Goal: Transaction & Acquisition: Obtain resource

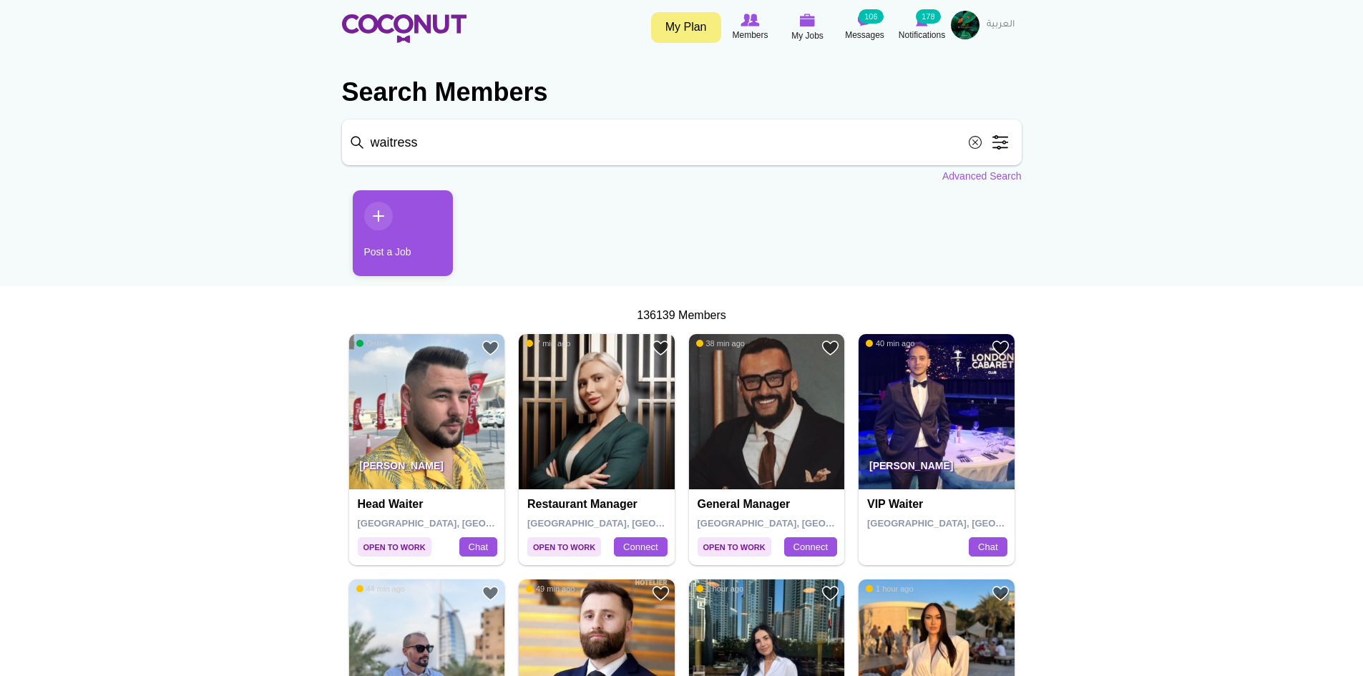
click button "Search" at bounding box center [0, 0] width 0 height 0
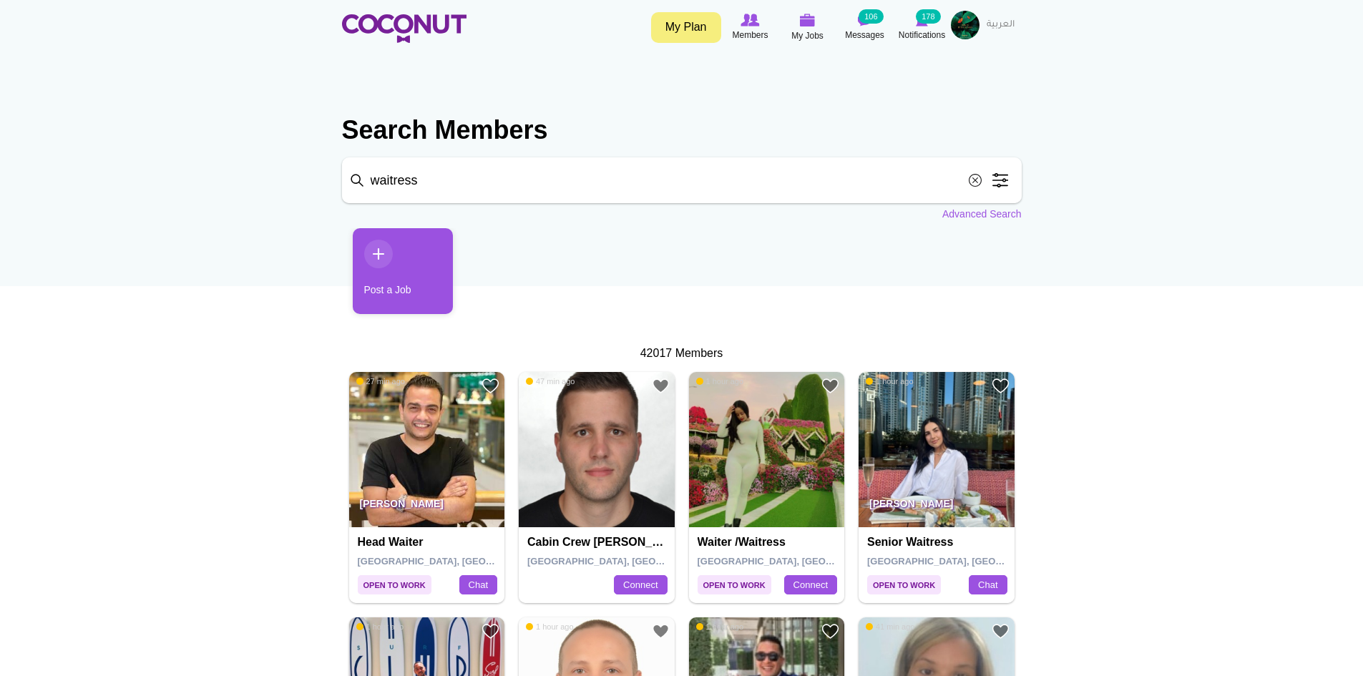
click at [499, 180] on input "waitress" at bounding box center [682, 180] width 680 height 46
click button "Search" at bounding box center [0, 0] width 0 height 0
click at [929, 471] on img at bounding box center [937, 450] width 156 height 156
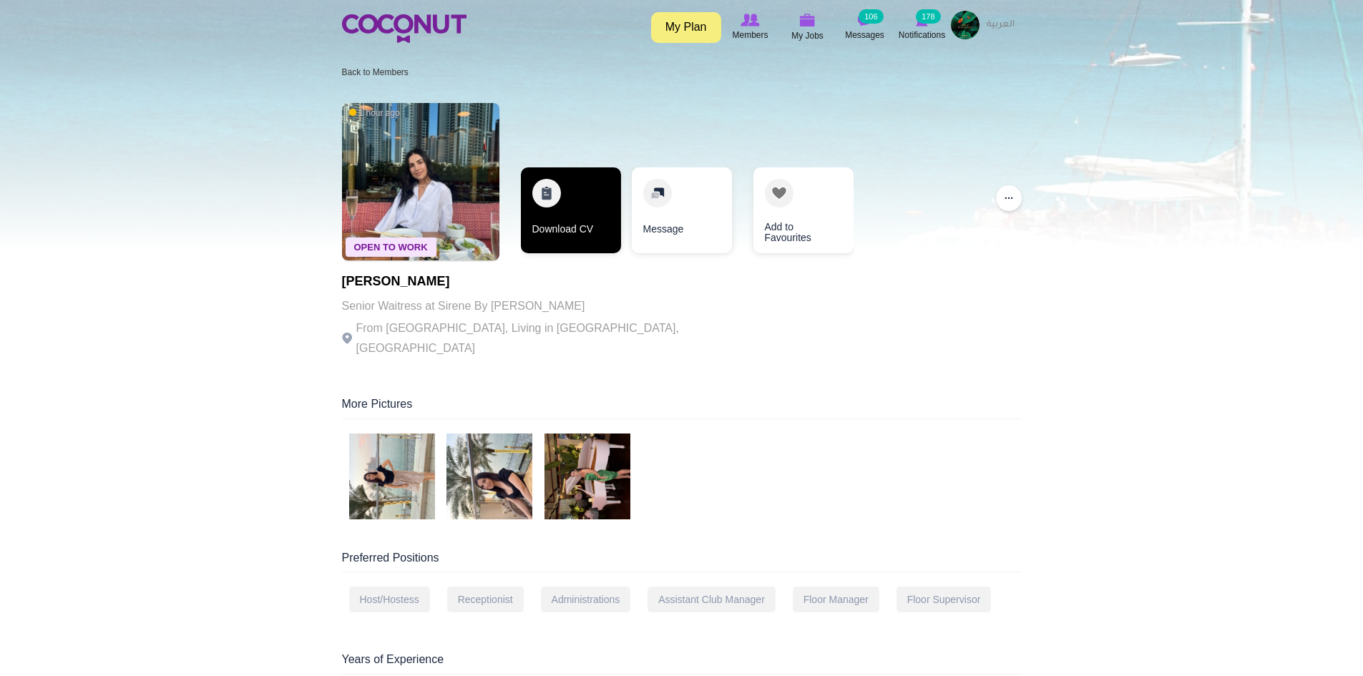
click at [555, 230] on link "Download CV" at bounding box center [571, 210] width 100 height 86
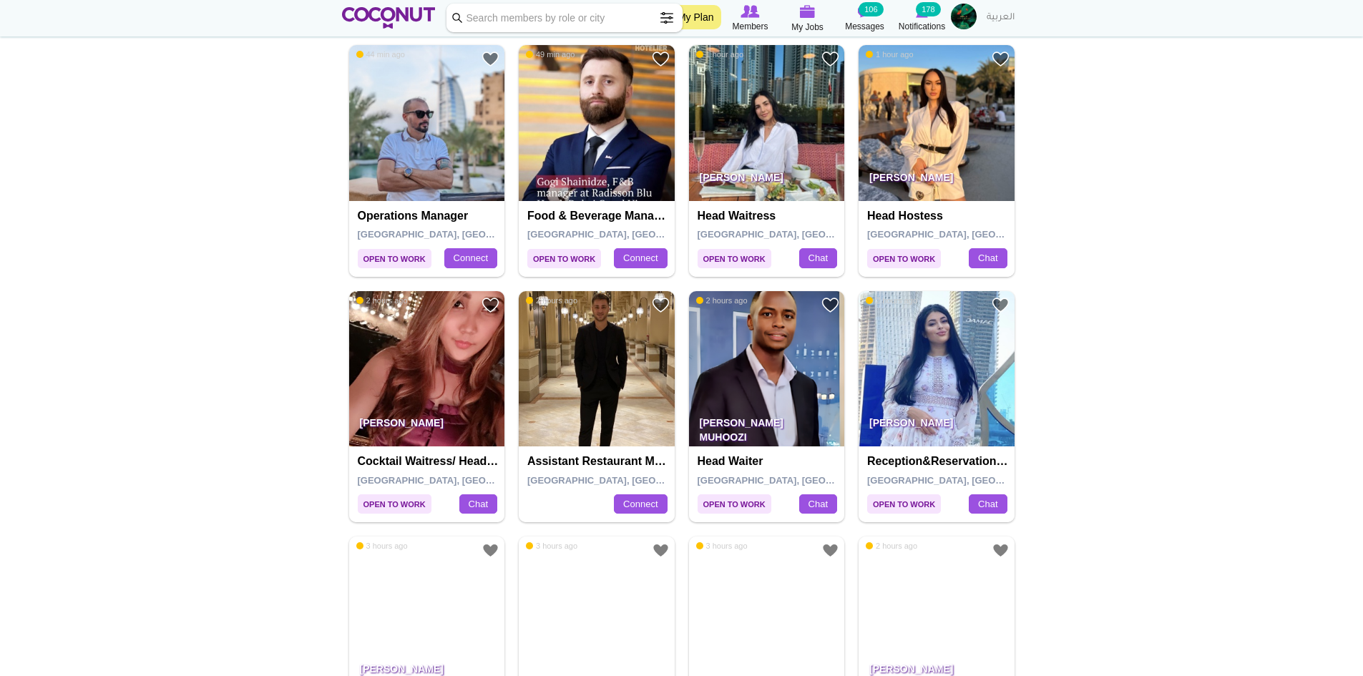
scroll to position [573, 0]
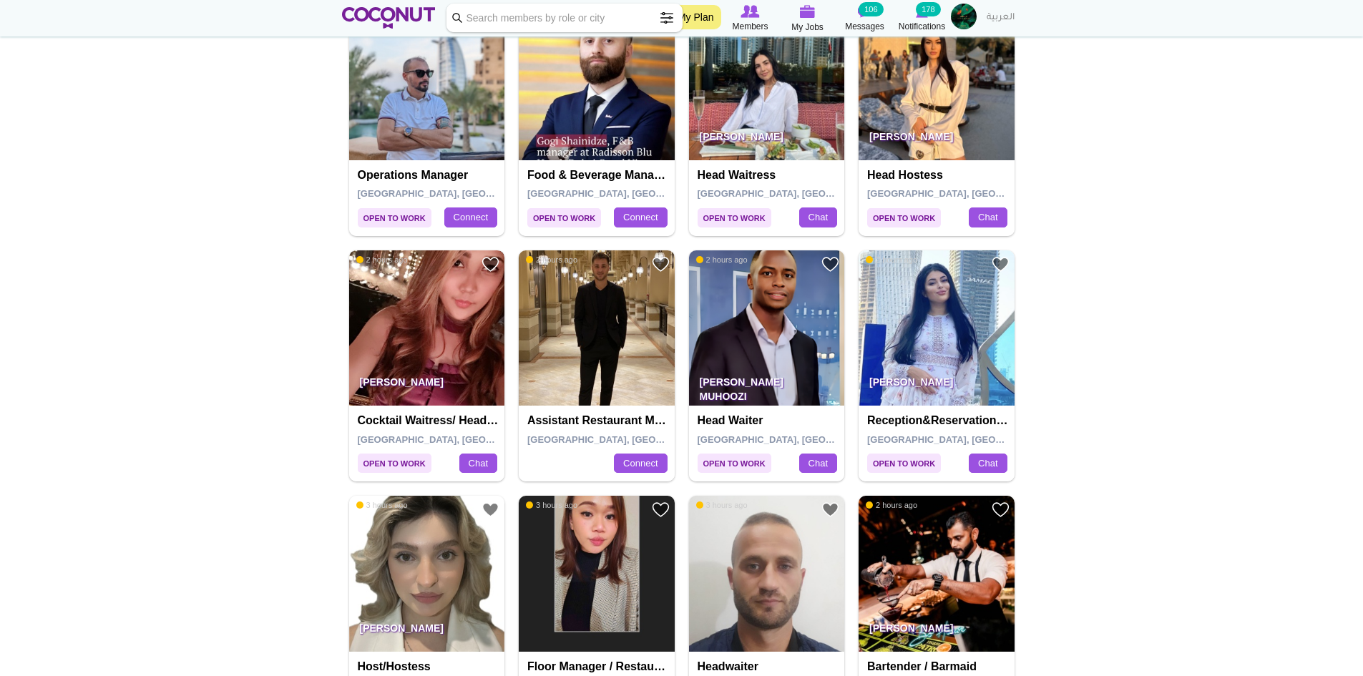
click at [438, 331] on img at bounding box center [427, 328] width 156 height 156
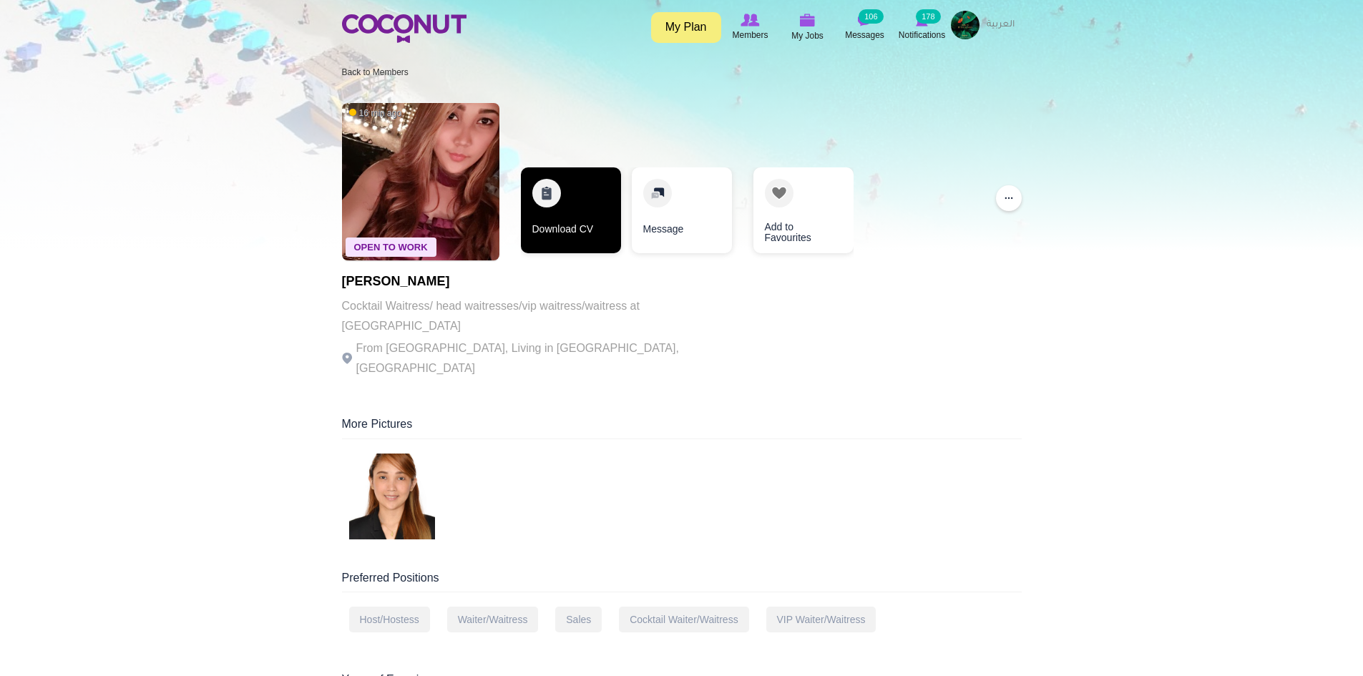
click at [580, 232] on link "Download CV" at bounding box center [571, 210] width 100 height 86
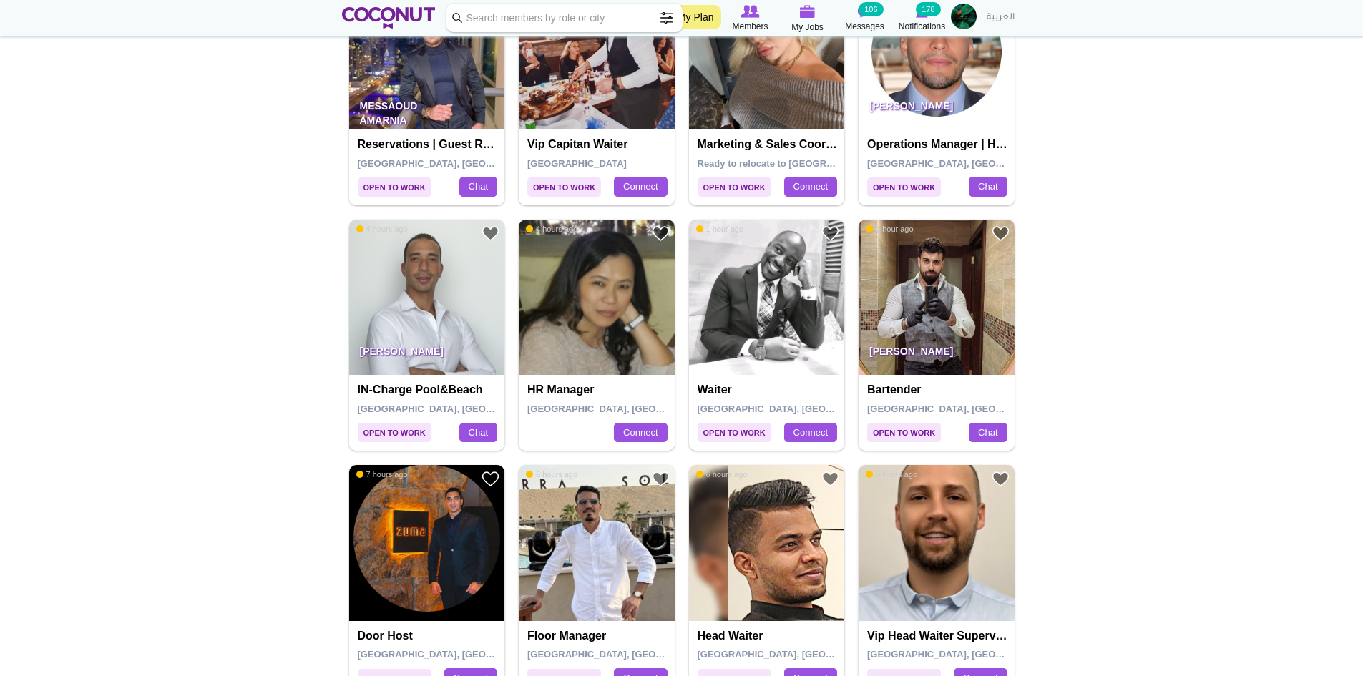
scroll to position [1360, 0]
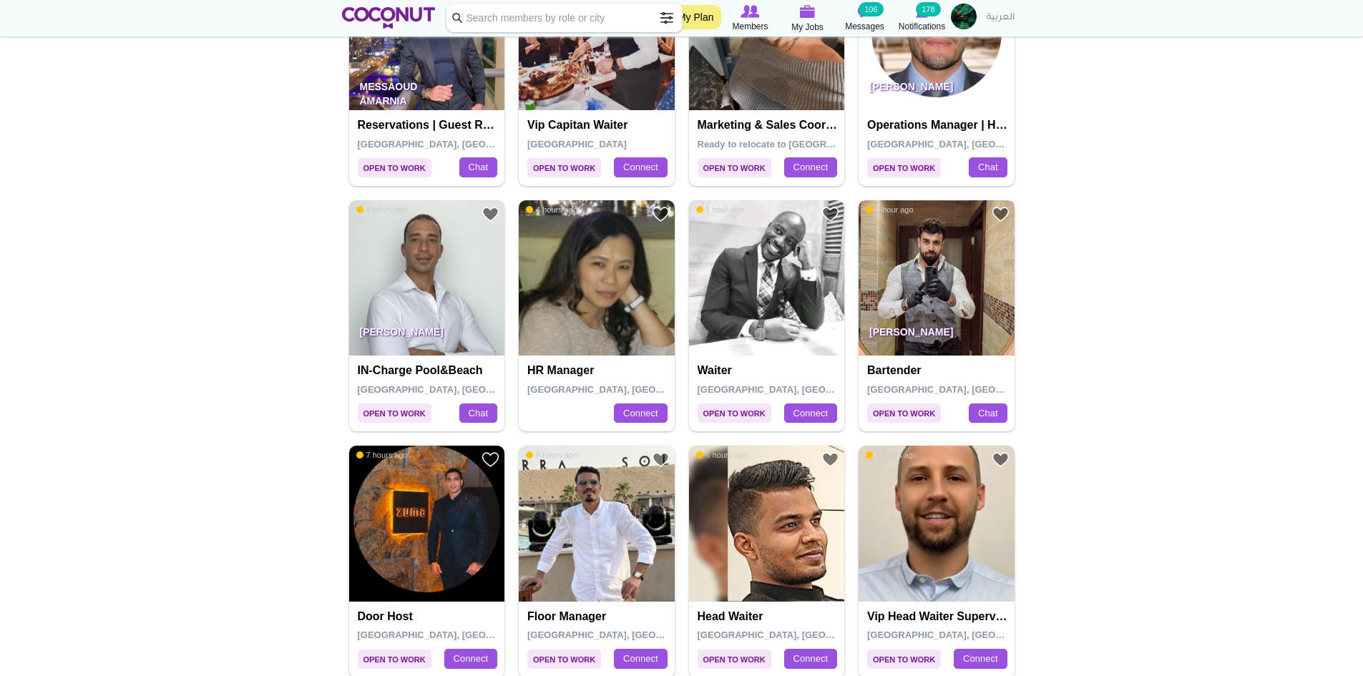
click at [931, 291] on img at bounding box center [937, 278] width 156 height 156
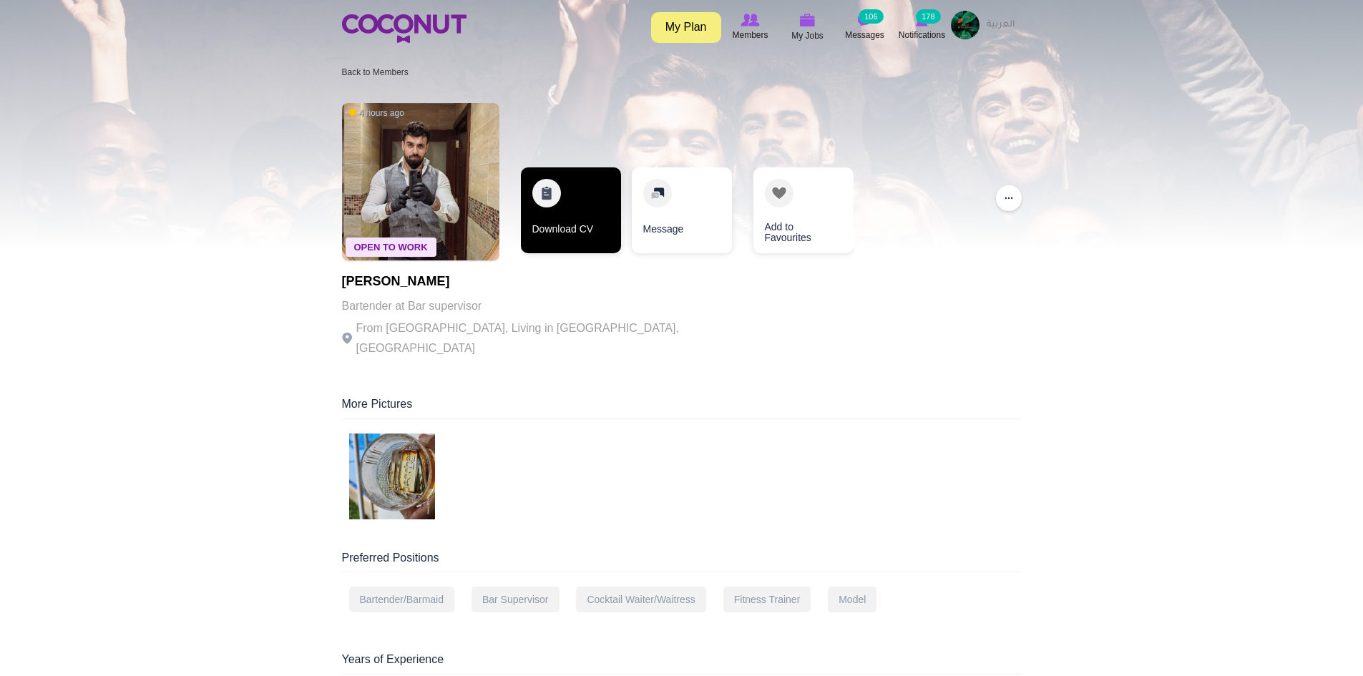
click at [561, 200] on link "Download CV" at bounding box center [571, 210] width 100 height 86
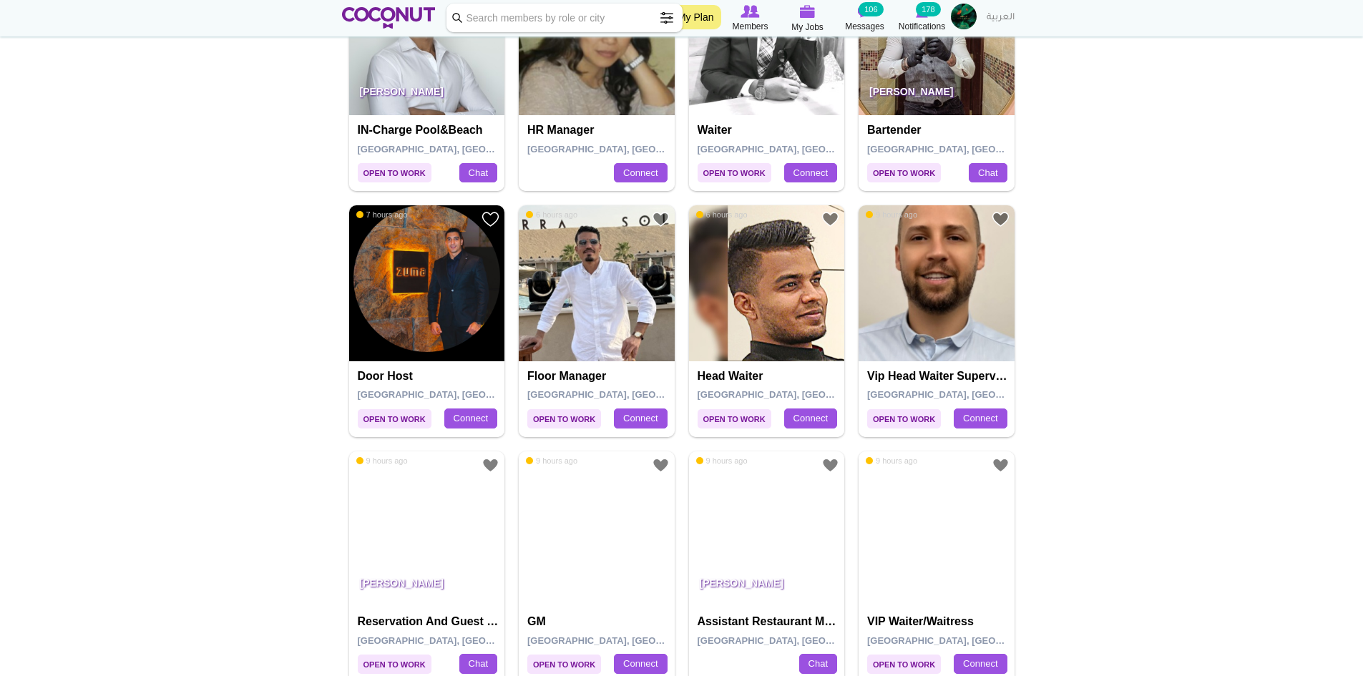
scroll to position [1932, 0]
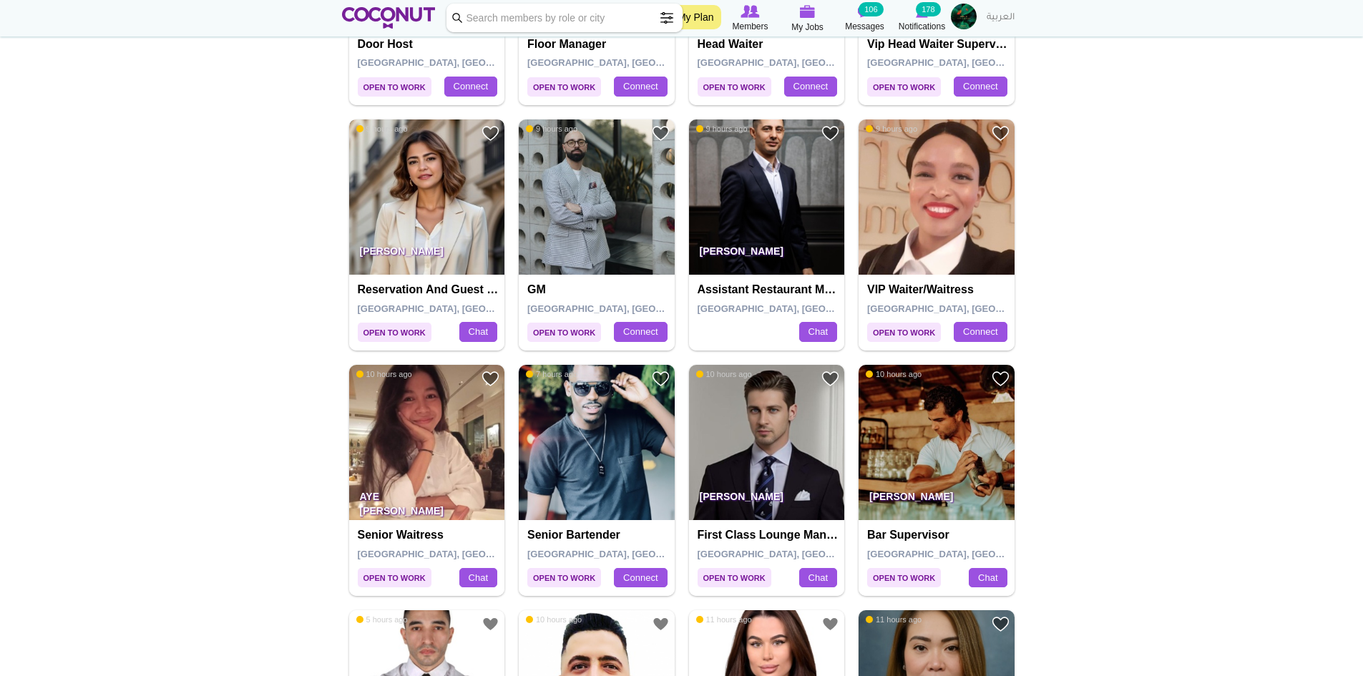
click at [458, 206] on img at bounding box center [427, 198] width 156 height 156
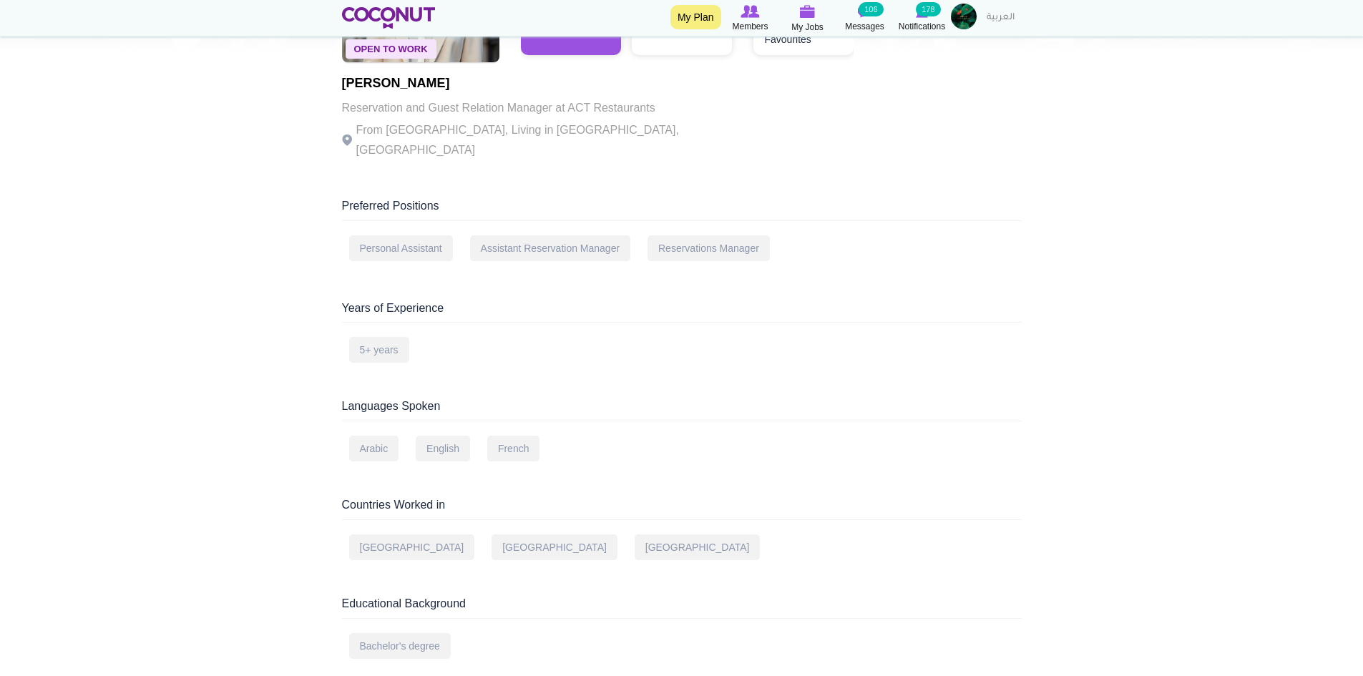
scroll to position [286, 0]
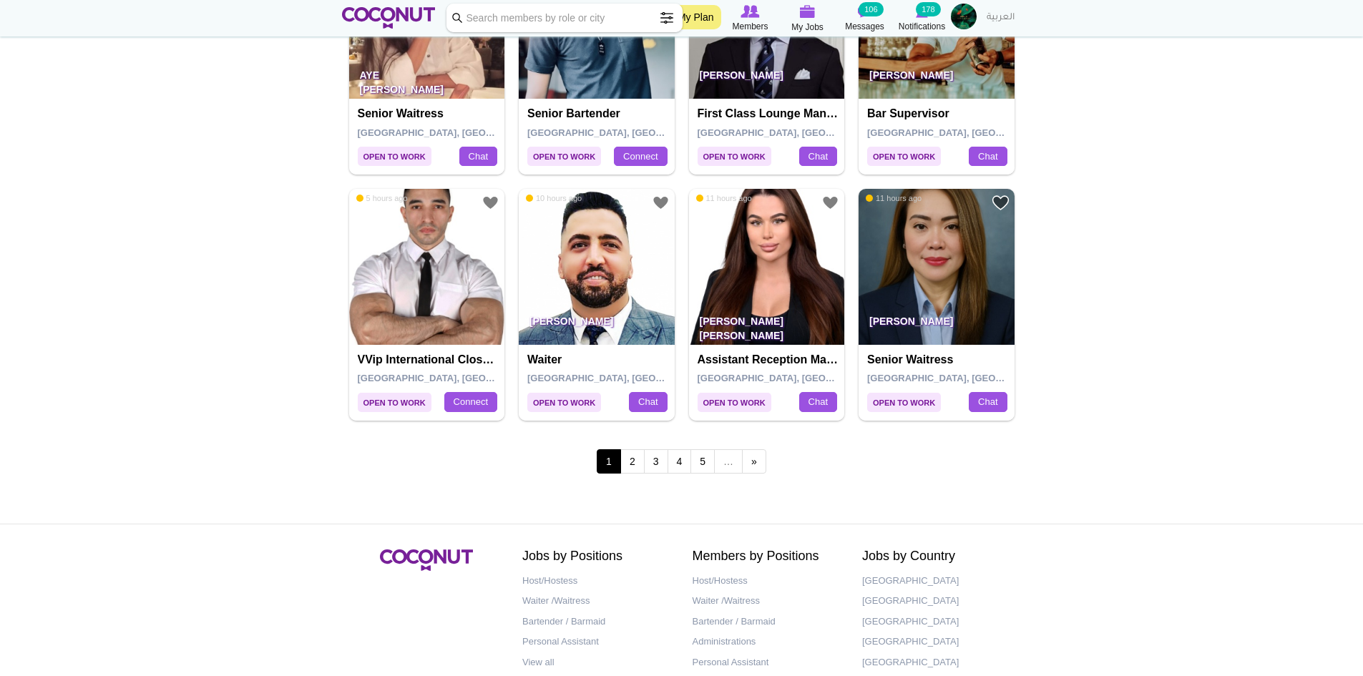
scroll to position [2362, 0]
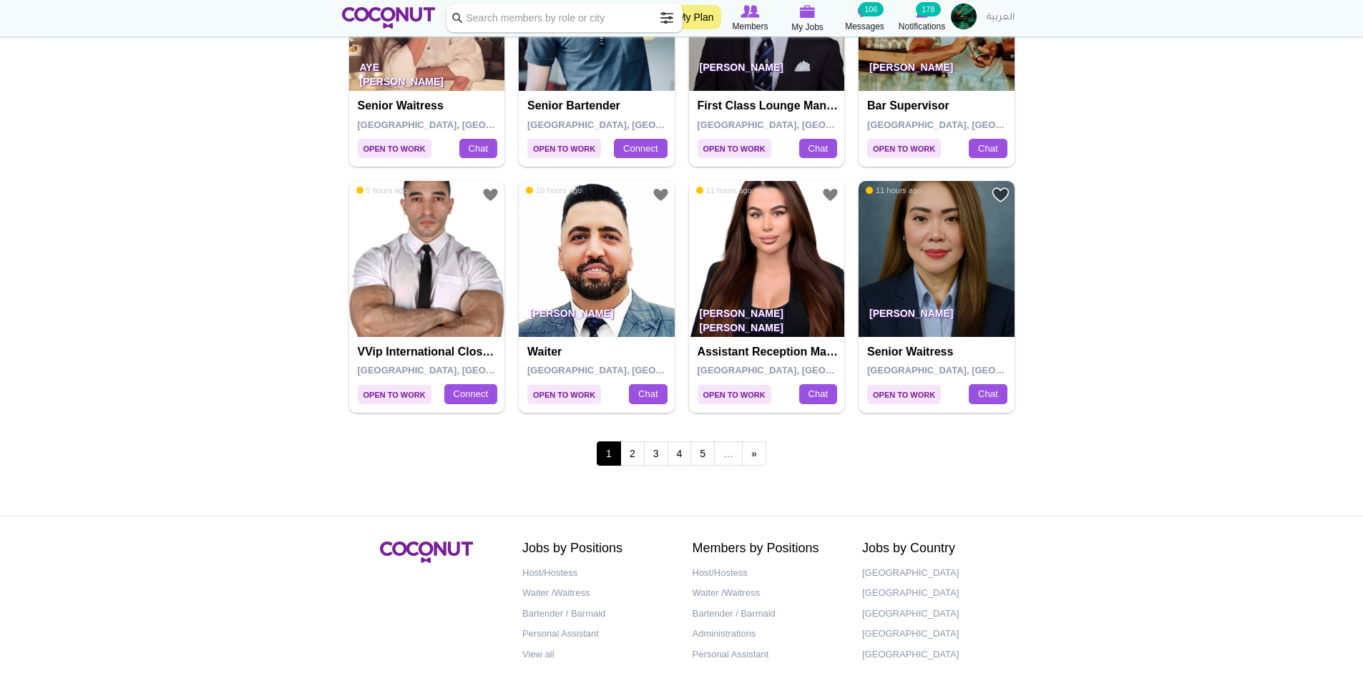
click at [938, 357] on h4 "Senior Waitress" at bounding box center [938, 352] width 142 height 13
click at [931, 286] on img at bounding box center [937, 259] width 156 height 156
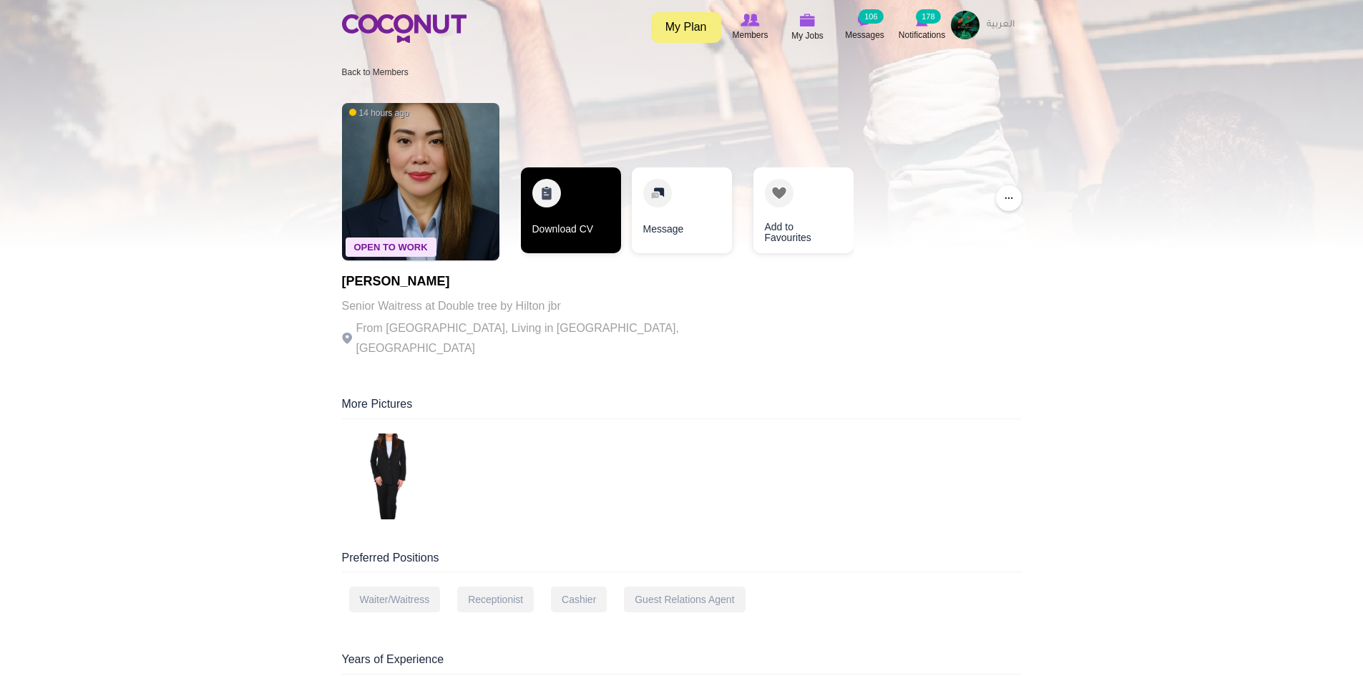
click at [573, 230] on link "Download CV" at bounding box center [571, 210] width 100 height 86
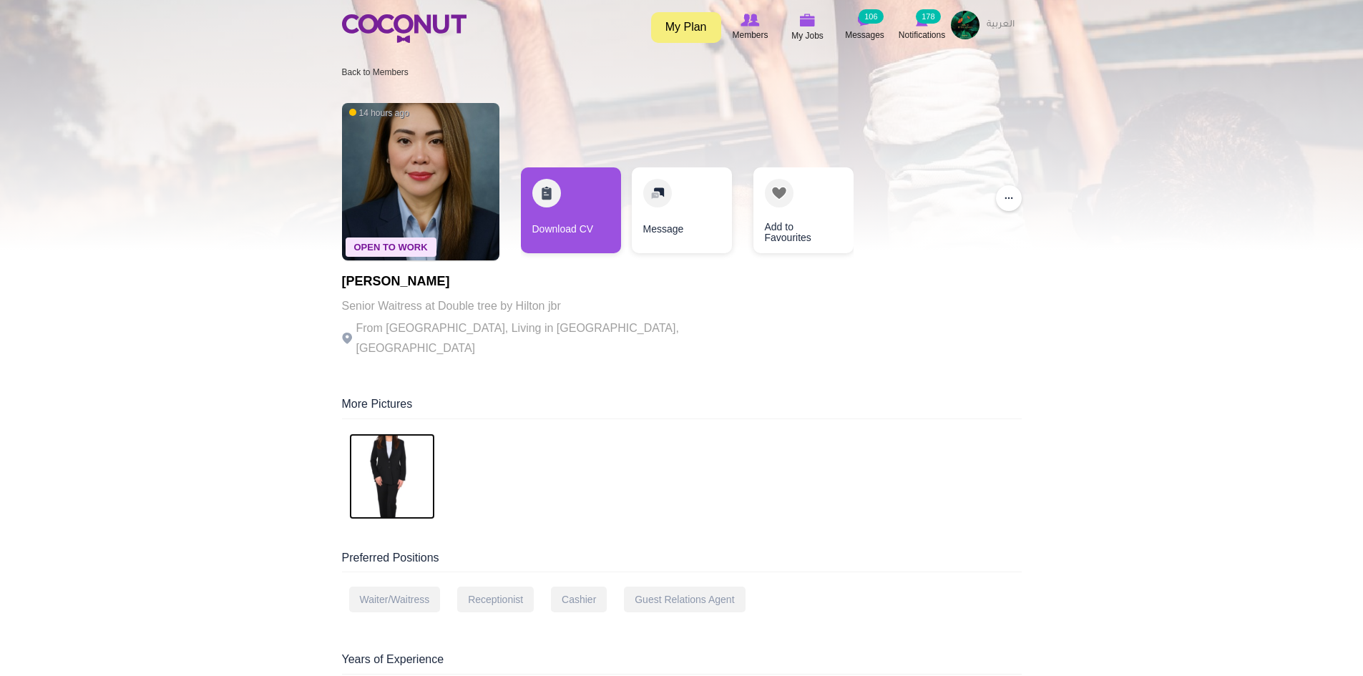
click at [390, 436] on img at bounding box center [392, 477] width 86 height 86
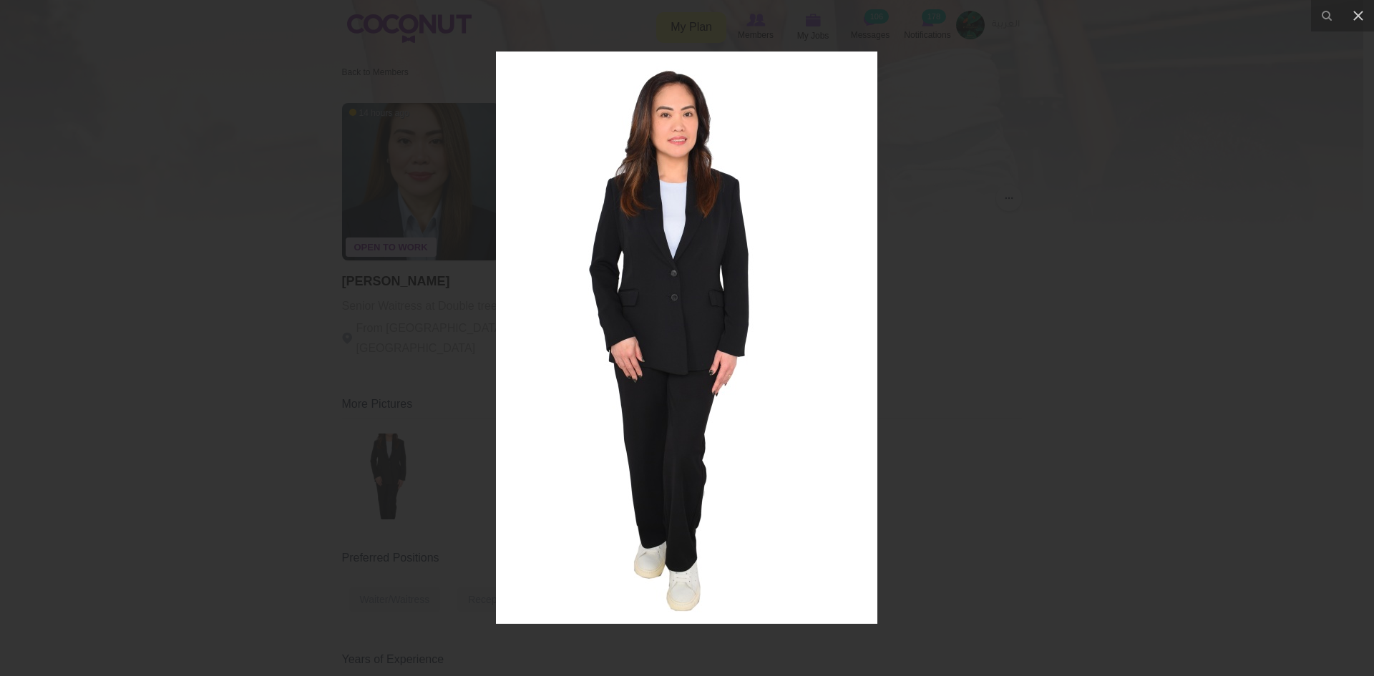
click at [1078, 219] on div at bounding box center [687, 338] width 1374 height 676
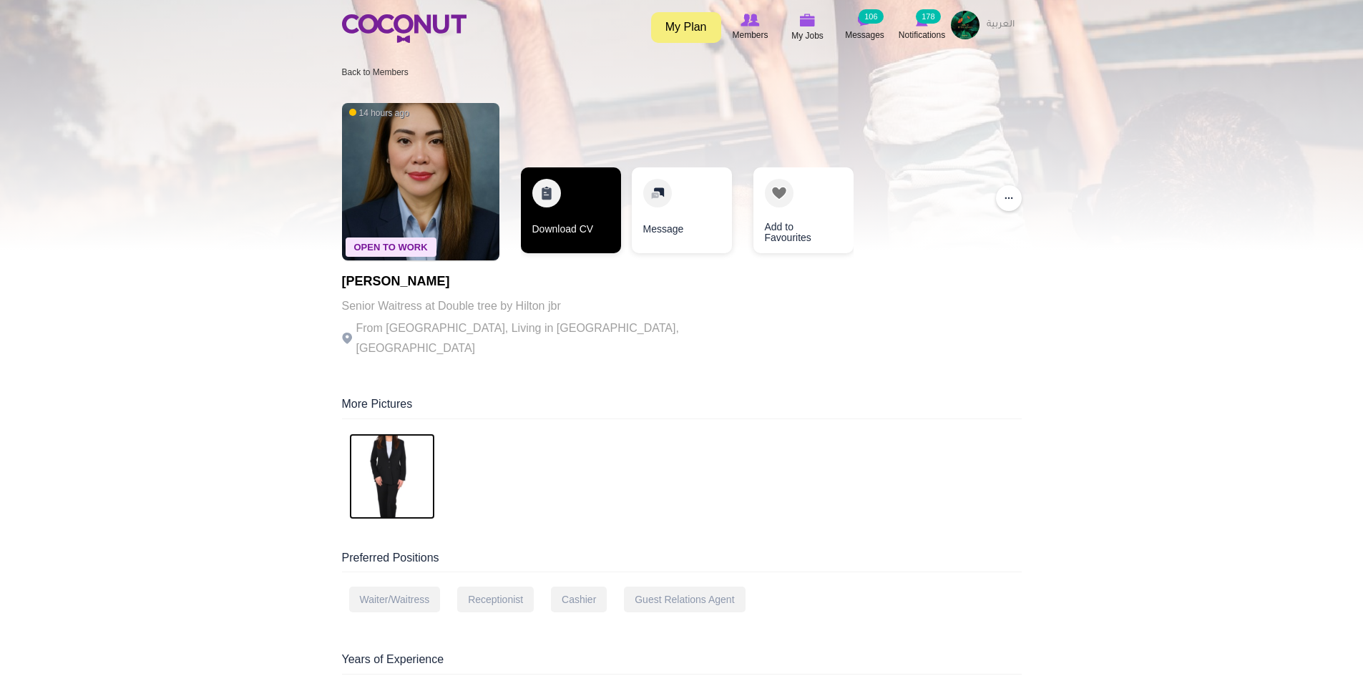
click at [599, 217] on link "Download CV" at bounding box center [571, 210] width 100 height 86
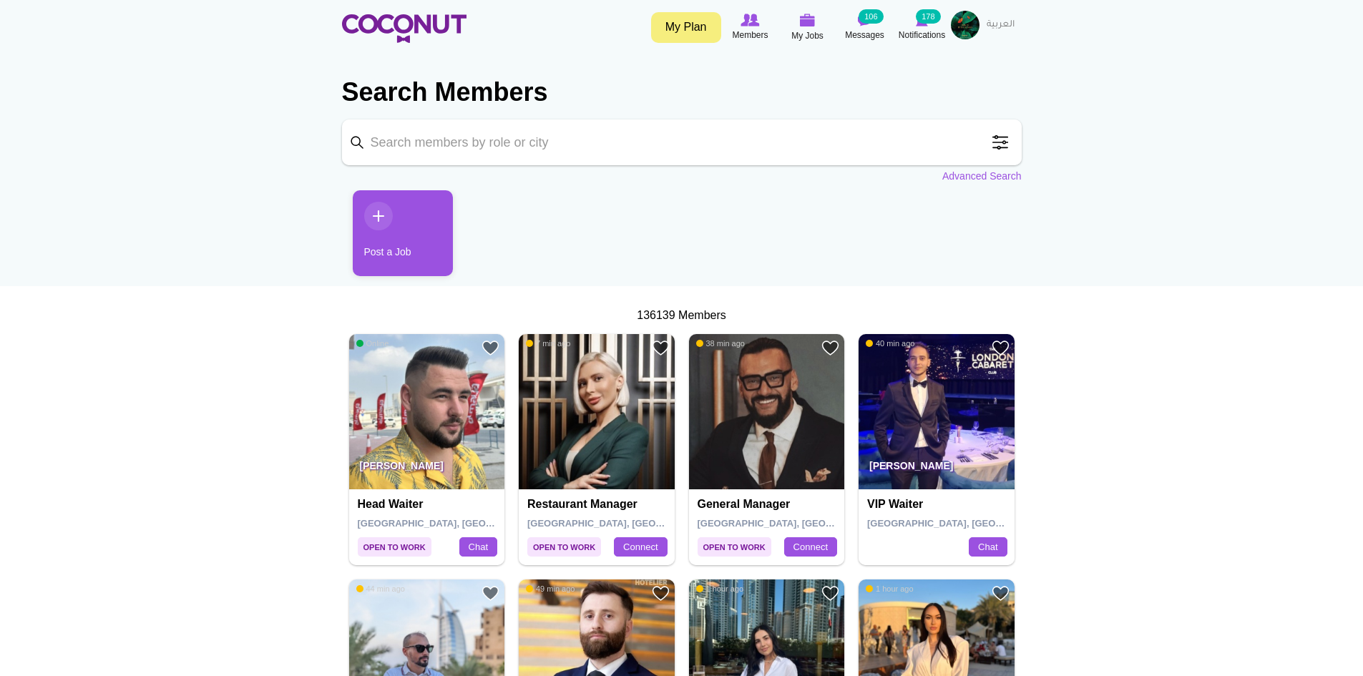
click at [547, 141] on input "Keyword" at bounding box center [682, 143] width 680 height 46
type input "Waitress"
click button "Search" at bounding box center [0, 0] width 0 height 0
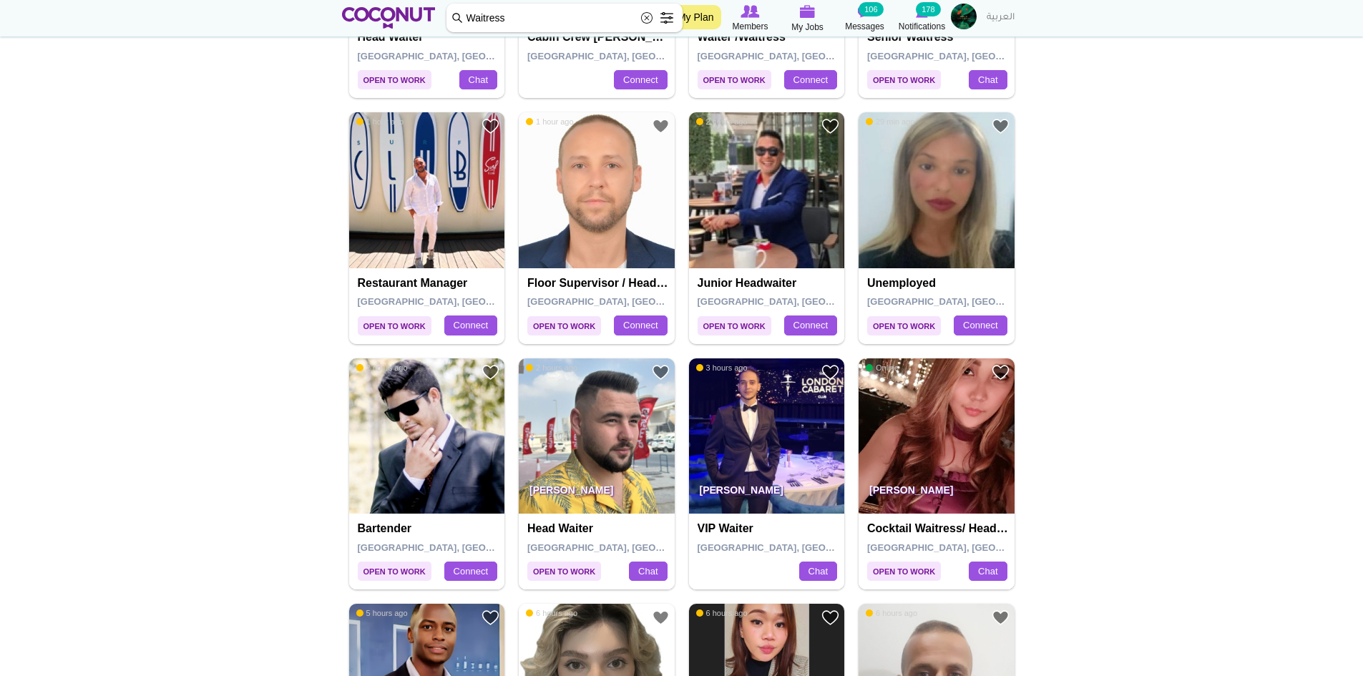
scroll to position [501, 0]
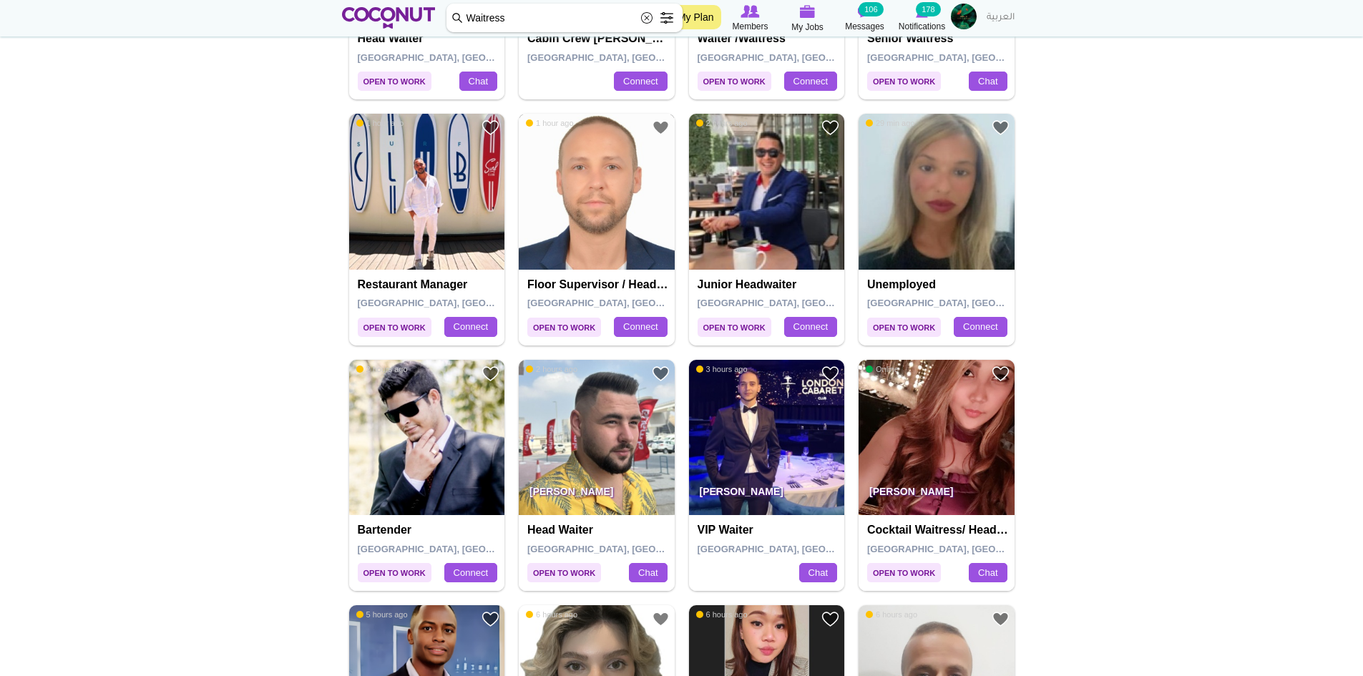
click at [606, 220] on img at bounding box center [597, 192] width 156 height 156
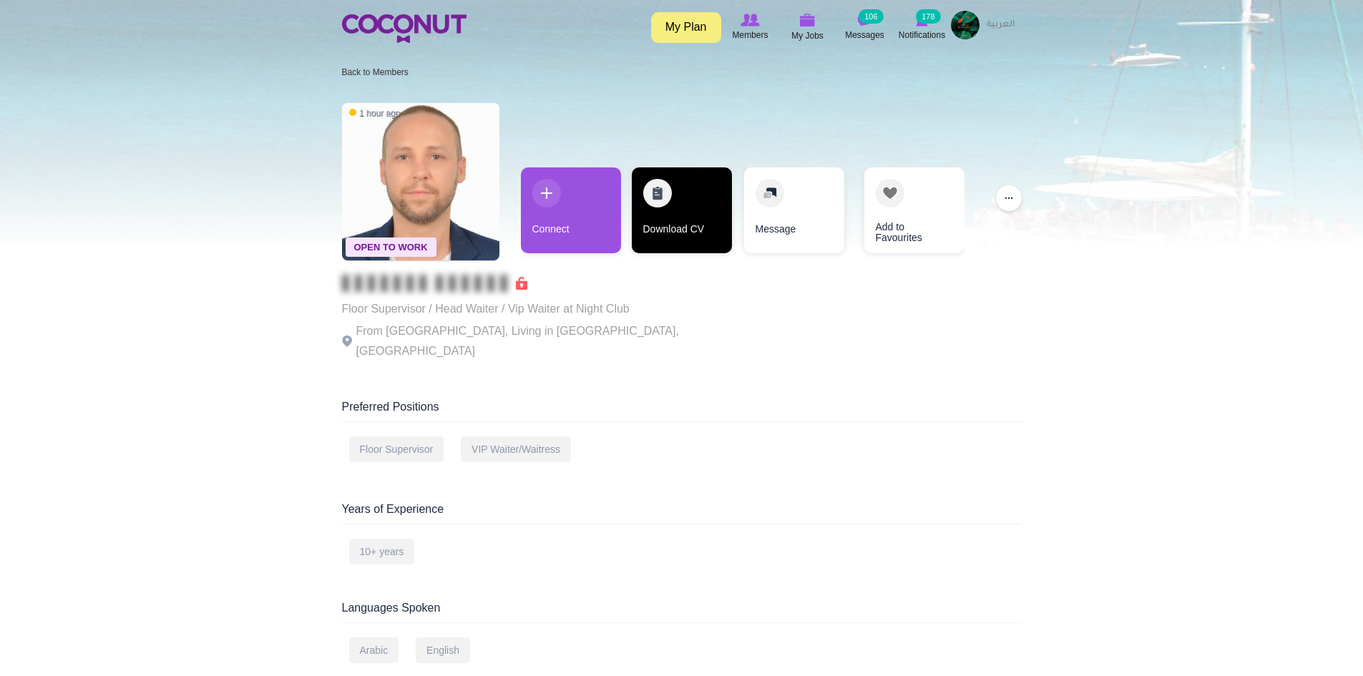
click at [691, 218] on link "Download CV" at bounding box center [682, 210] width 100 height 86
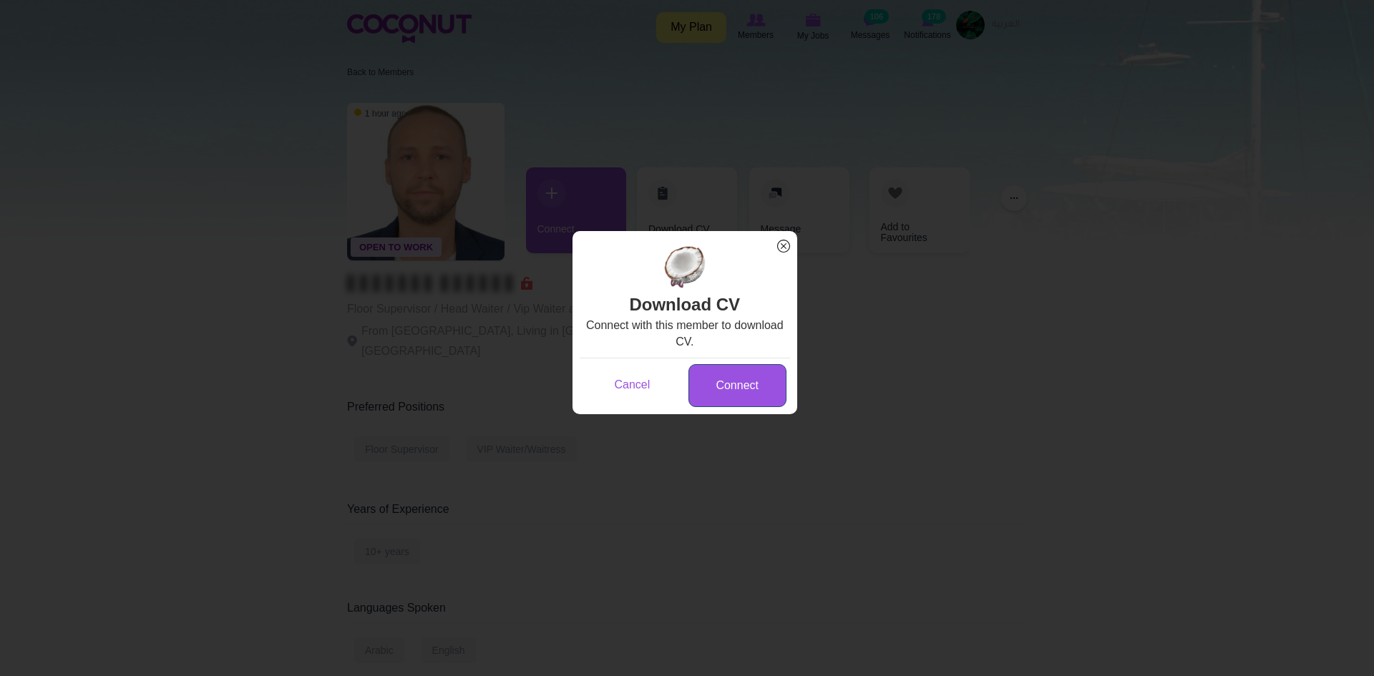
click at [741, 386] on link "Connect" at bounding box center [737, 386] width 98 height 44
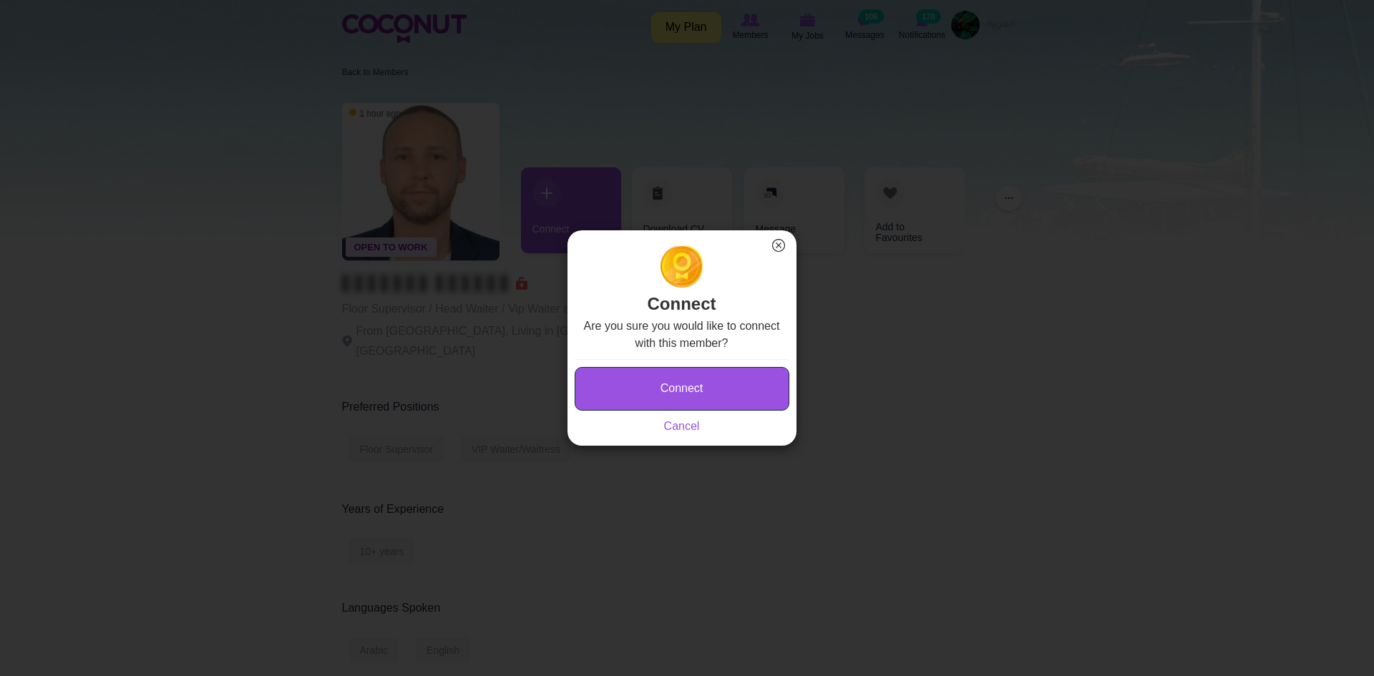
click at [688, 389] on button "Connect" at bounding box center [682, 389] width 215 height 44
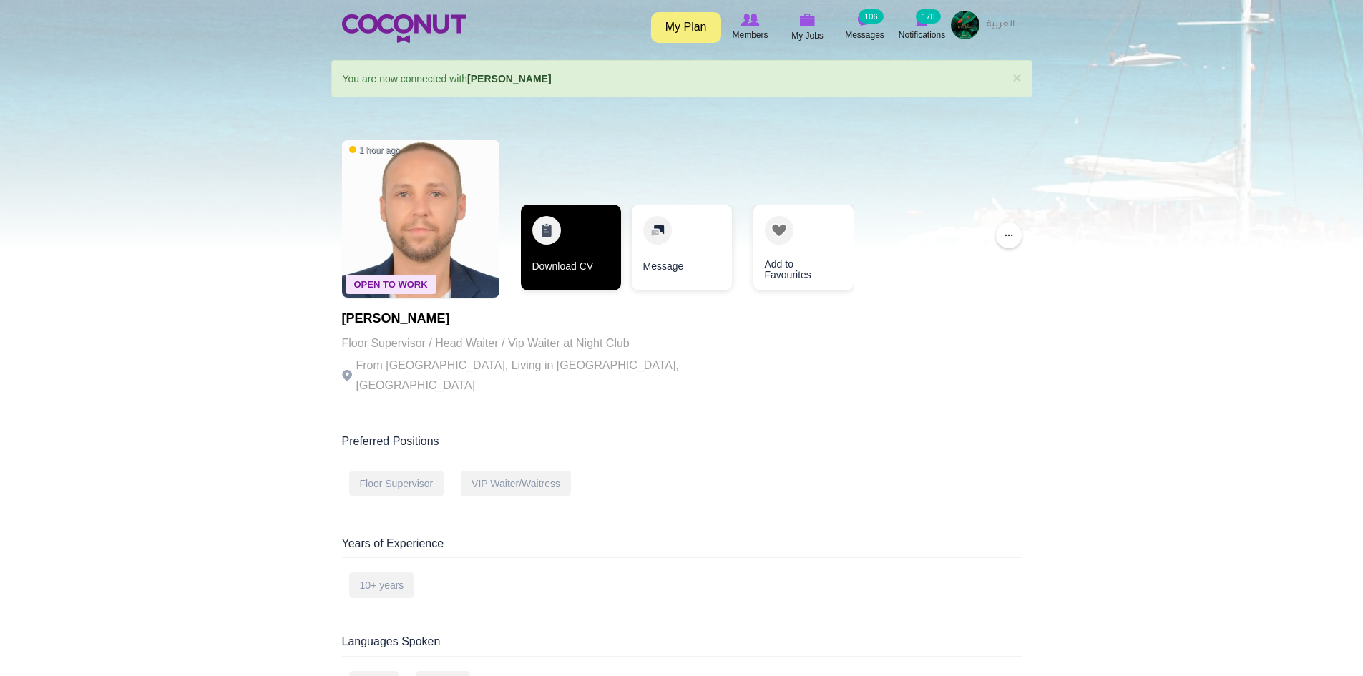
click at [595, 240] on link "Download CV" at bounding box center [571, 248] width 100 height 86
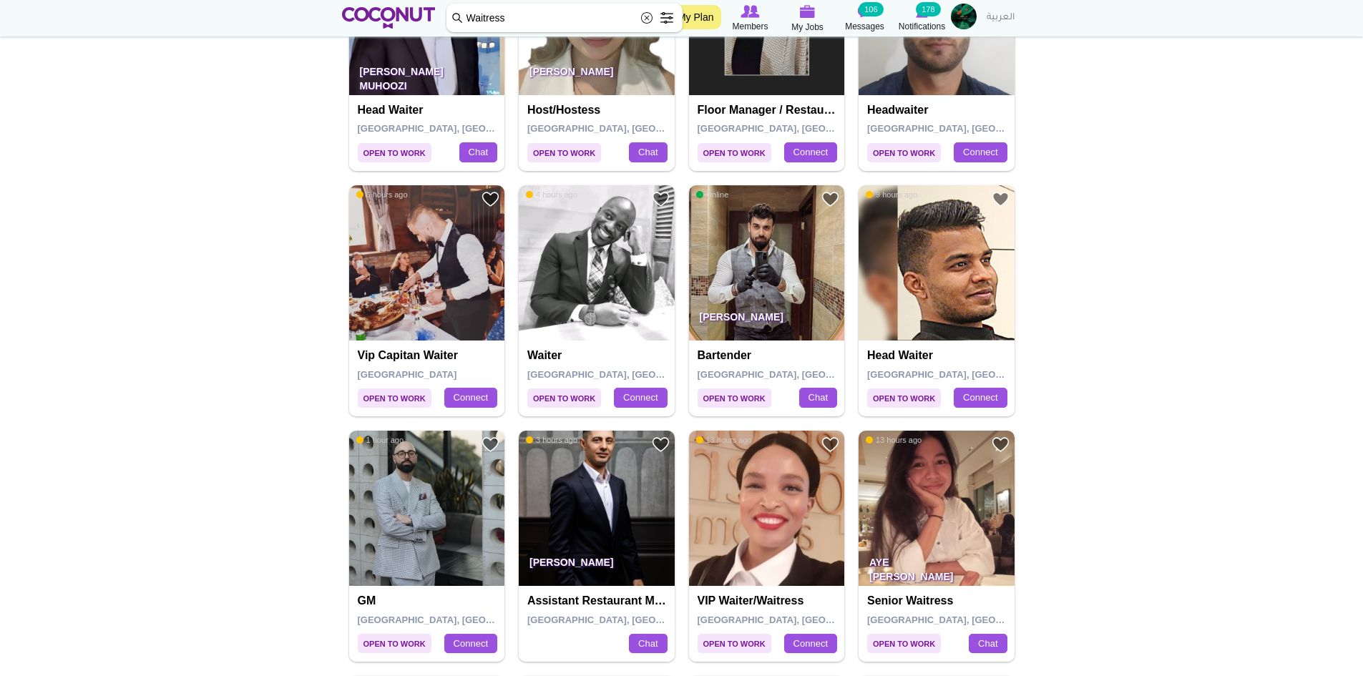
scroll to position [1217, 0]
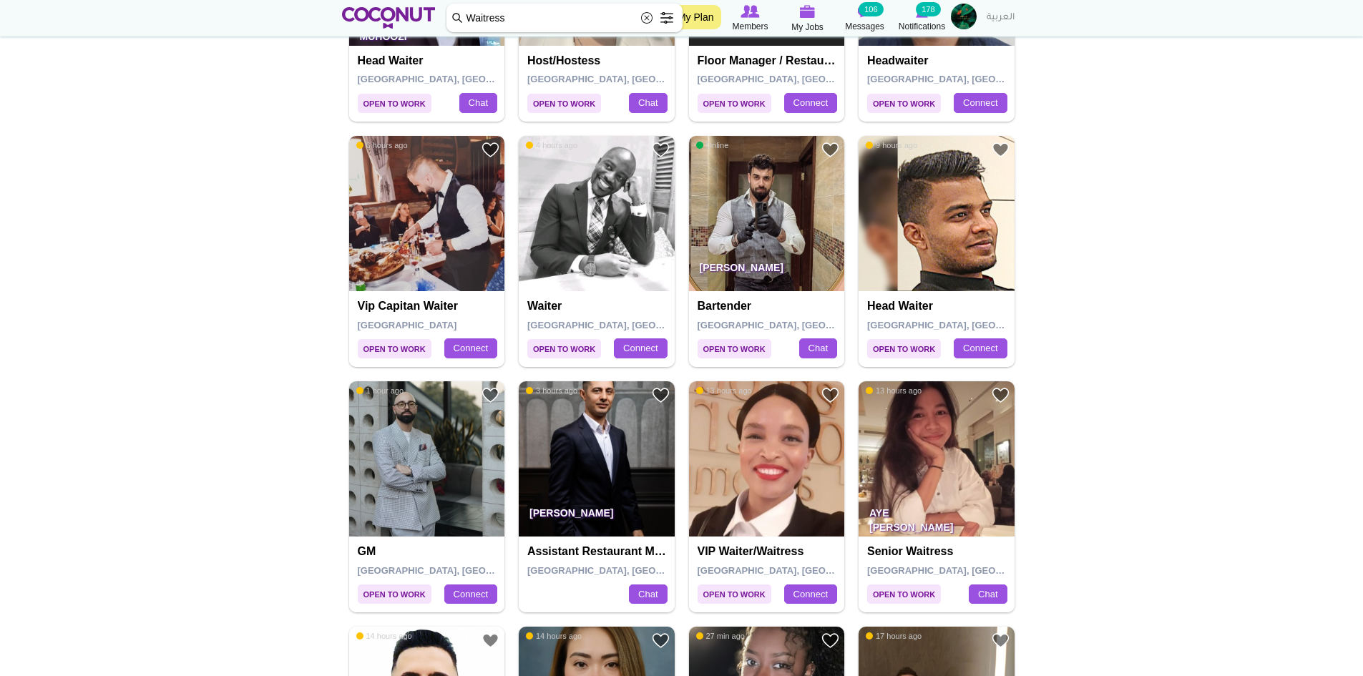
click at [435, 251] on img at bounding box center [427, 214] width 156 height 156
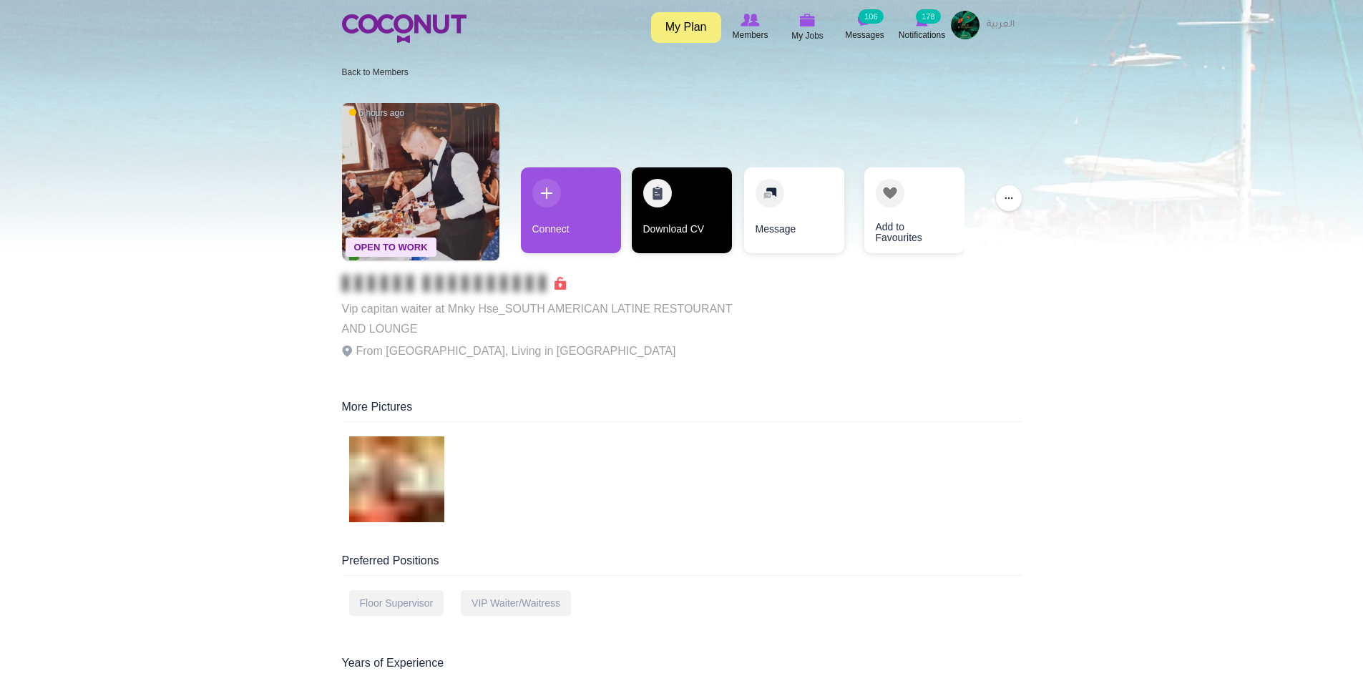
click at [677, 214] on link "Download CV" at bounding box center [682, 210] width 100 height 86
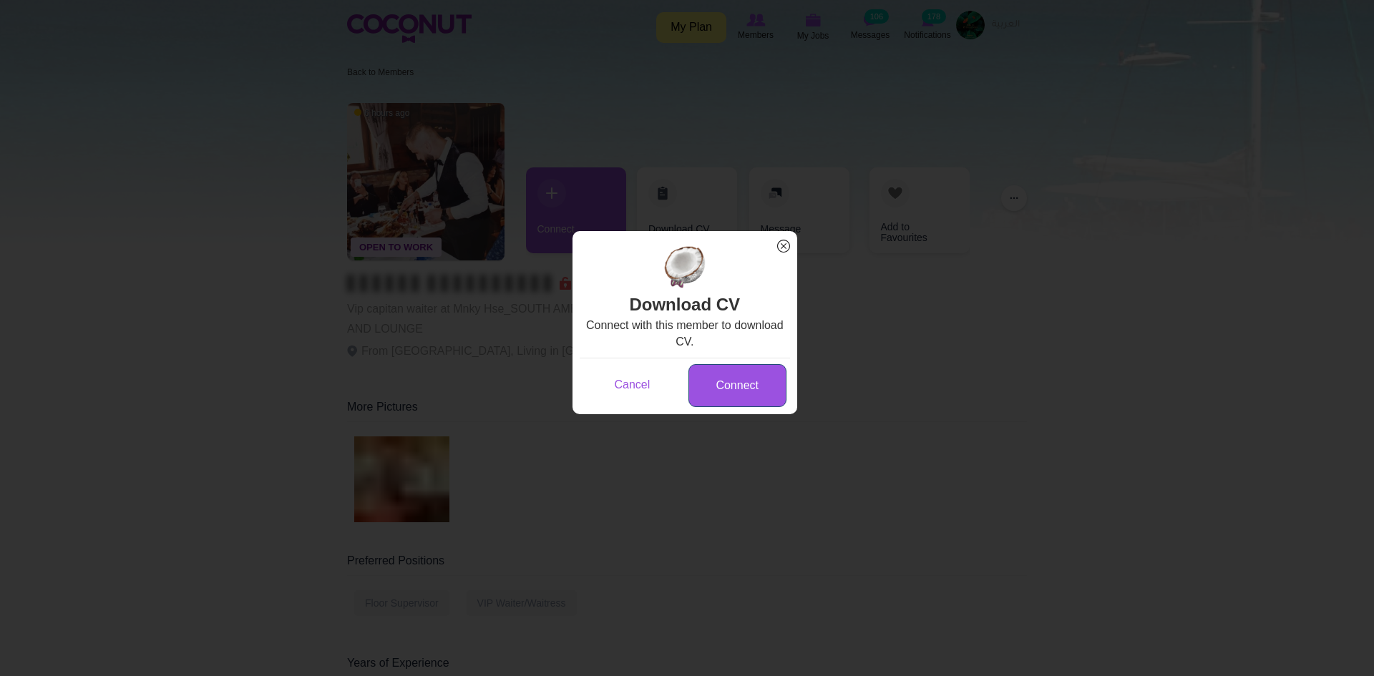
click at [740, 384] on link "Connect" at bounding box center [737, 386] width 98 height 44
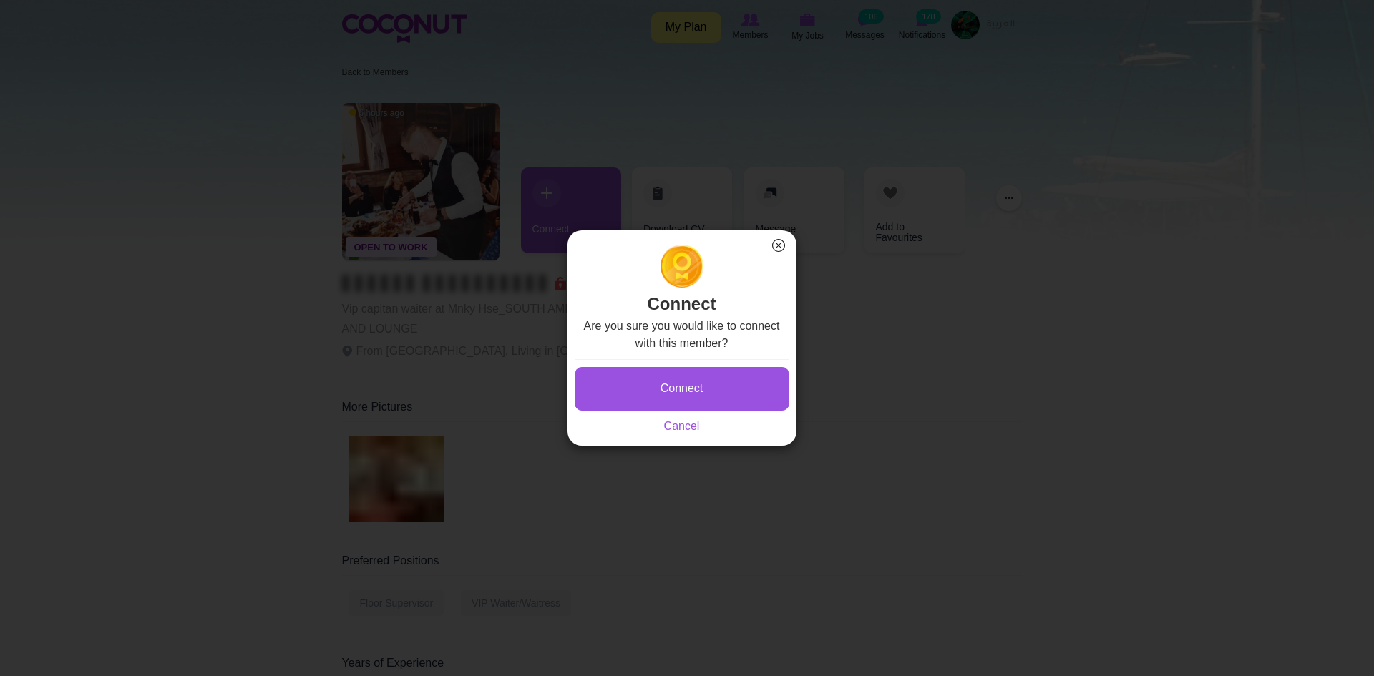
click at [745, 377] on button "Connect" at bounding box center [682, 389] width 215 height 44
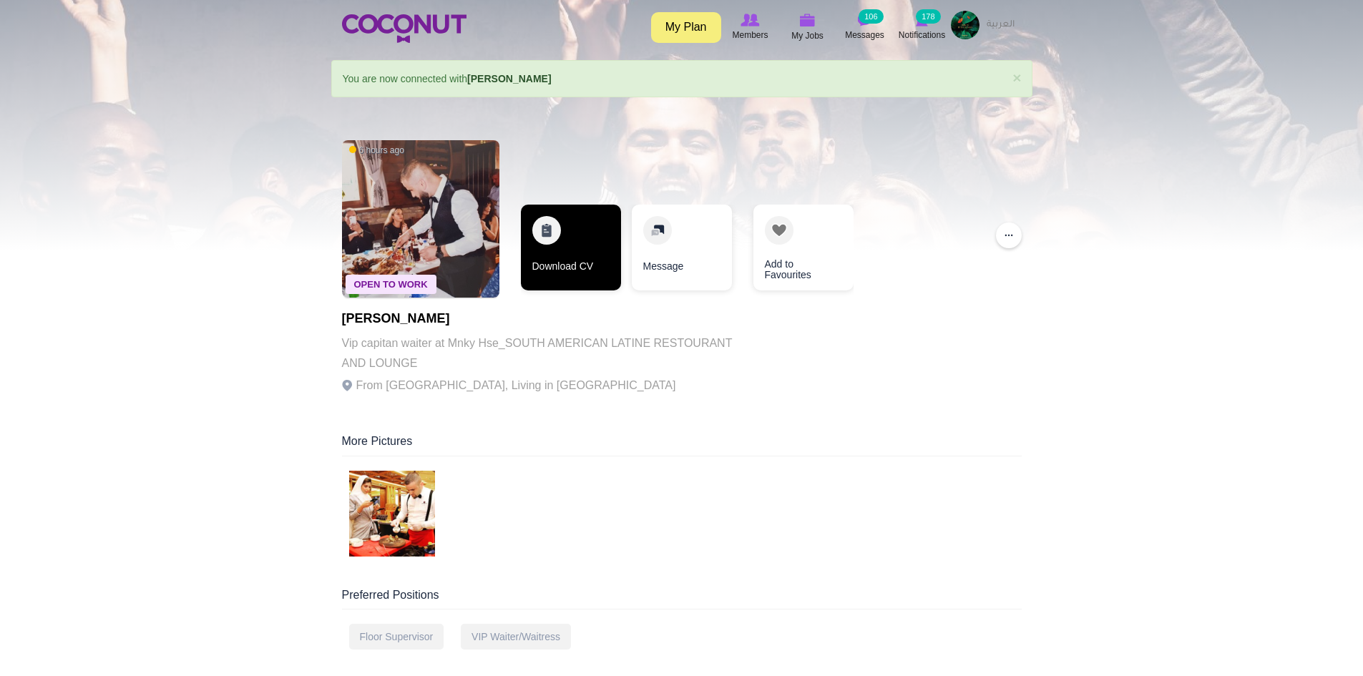
click at [583, 271] on link "Download CV" at bounding box center [571, 248] width 100 height 86
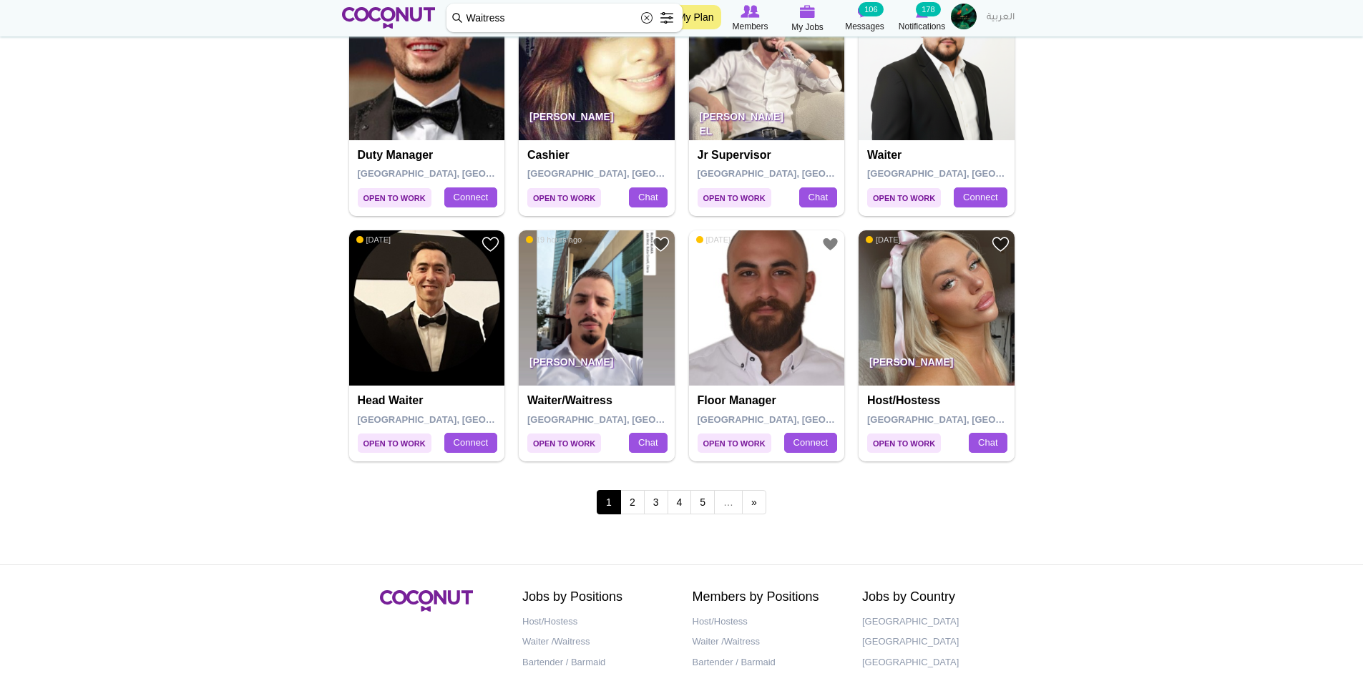
scroll to position [2433, 0]
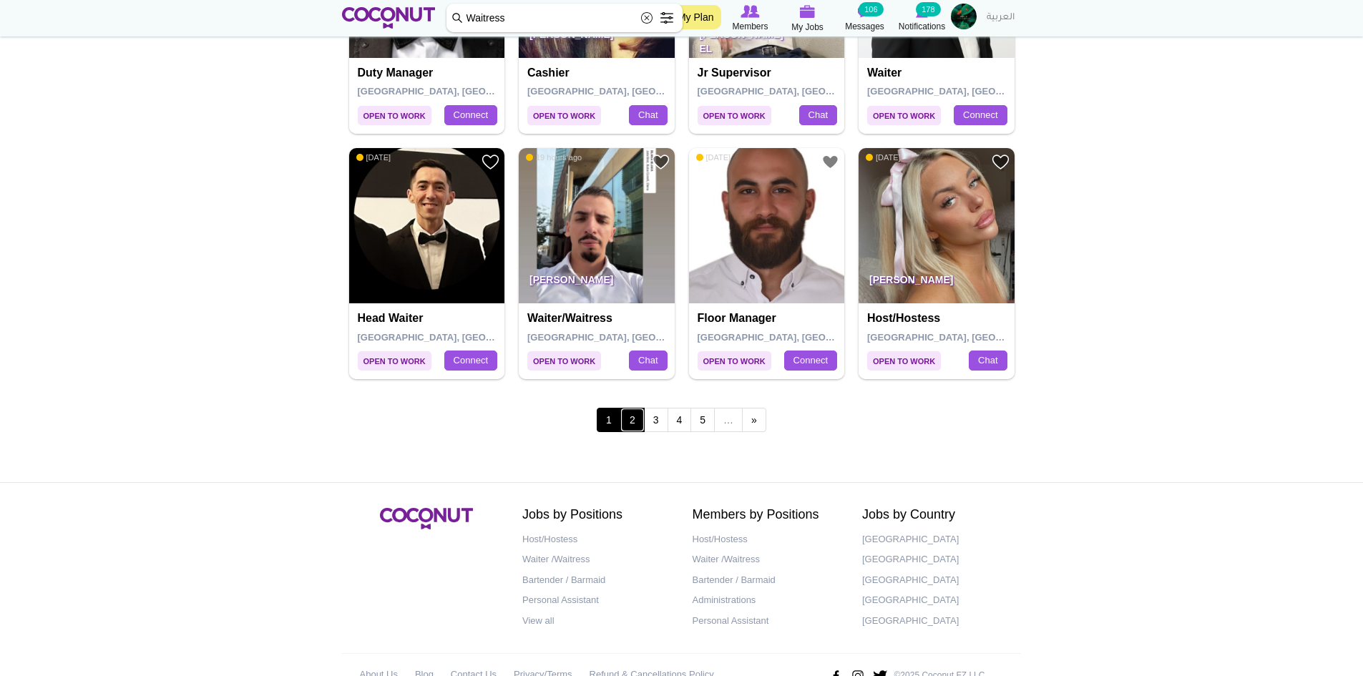
click at [634, 417] on link "2" at bounding box center [632, 420] width 24 height 24
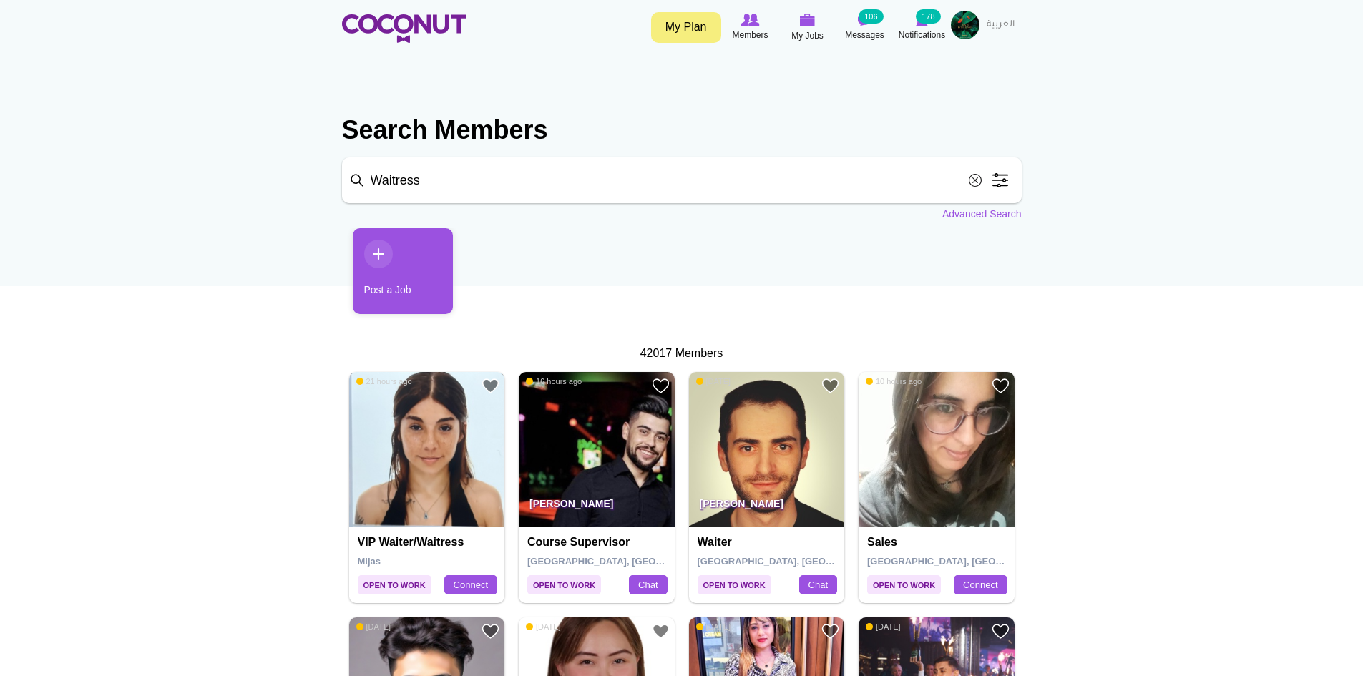
click at [457, 485] on img at bounding box center [427, 450] width 156 height 156
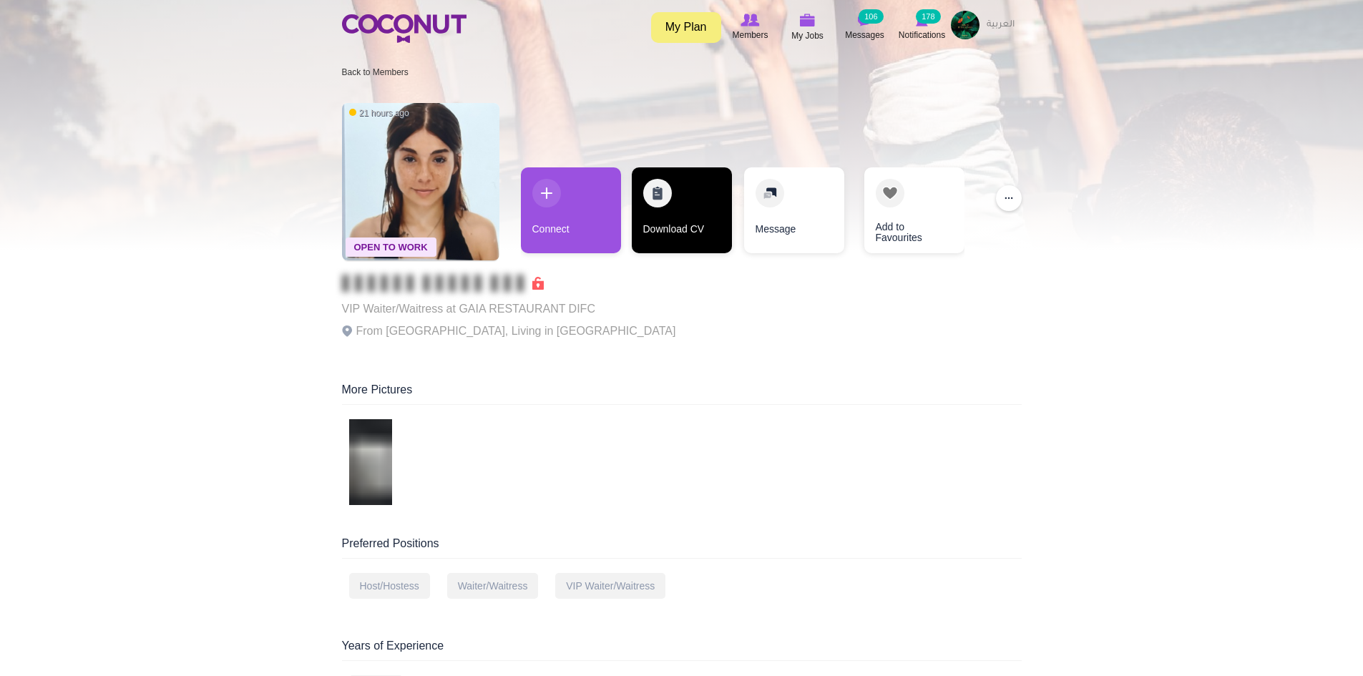
click at [687, 225] on link "Download CV" at bounding box center [682, 210] width 100 height 86
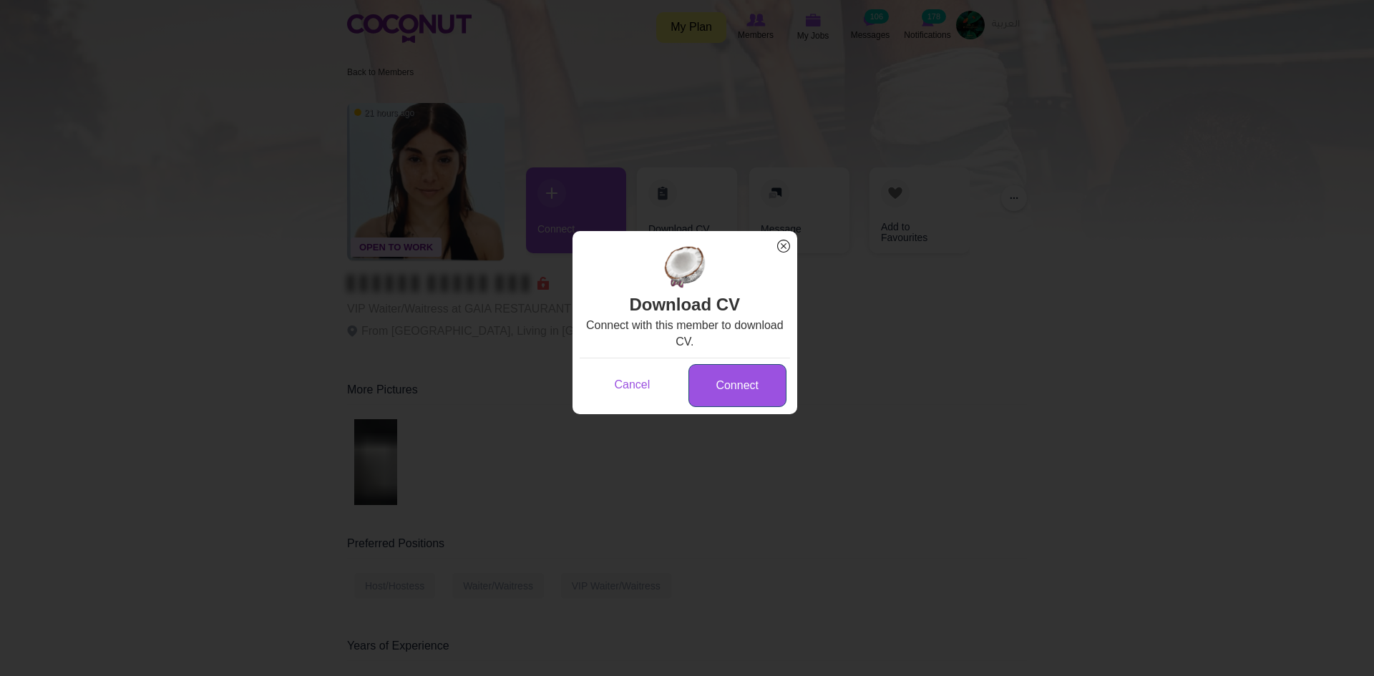
click at [735, 381] on link "Connect" at bounding box center [737, 386] width 98 height 44
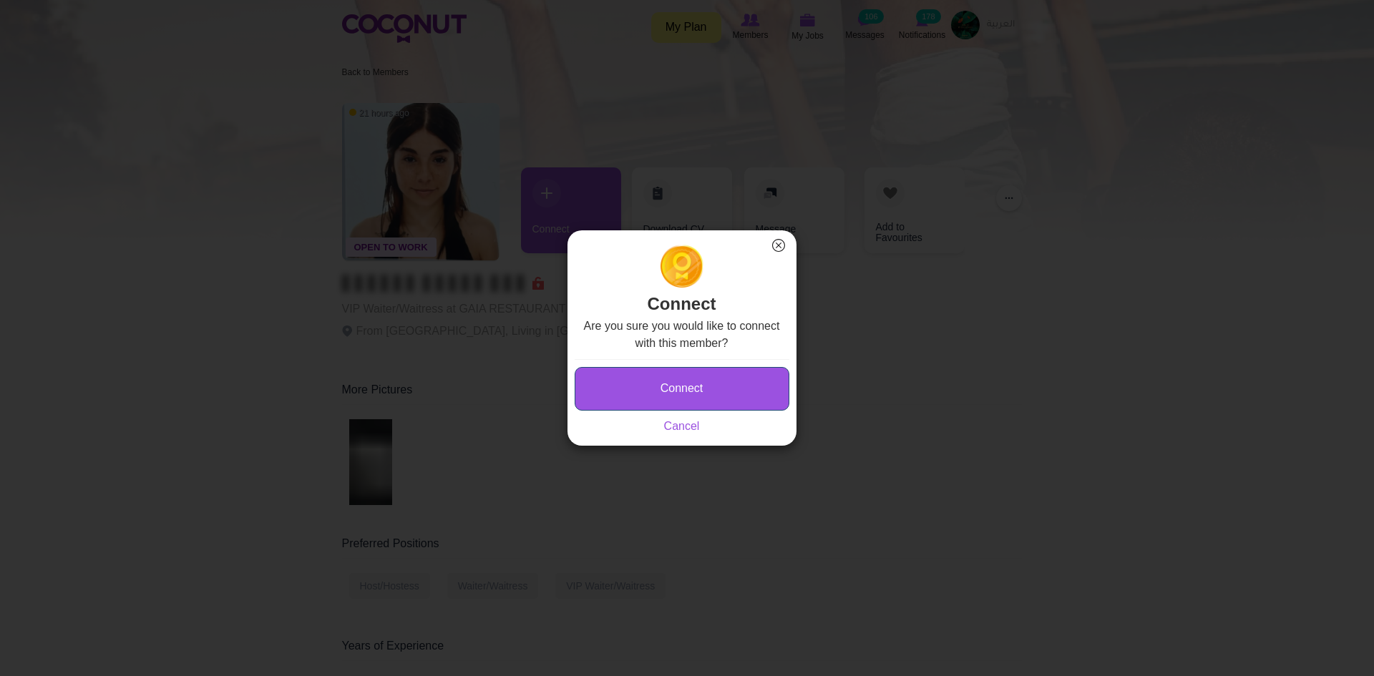
click at [708, 394] on button "Connect" at bounding box center [682, 389] width 215 height 44
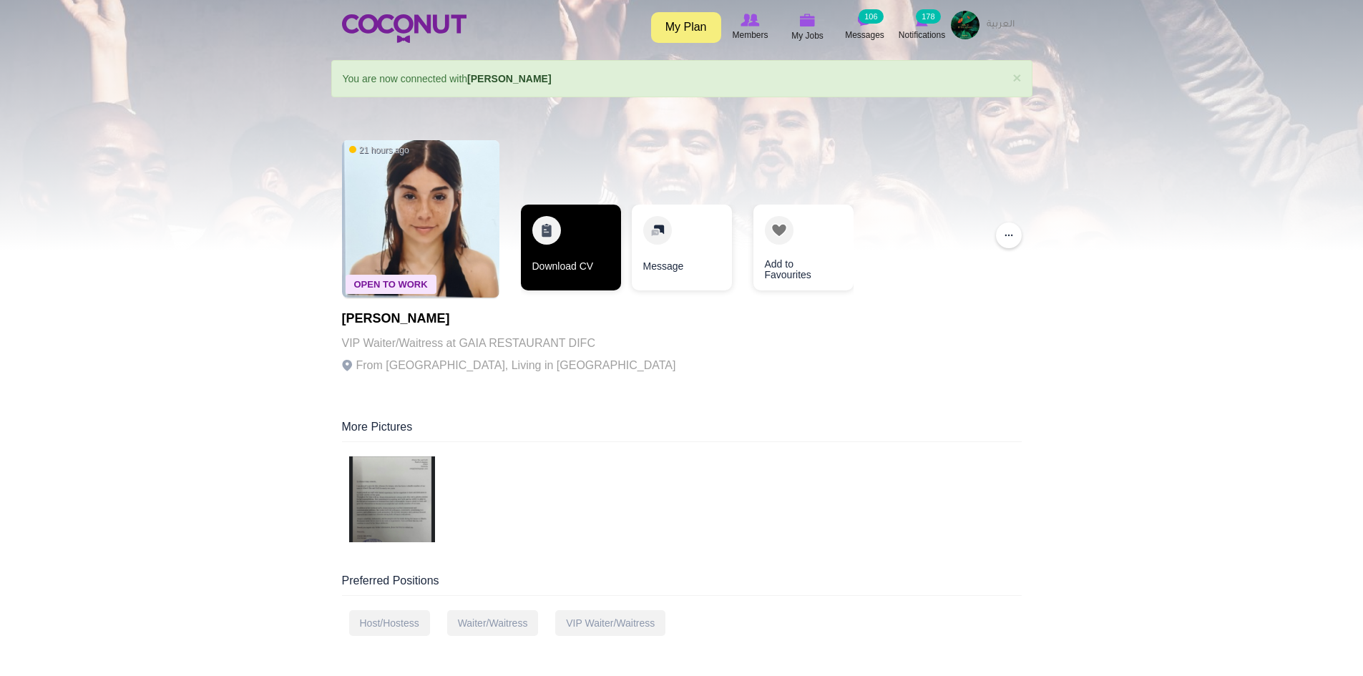
click at [556, 263] on link "Download CV" at bounding box center [571, 248] width 100 height 86
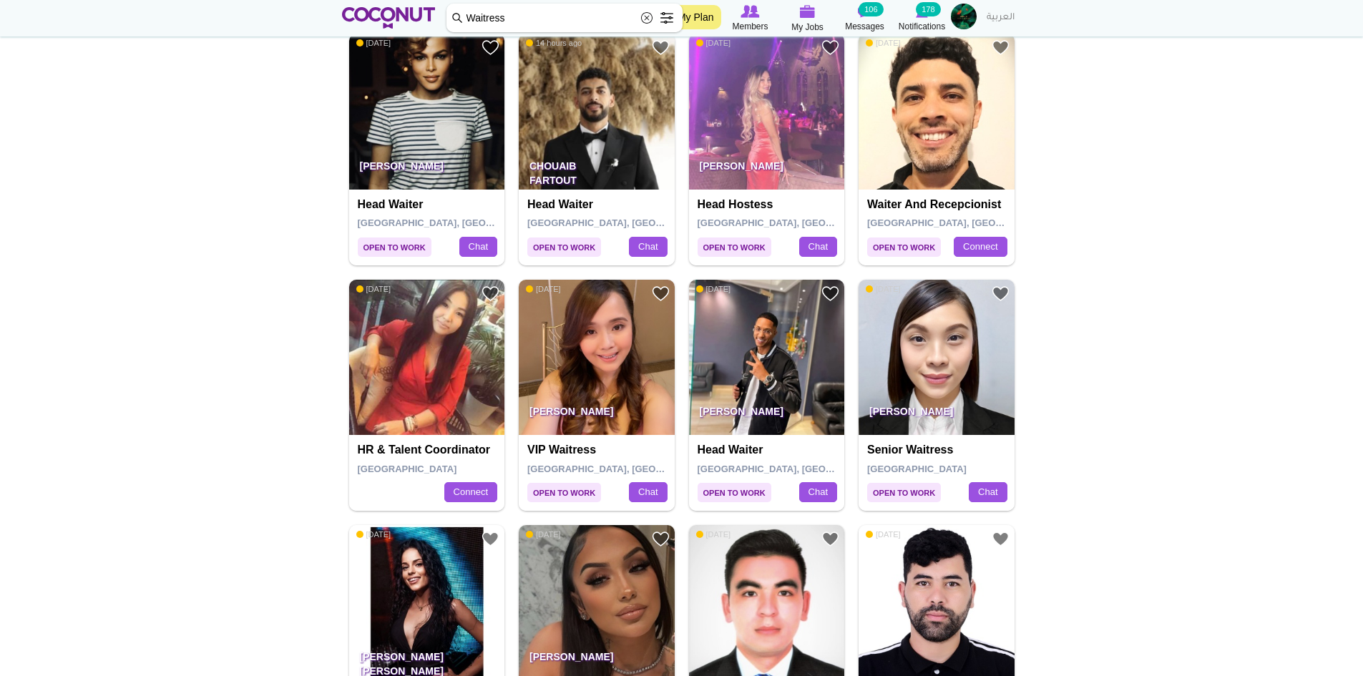
scroll to position [1073, 0]
click at [945, 346] on img at bounding box center [937, 357] width 156 height 156
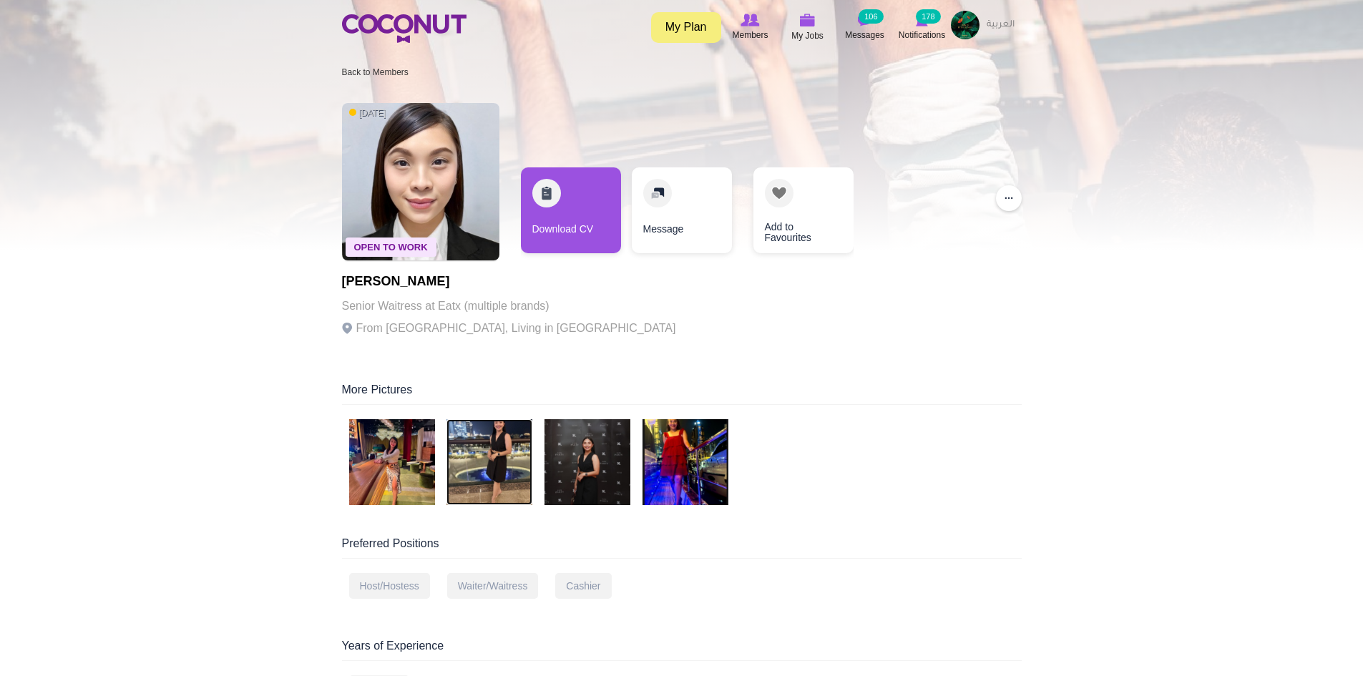
click at [521, 437] on img at bounding box center [490, 462] width 86 height 86
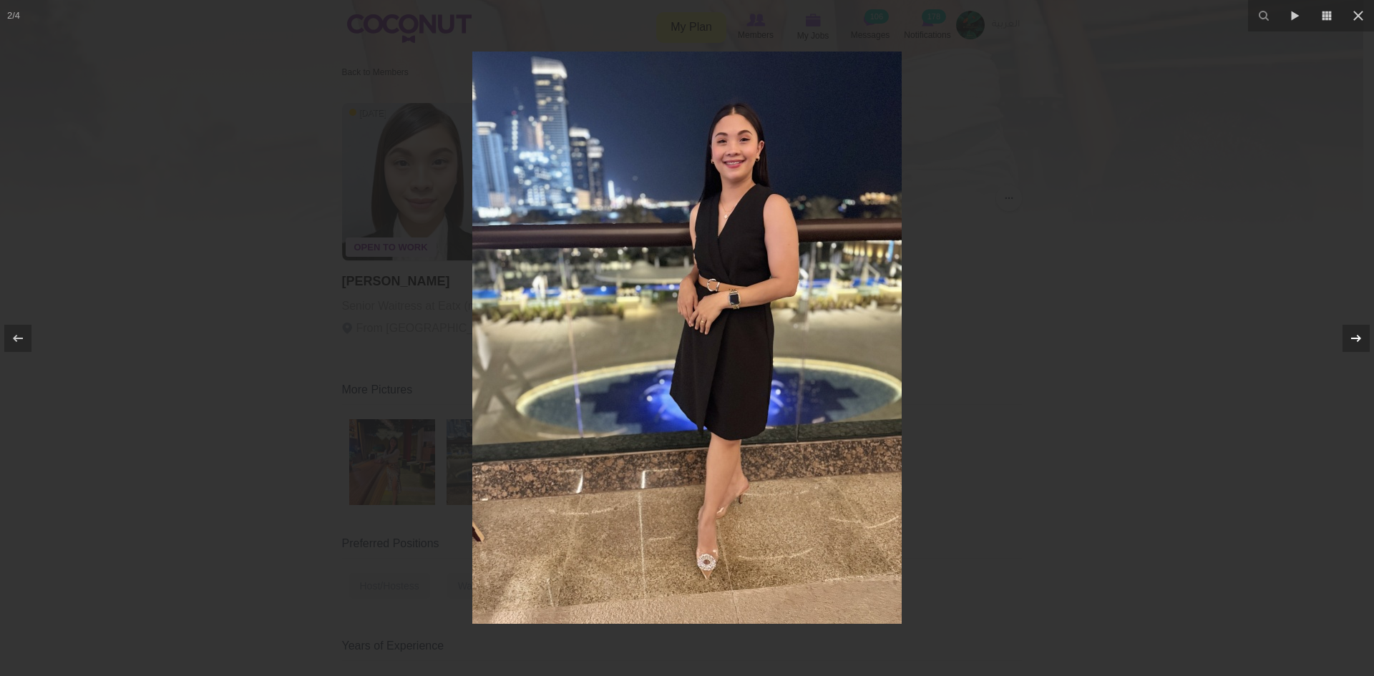
click at [1353, 339] on icon at bounding box center [1356, 337] width 10 height 7
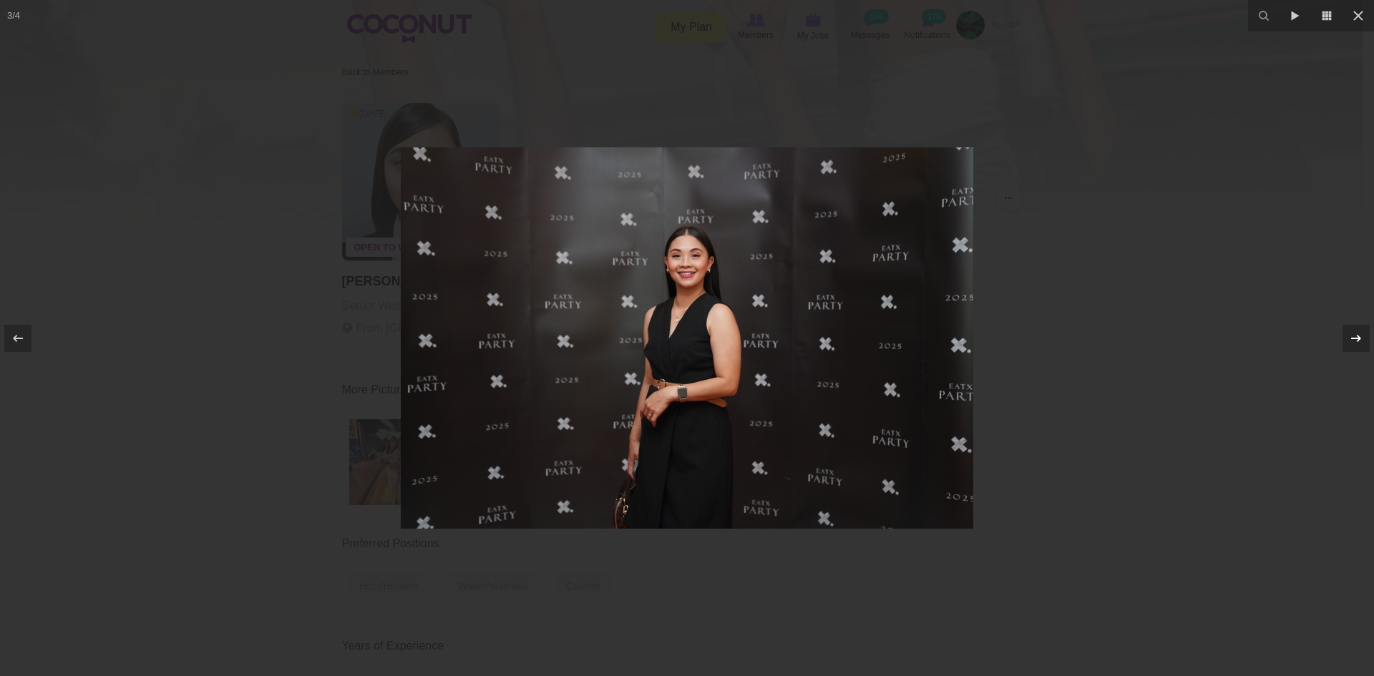
click at [1353, 339] on icon at bounding box center [1356, 337] width 10 height 7
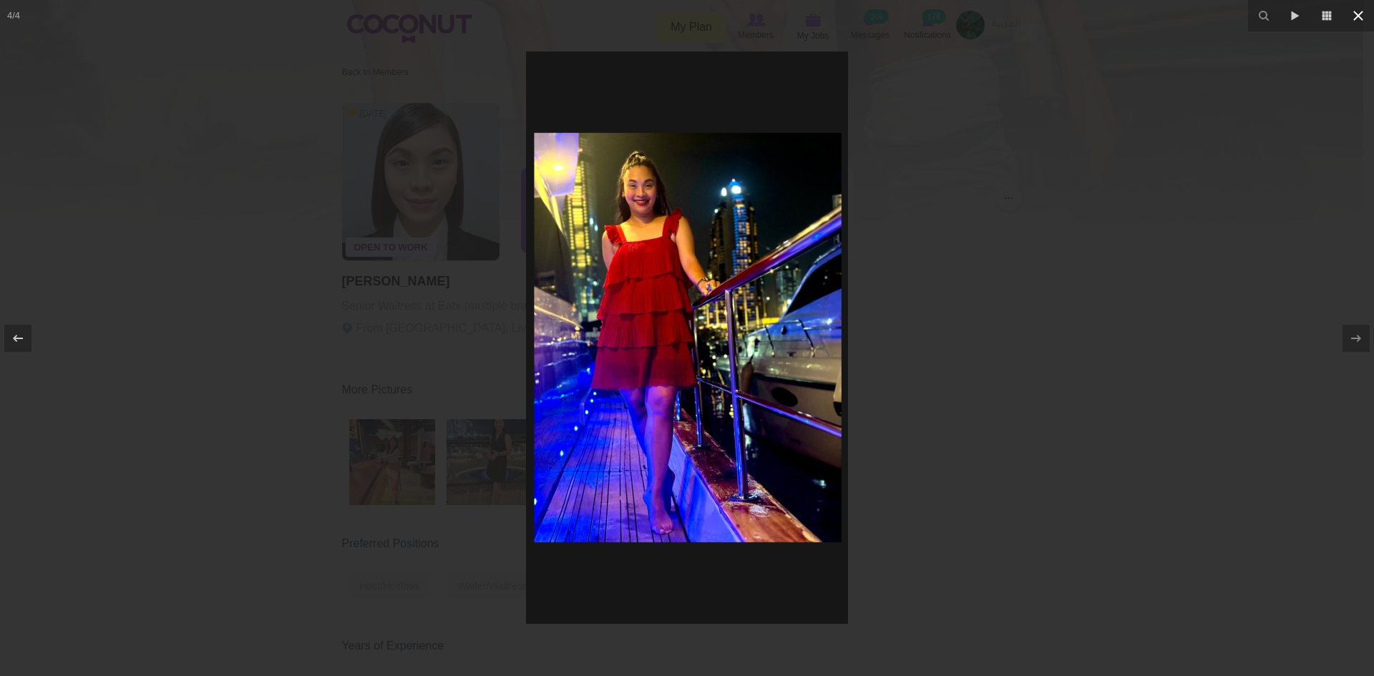
click at [1363, 15] on icon at bounding box center [1358, 15] width 17 height 17
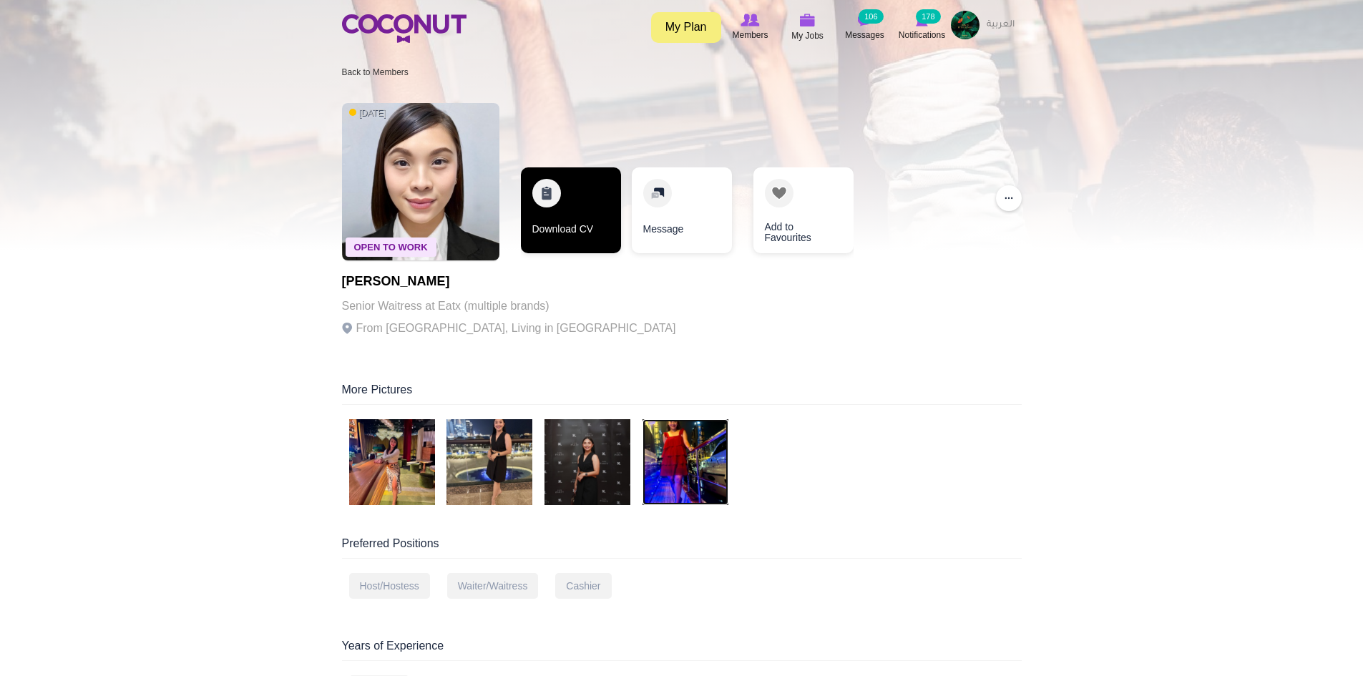
click at [597, 217] on link "Download CV" at bounding box center [571, 210] width 100 height 86
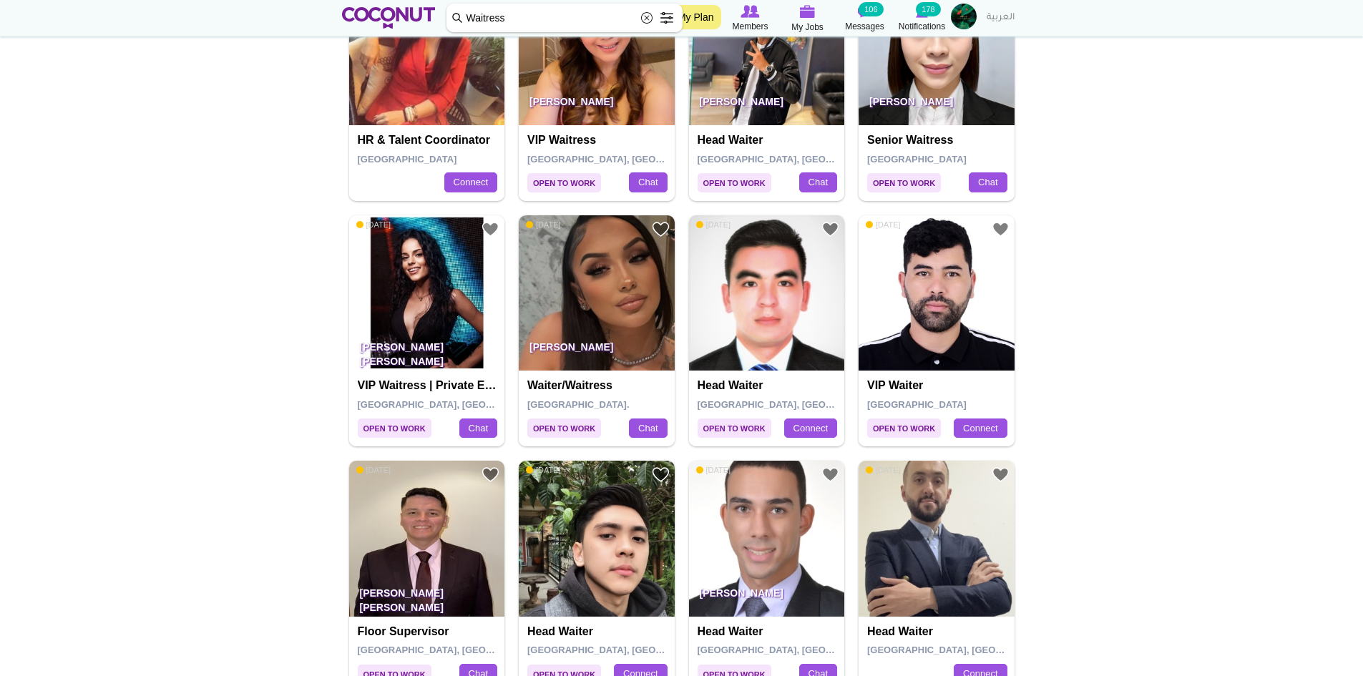
scroll to position [1431, 0]
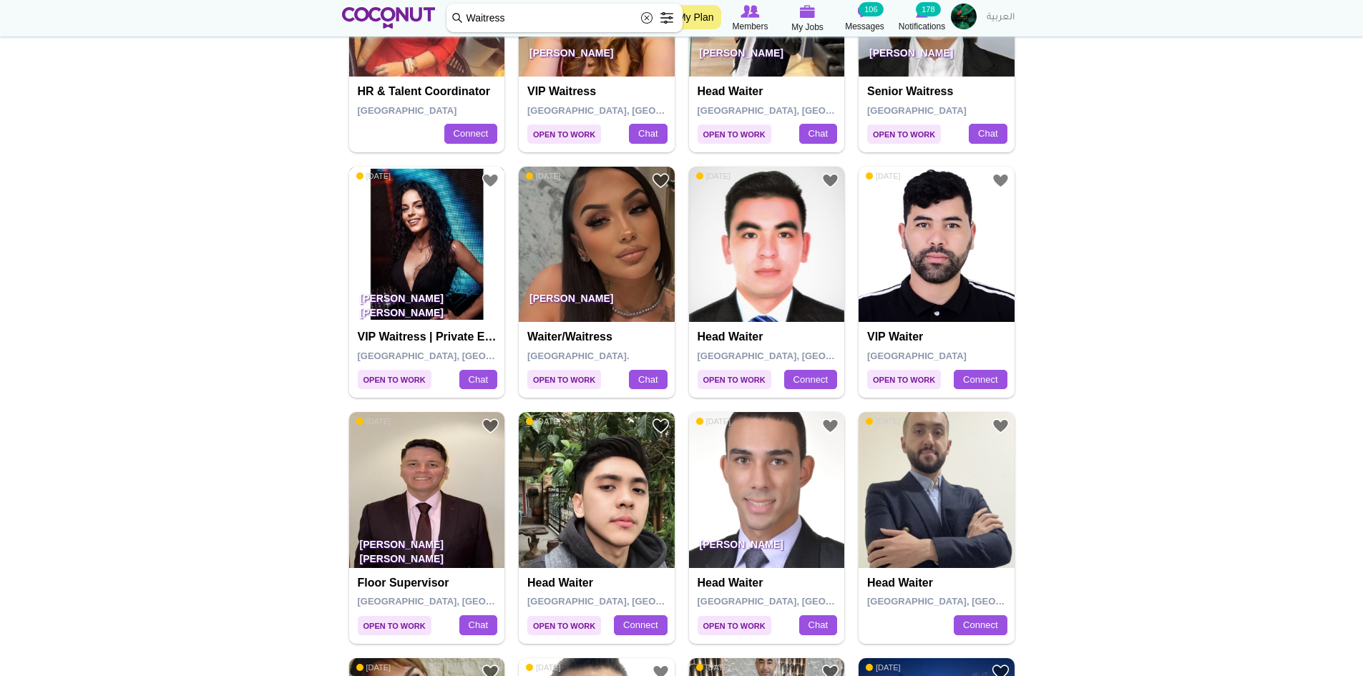
click at [417, 261] on img at bounding box center [427, 245] width 156 height 156
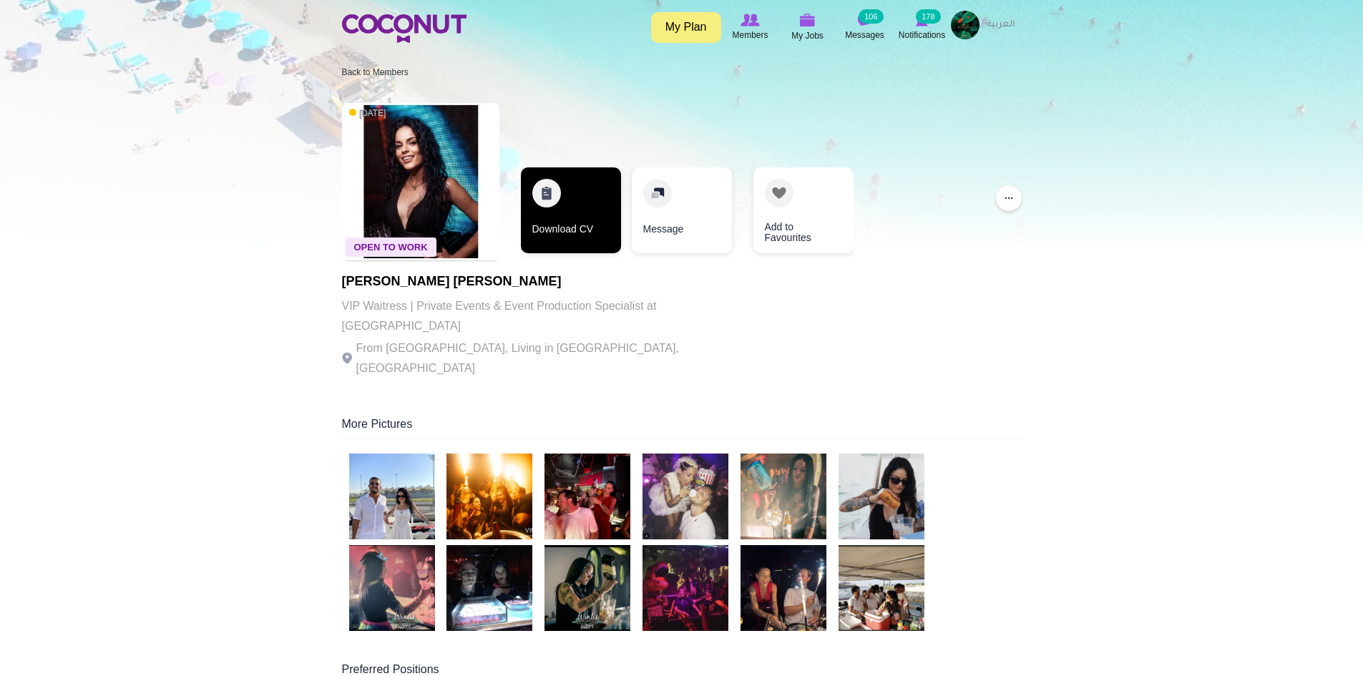
click at [547, 224] on link "Download CV" at bounding box center [571, 210] width 100 height 86
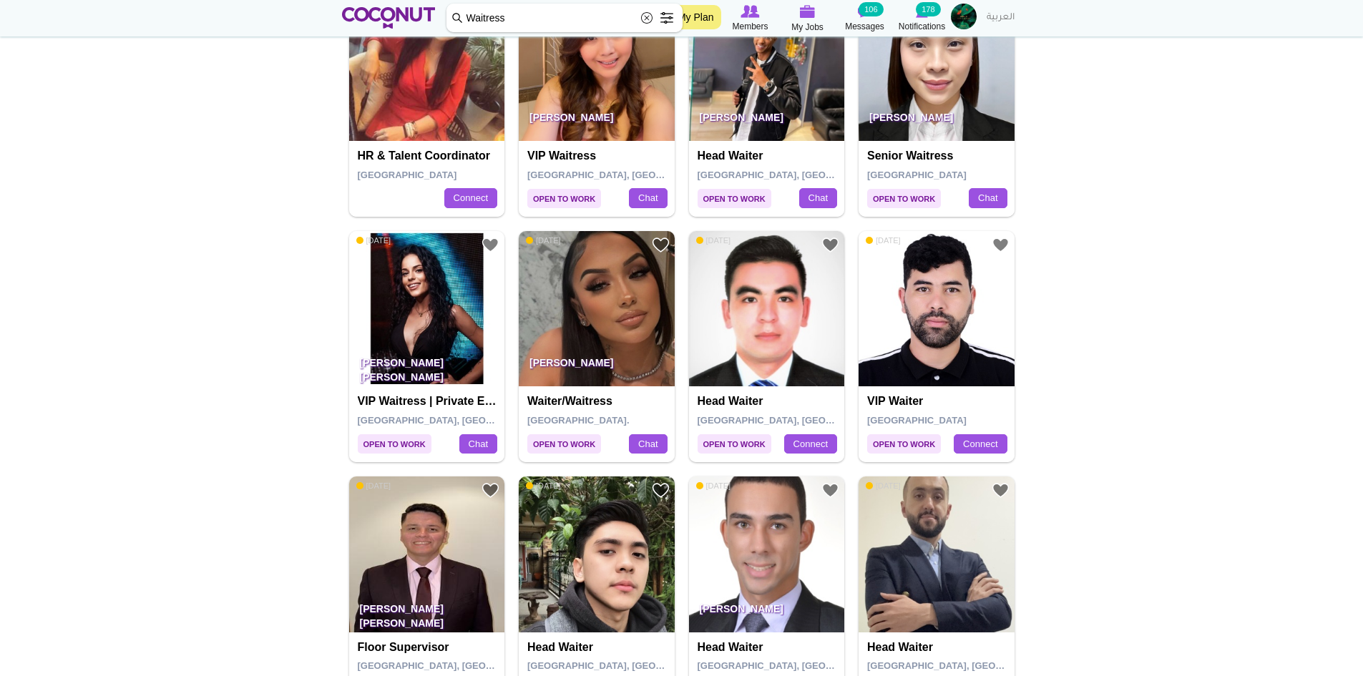
scroll to position [1431, 0]
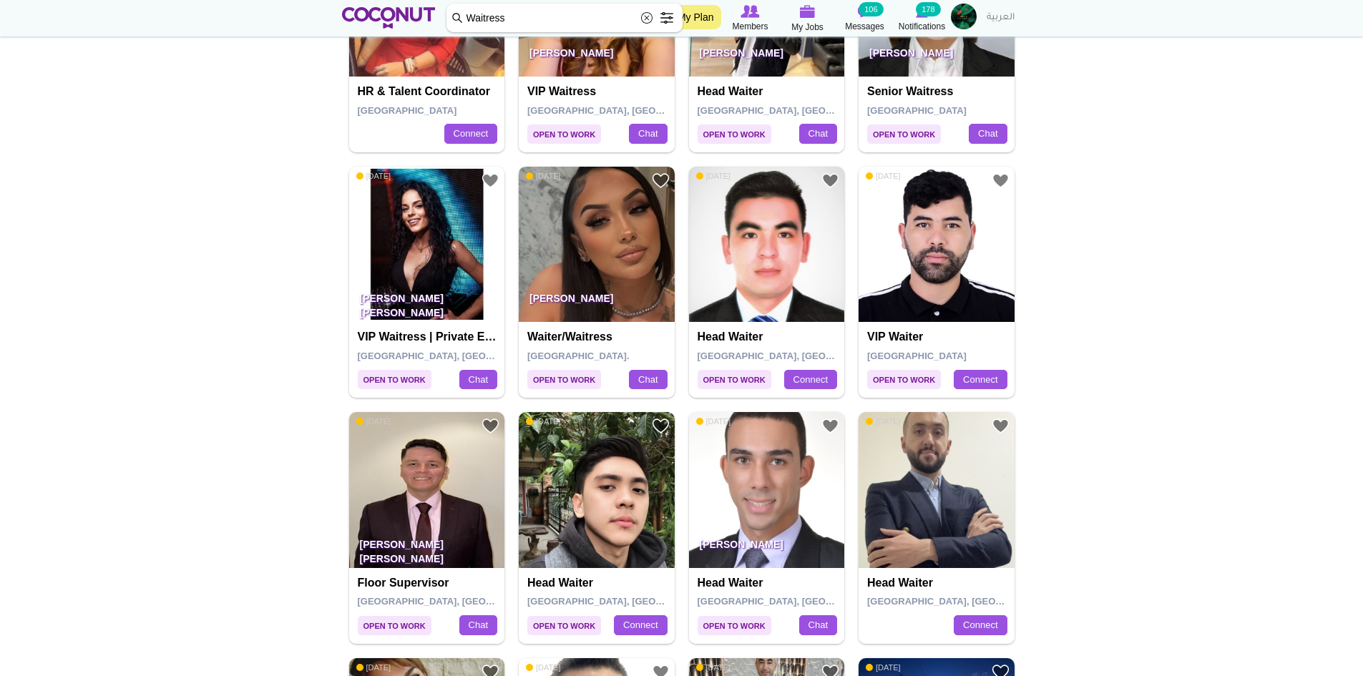
click at [602, 252] on img at bounding box center [597, 245] width 156 height 156
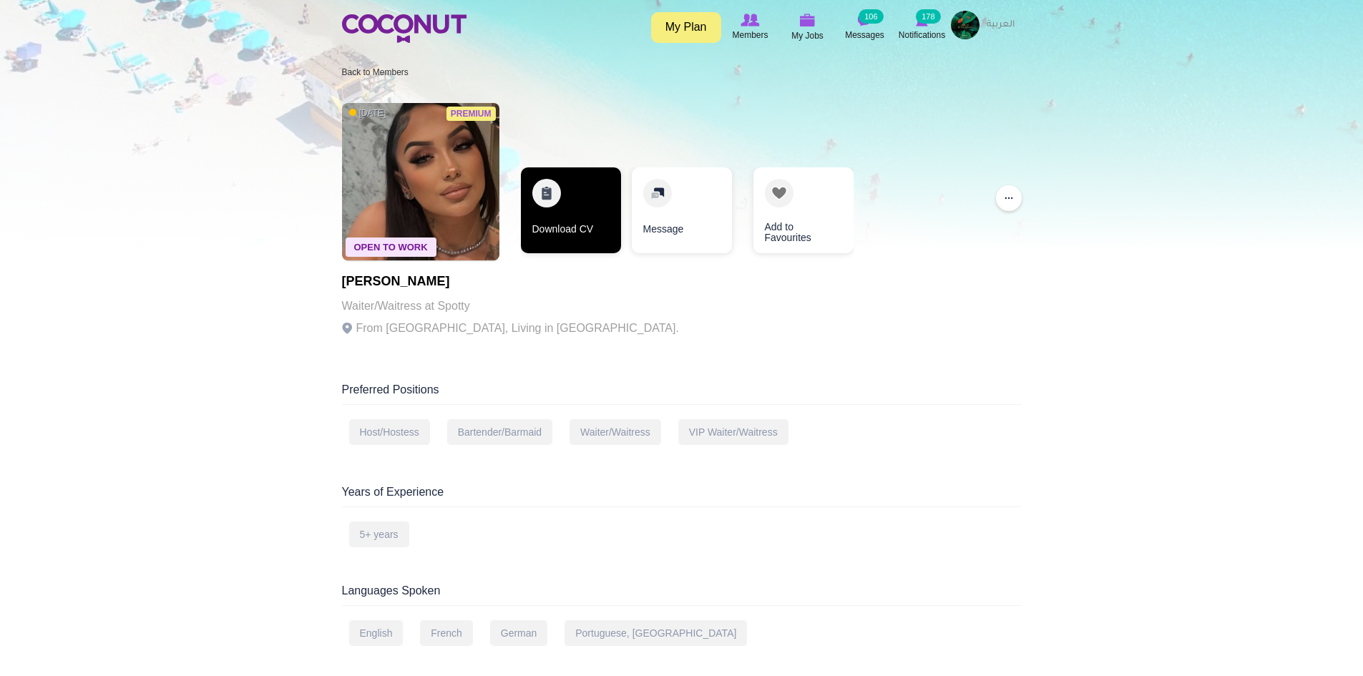
click at [587, 222] on link "Download CV" at bounding box center [571, 210] width 100 height 86
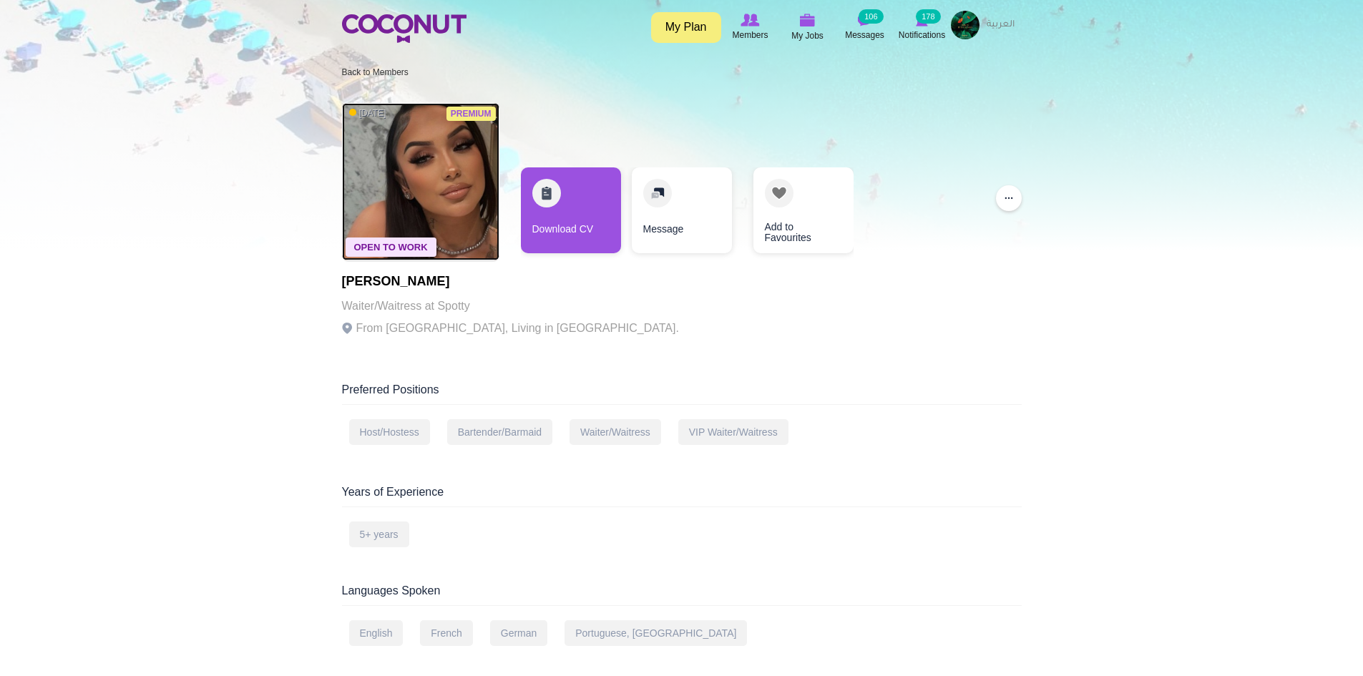
click at [396, 187] on img at bounding box center [420, 181] width 157 height 157
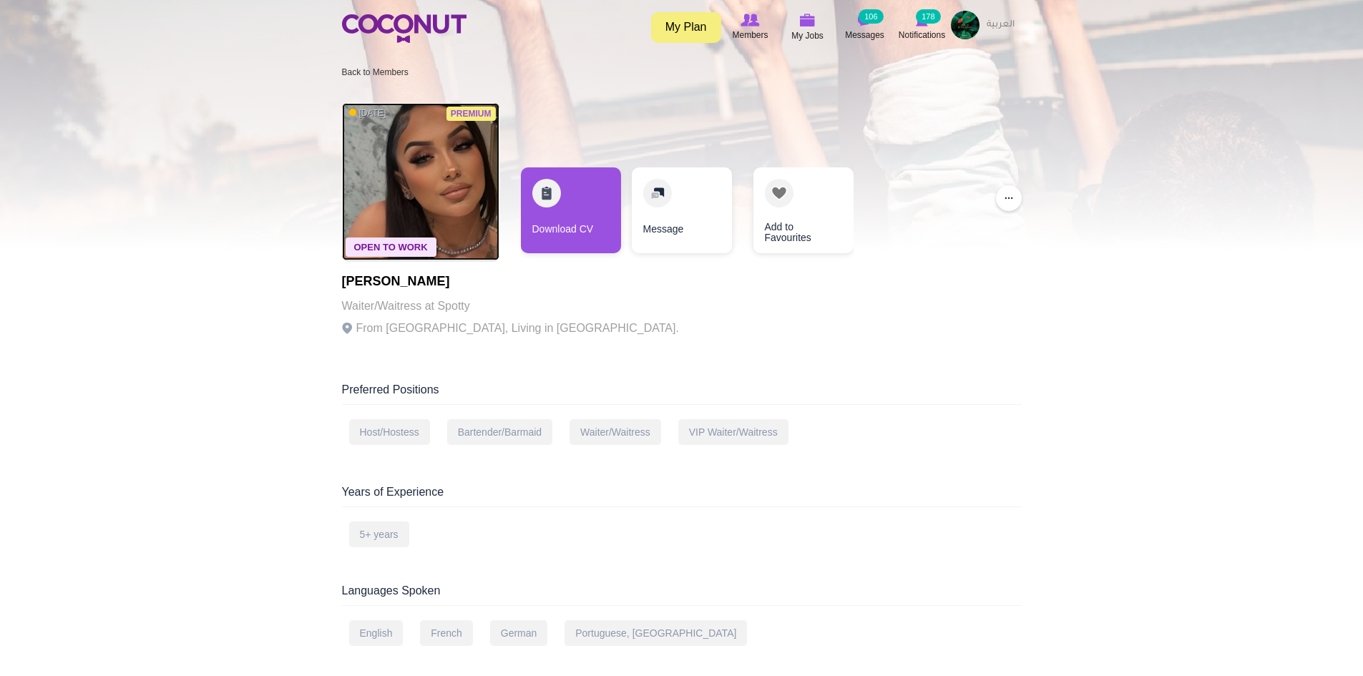
click at [421, 212] on img at bounding box center [420, 181] width 157 height 157
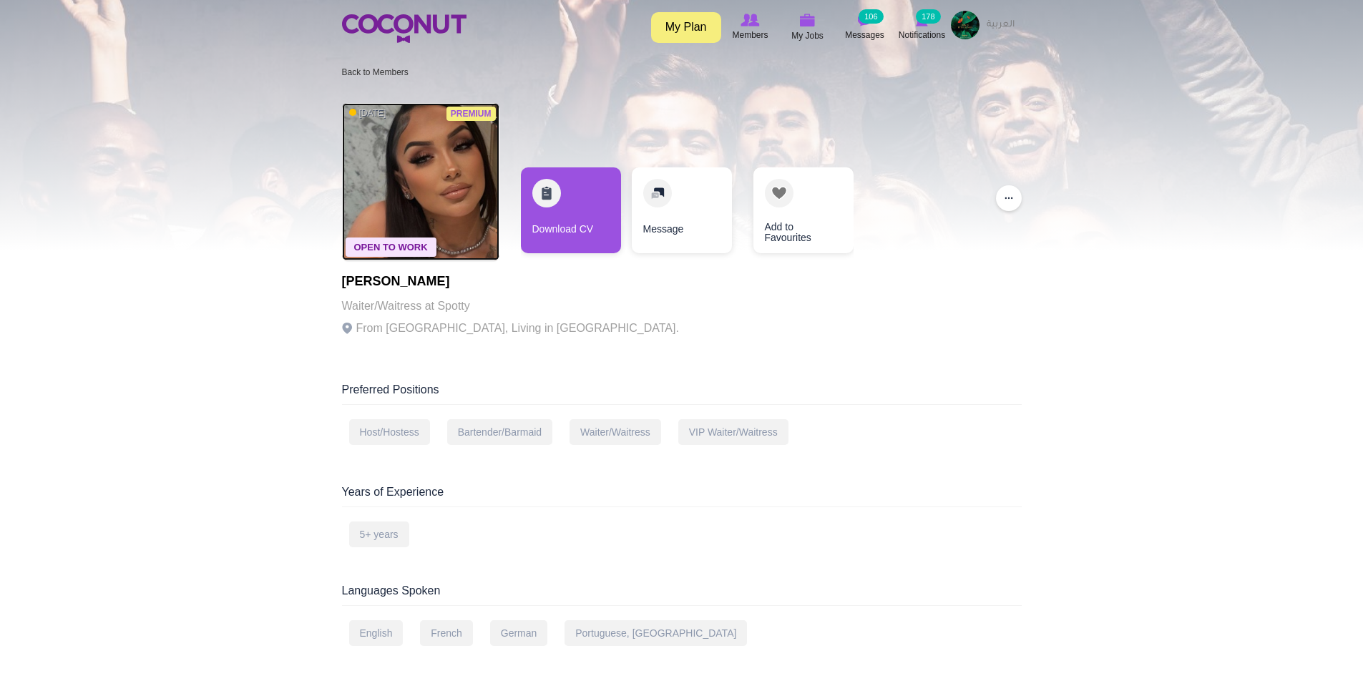
click at [429, 196] on img at bounding box center [420, 181] width 157 height 157
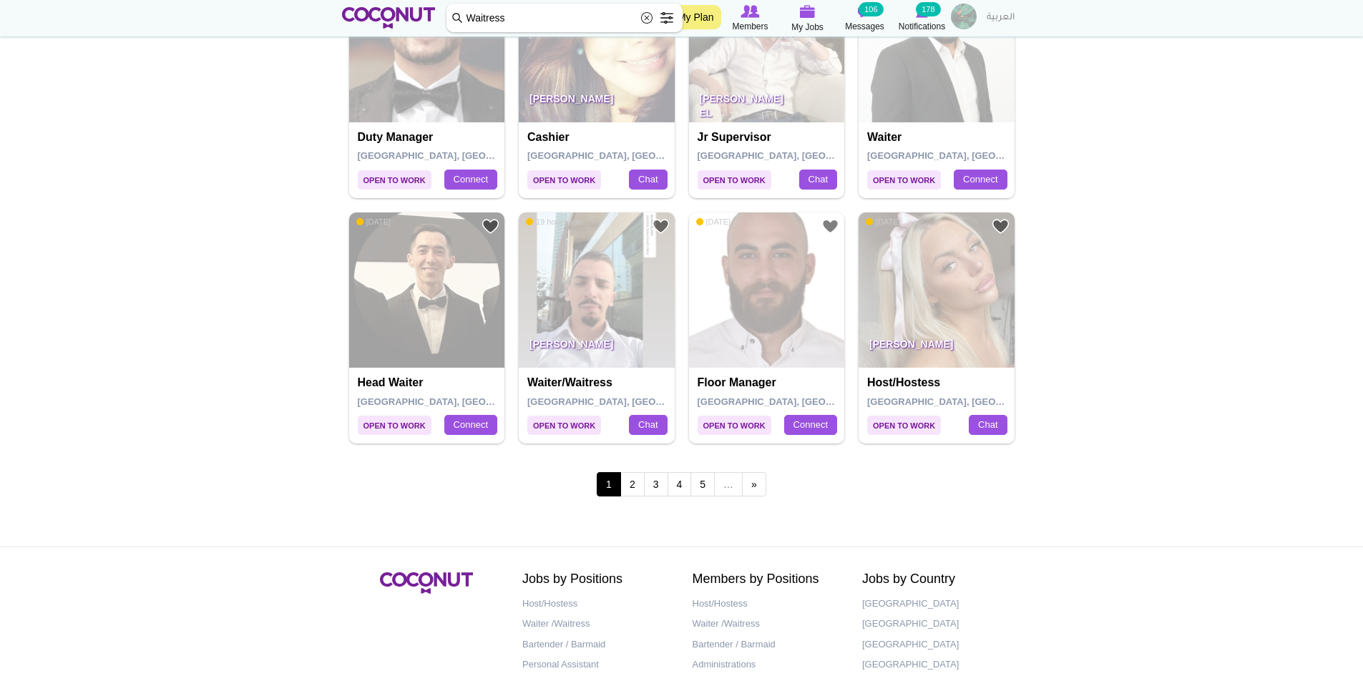
scroll to position [2433, 0]
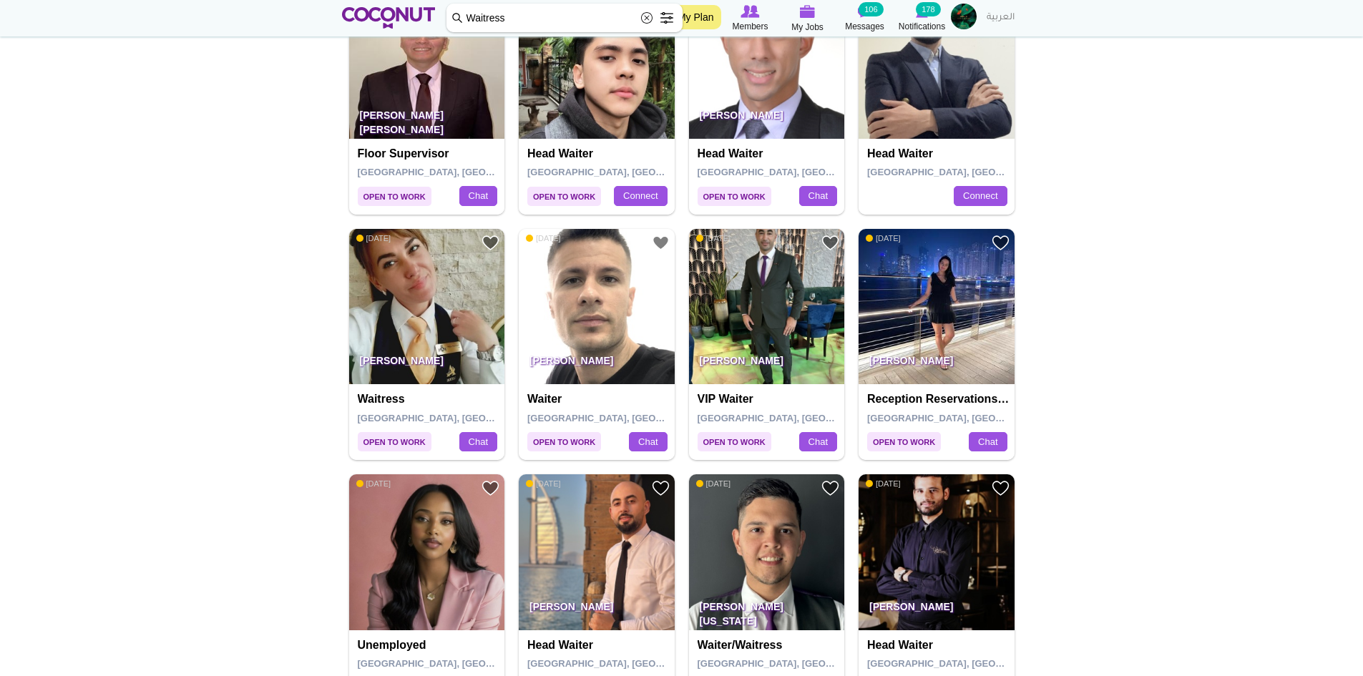
scroll to position [2075, 0]
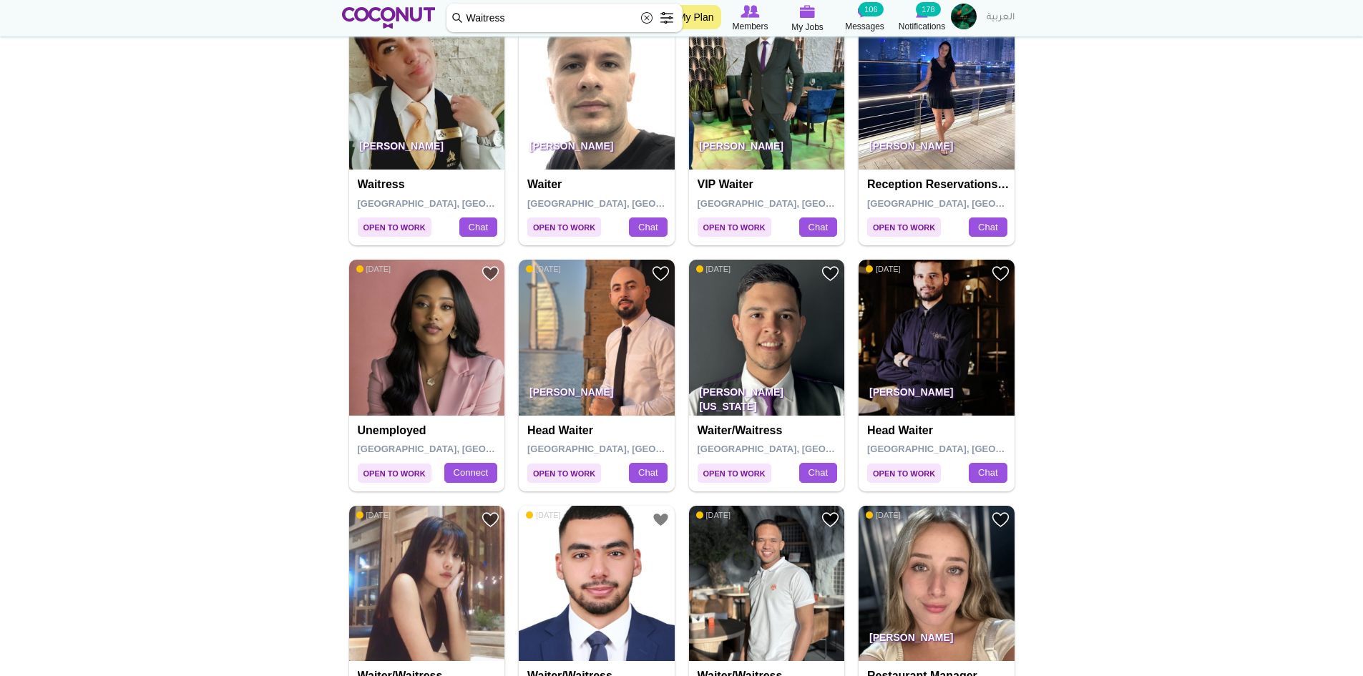
click at [952, 90] on img at bounding box center [937, 92] width 156 height 156
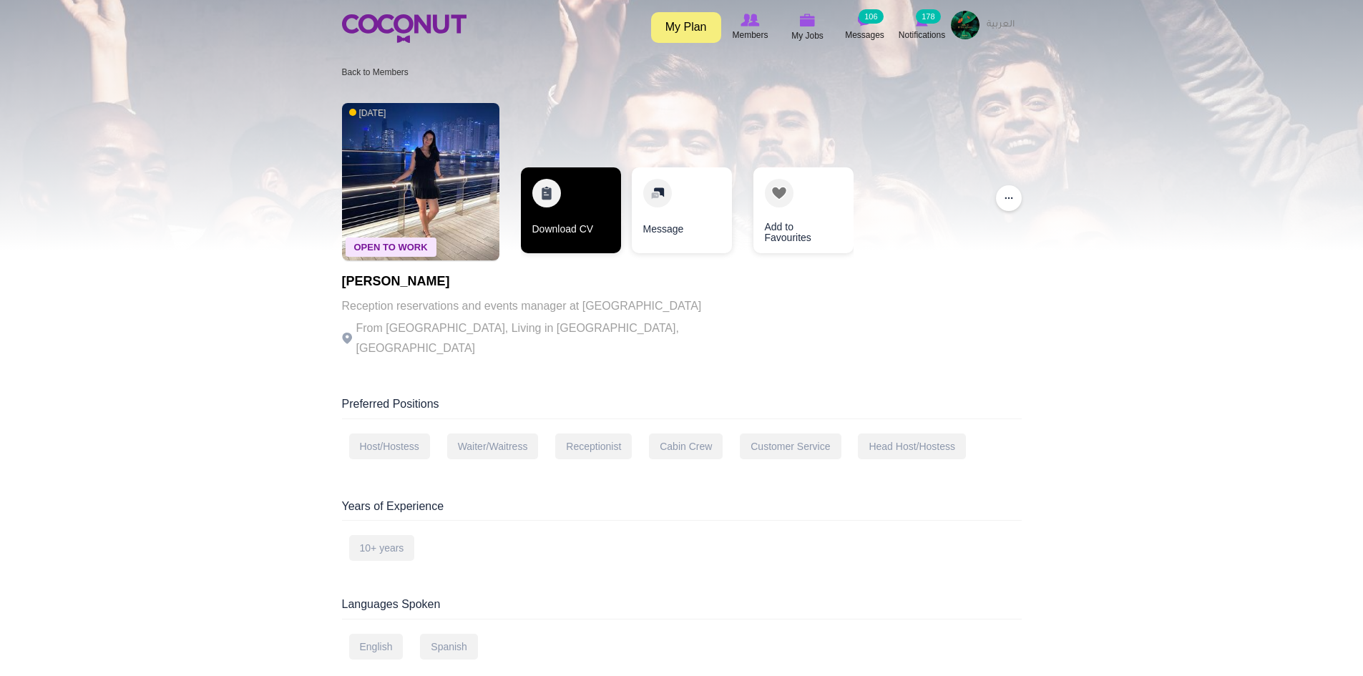
click at [583, 219] on link "Download CV" at bounding box center [571, 210] width 100 height 86
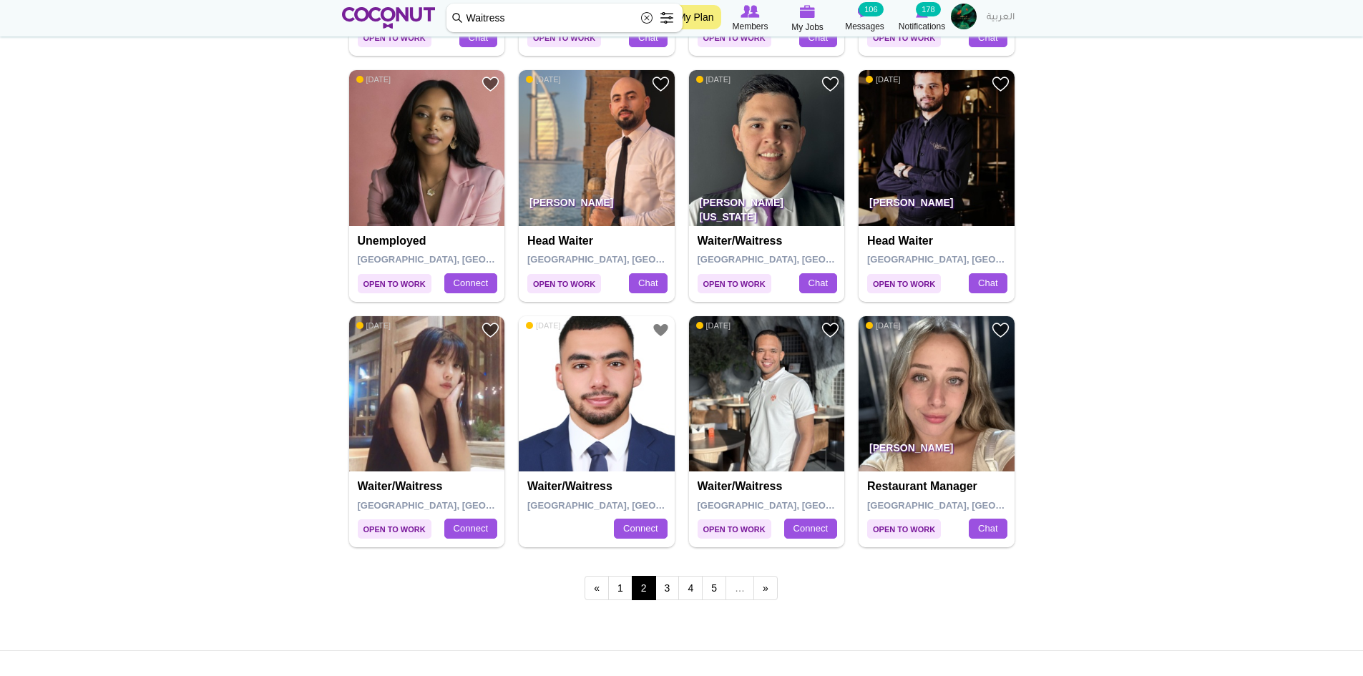
scroll to position [2290, 0]
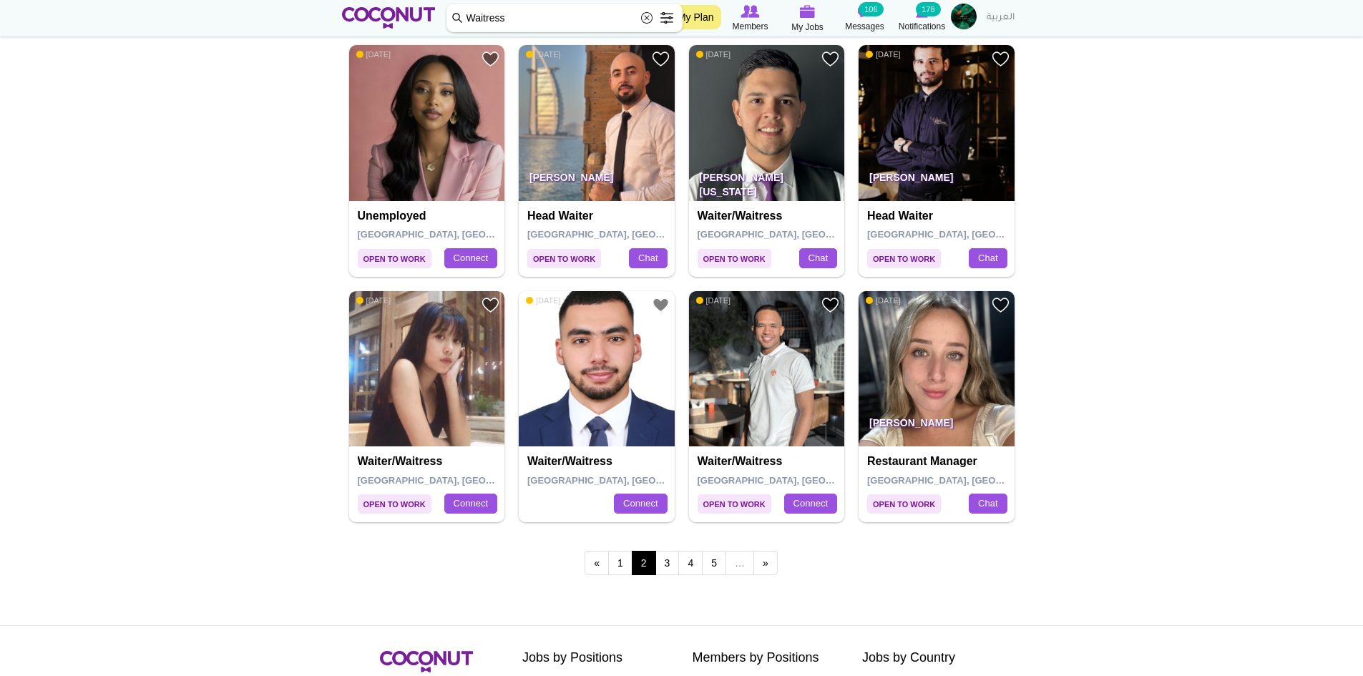
click at [467, 409] on img at bounding box center [427, 369] width 156 height 156
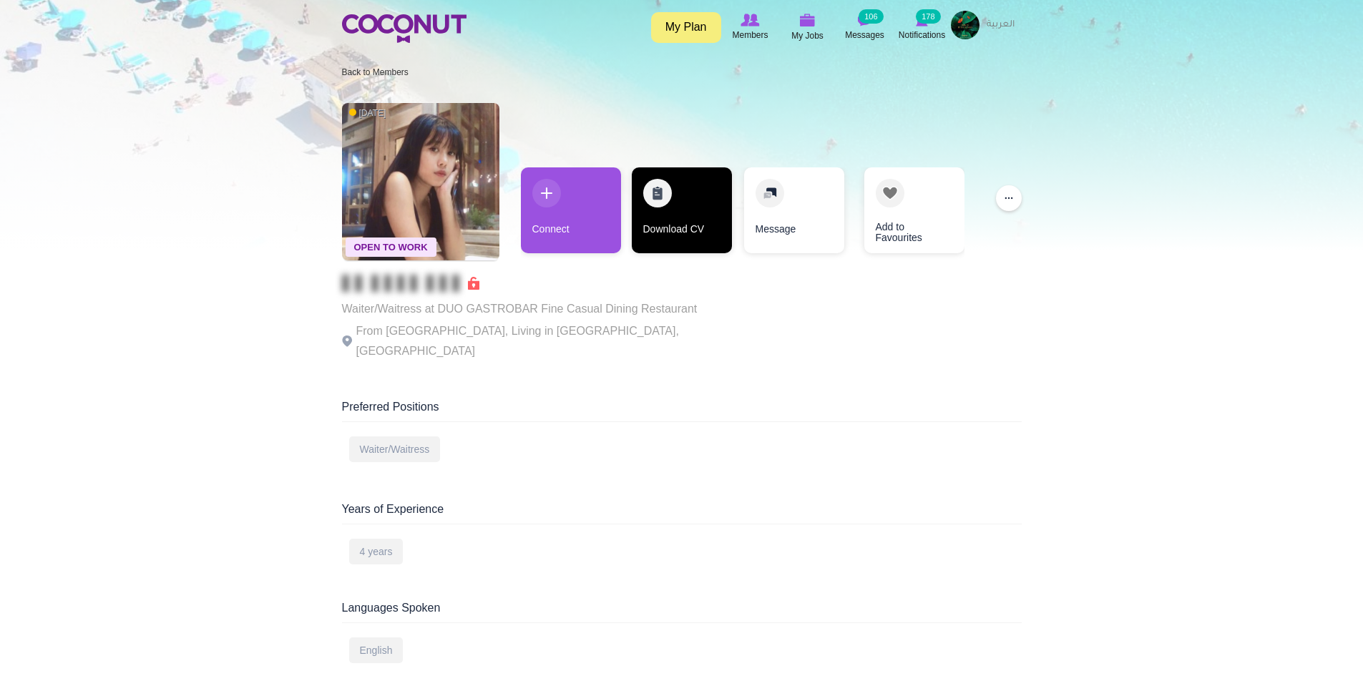
click at [668, 224] on link "Download CV" at bounding box center [682, 210] width 100 height 86
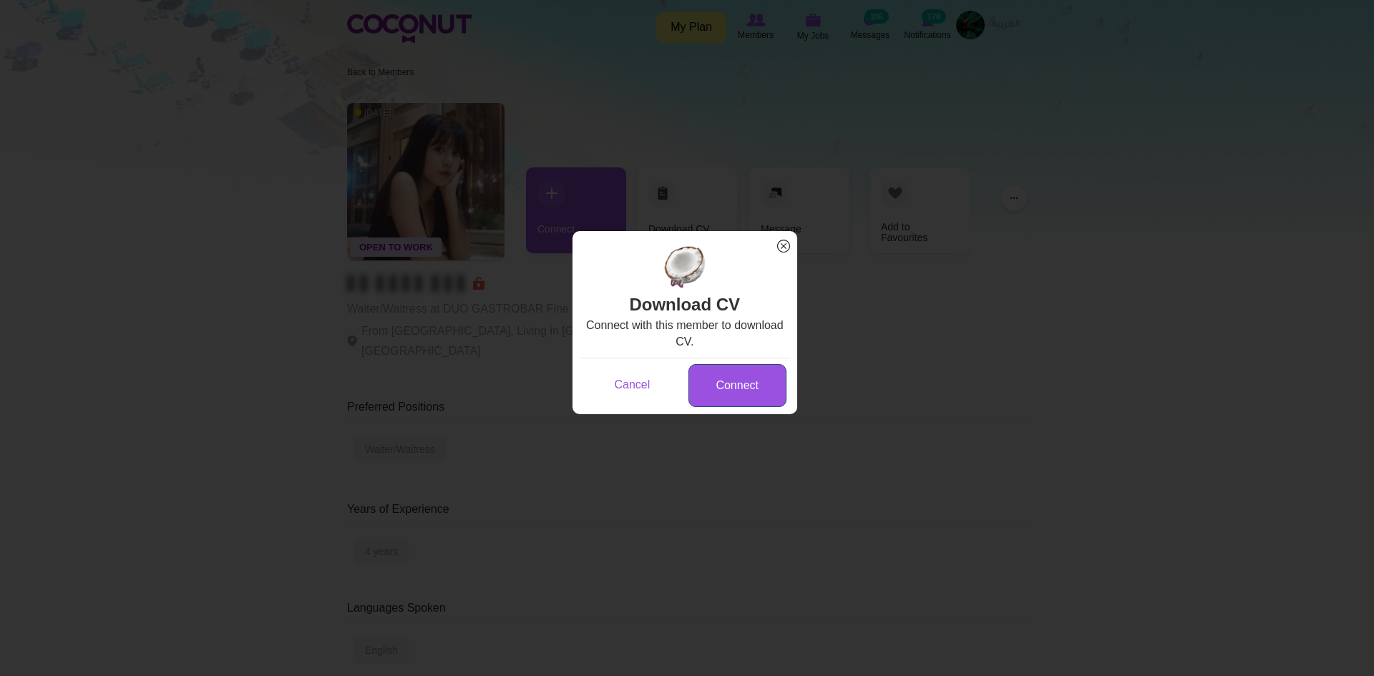
click at [753, 389] on link "Connect" at bounding box center [737, 386] width 98 height 44
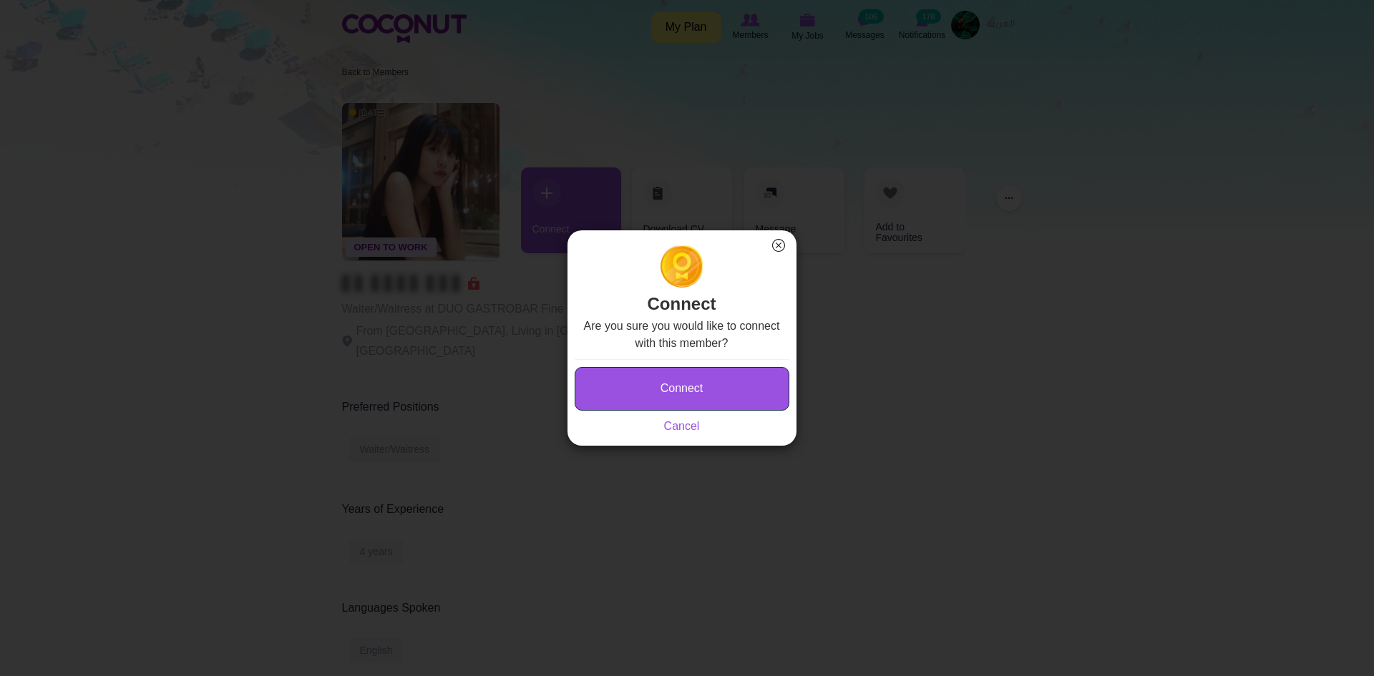
click at [753, 389] on button "Connect" at bounding box center [682, 389] width 215 height 44
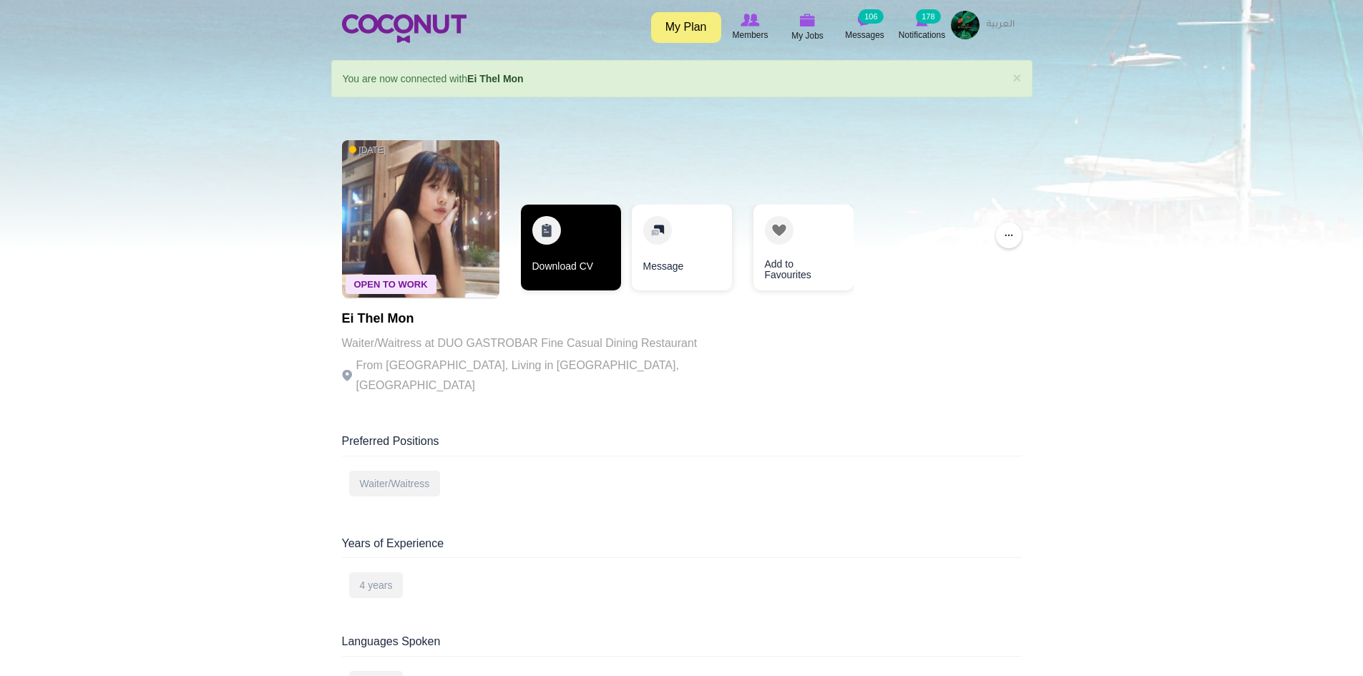
click at [576, 258] on link "Download CV" at bounding box center [571, 248] width 100 height 86
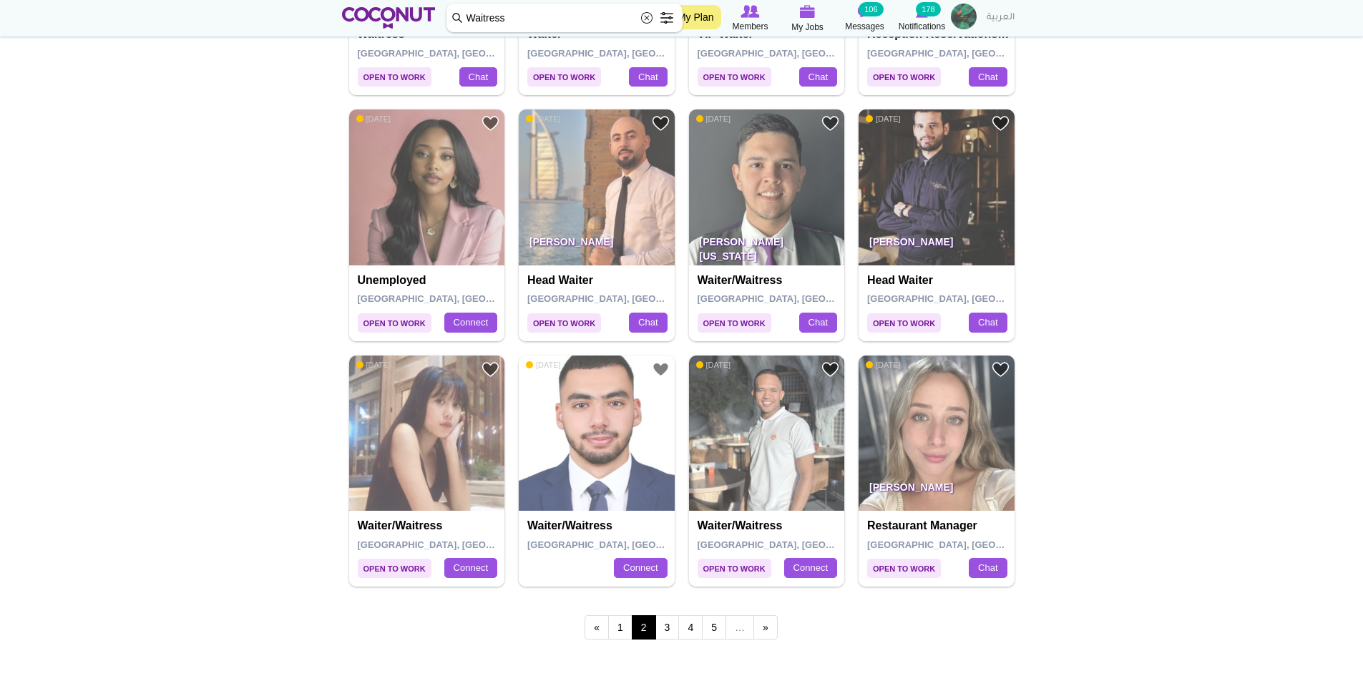
scroll to position [2290, 0]
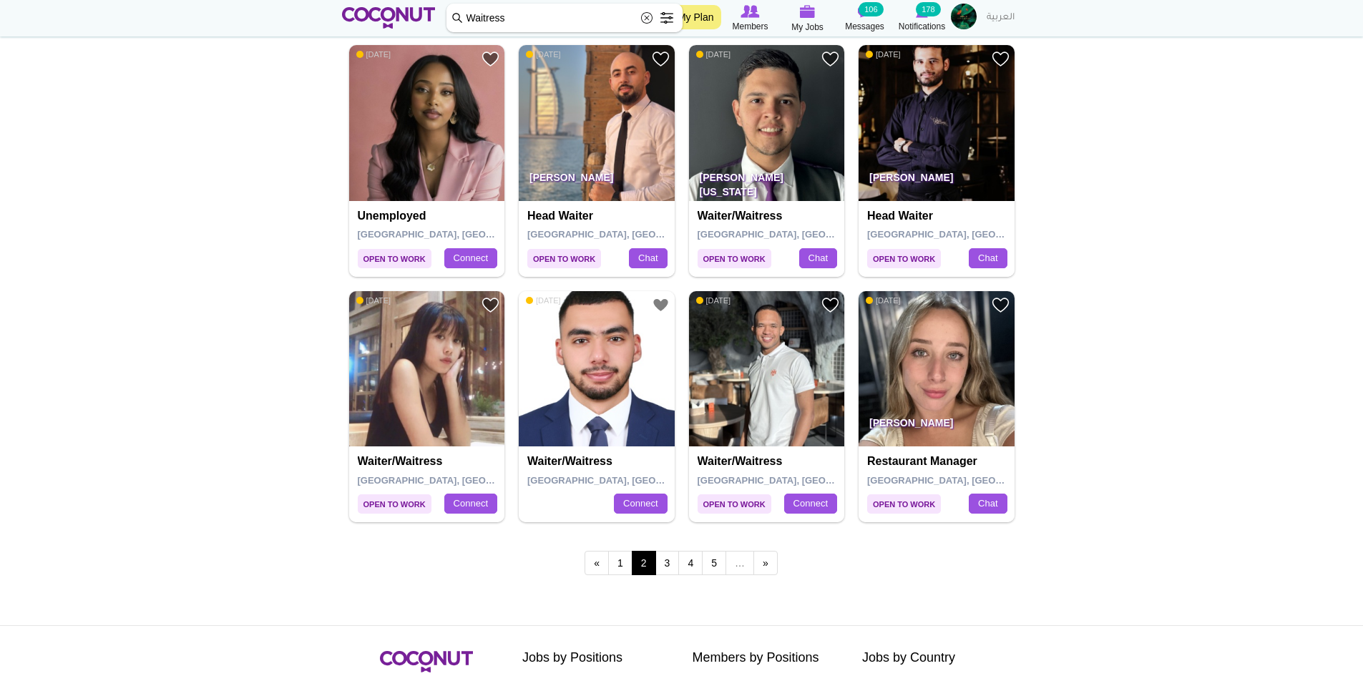
click at [737, 137] on img at bounding box center [767, 123] width 156 height 156
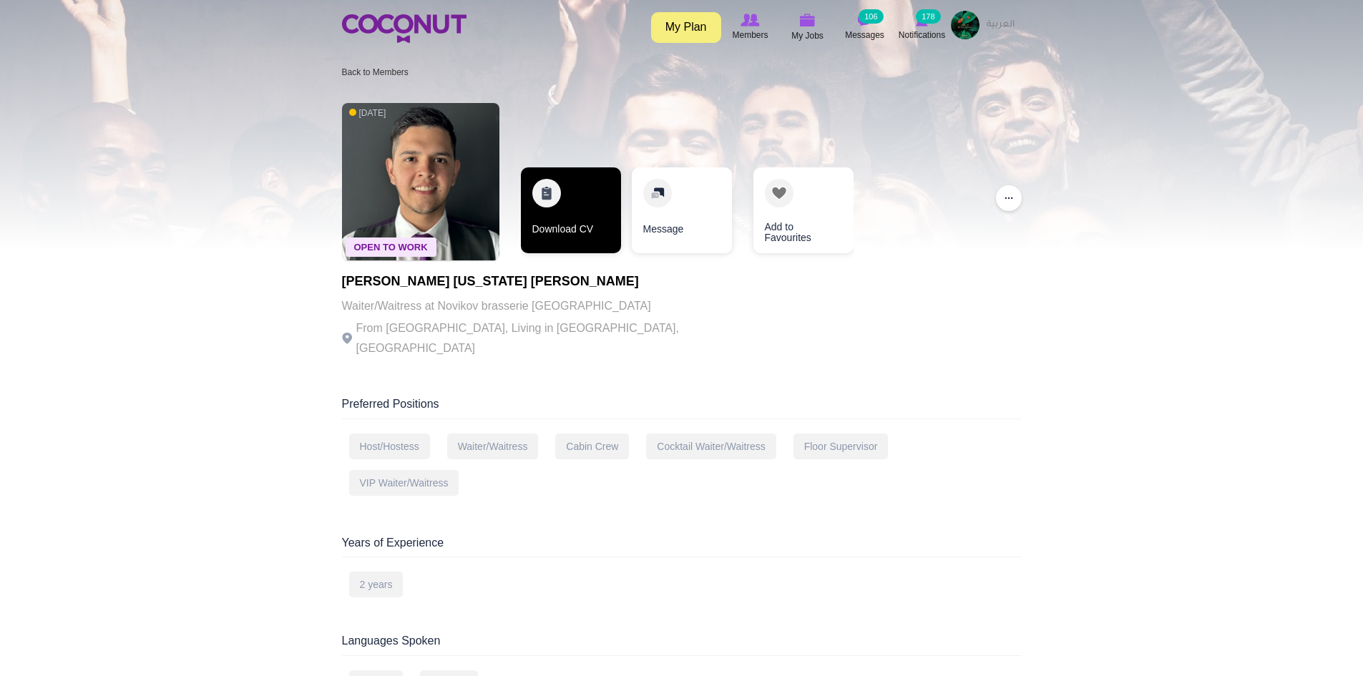
click at [582, 235] on link "Download CV" at bounding box center [571, 210] width 100 height 86
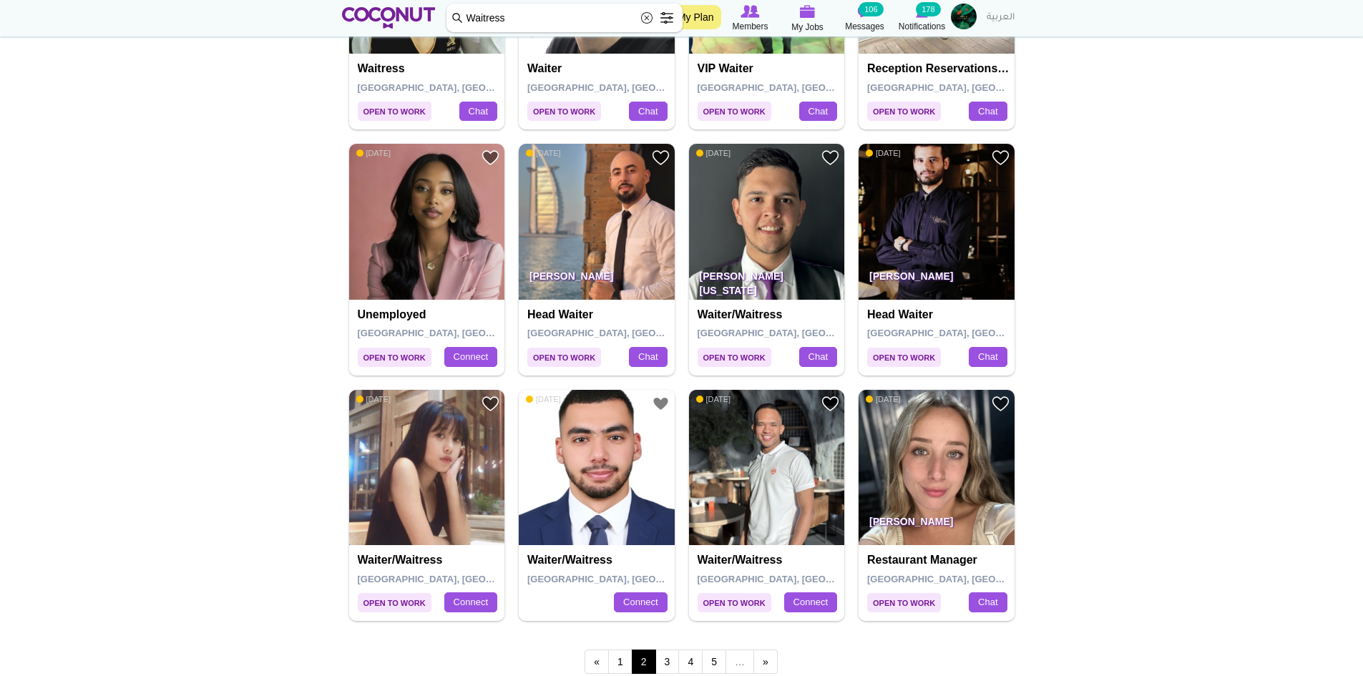
scroll to position [2004, 0]
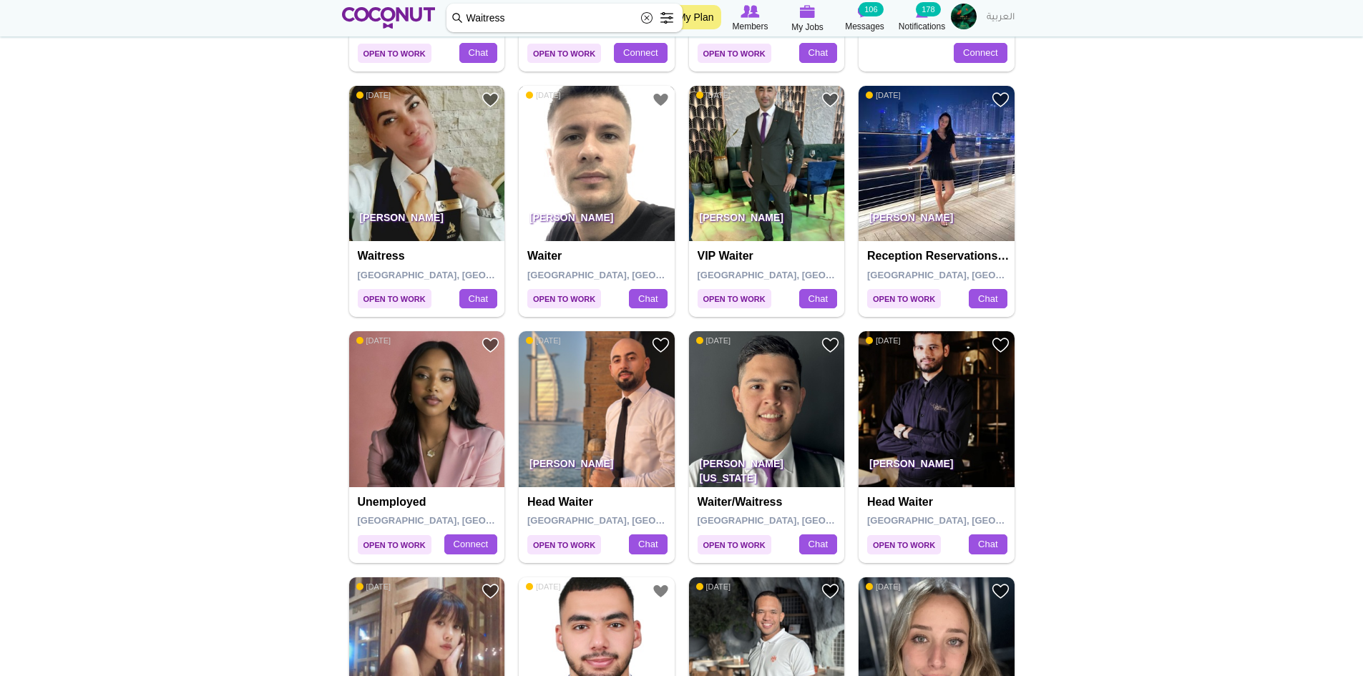
click at [607, 178] on img at bounding box center [597, 164] width 156 height 156
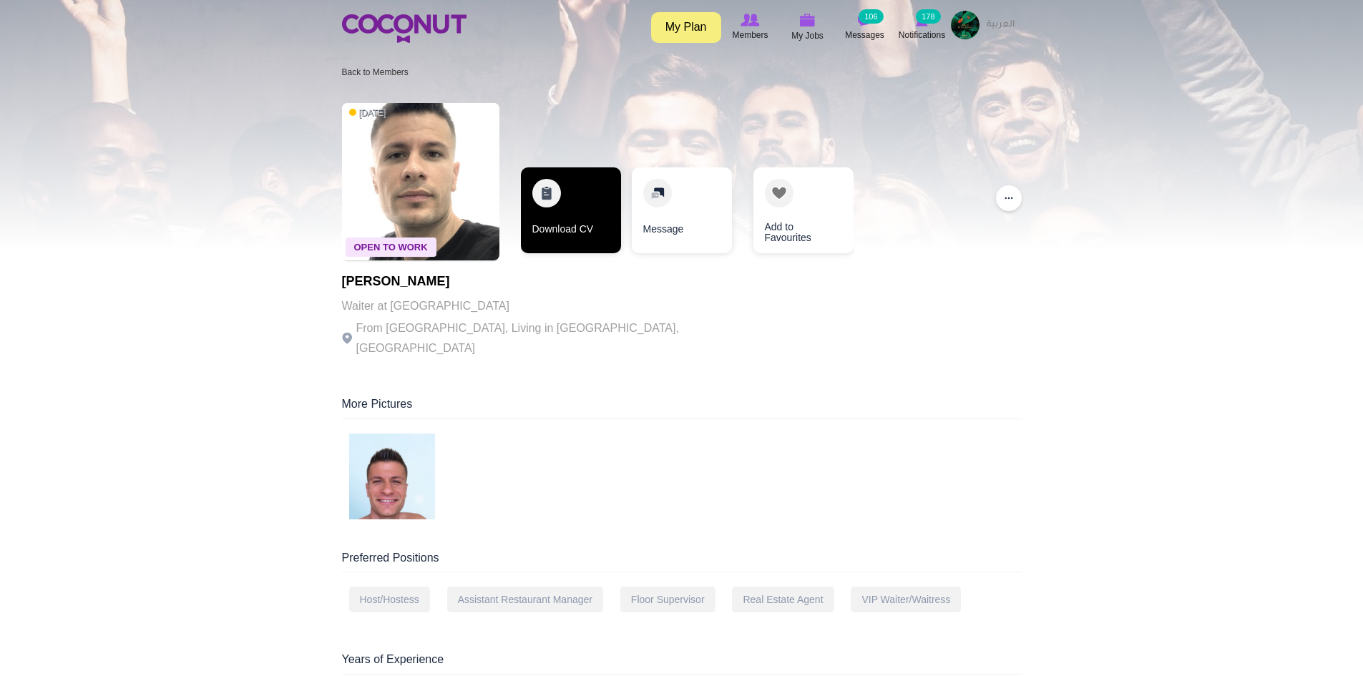
click at [584, 232] on link "Download CV" at bounding box center [571, 210] width 100 height 86
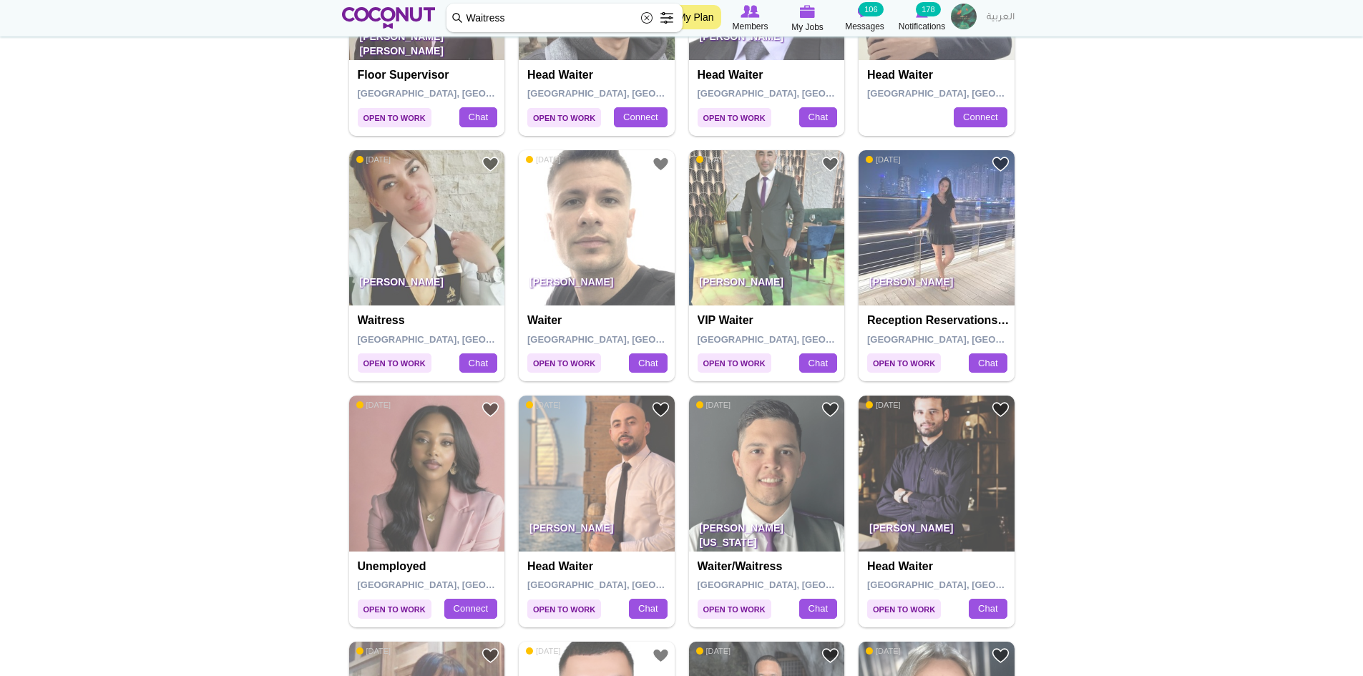
scroll to position [2004, 0]
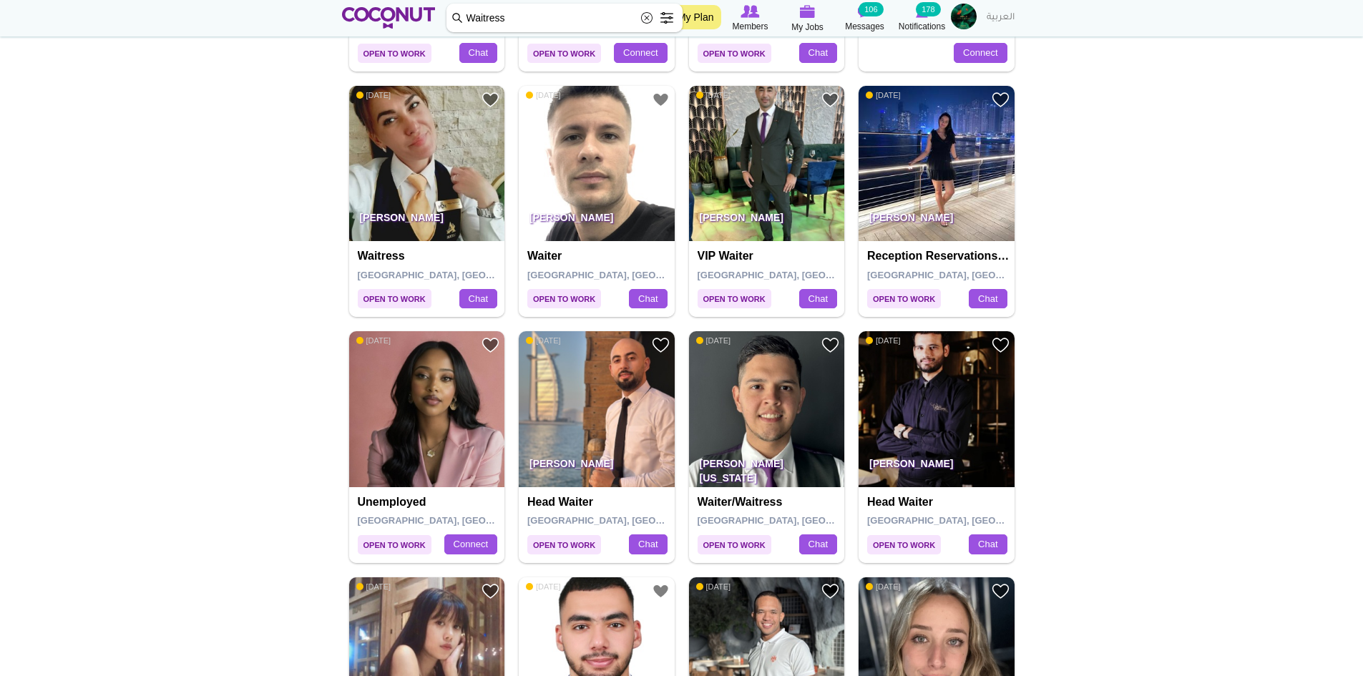
drag, startPoint x: 770, startPoint y: 198, endPoint x: 761, endPoint y: 229, distance: 32.1
click at [770, 198] on img at bounding box center [767, 164] width 156 height 156
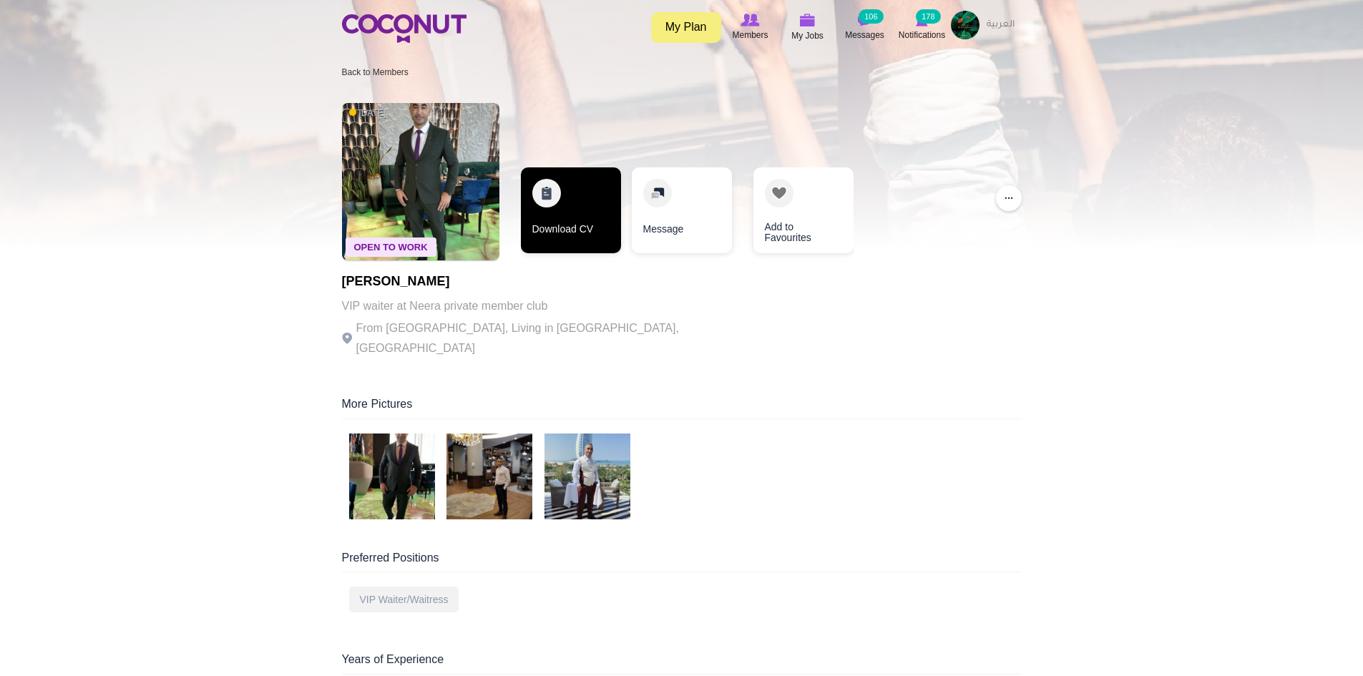
click at [565, 226] on link "Download CV" at bounding box center [571, 210] width 100 height 86
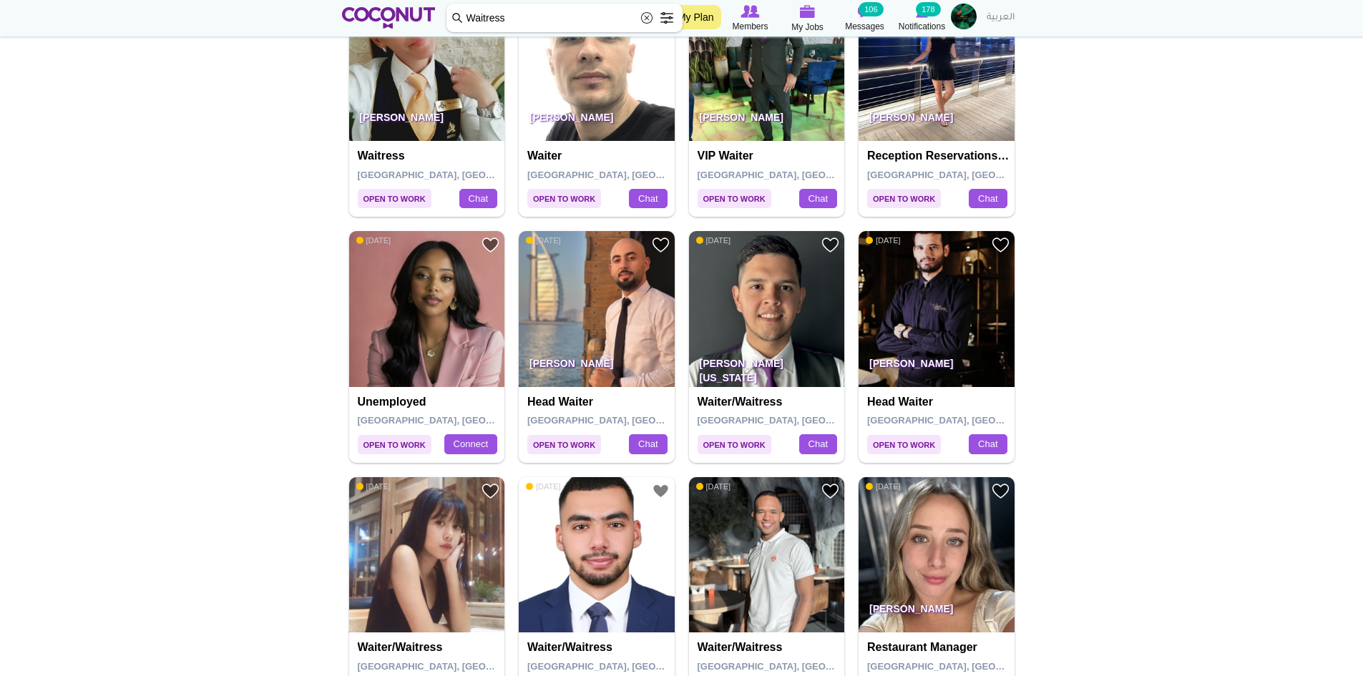
scroll to position [2290, 0]
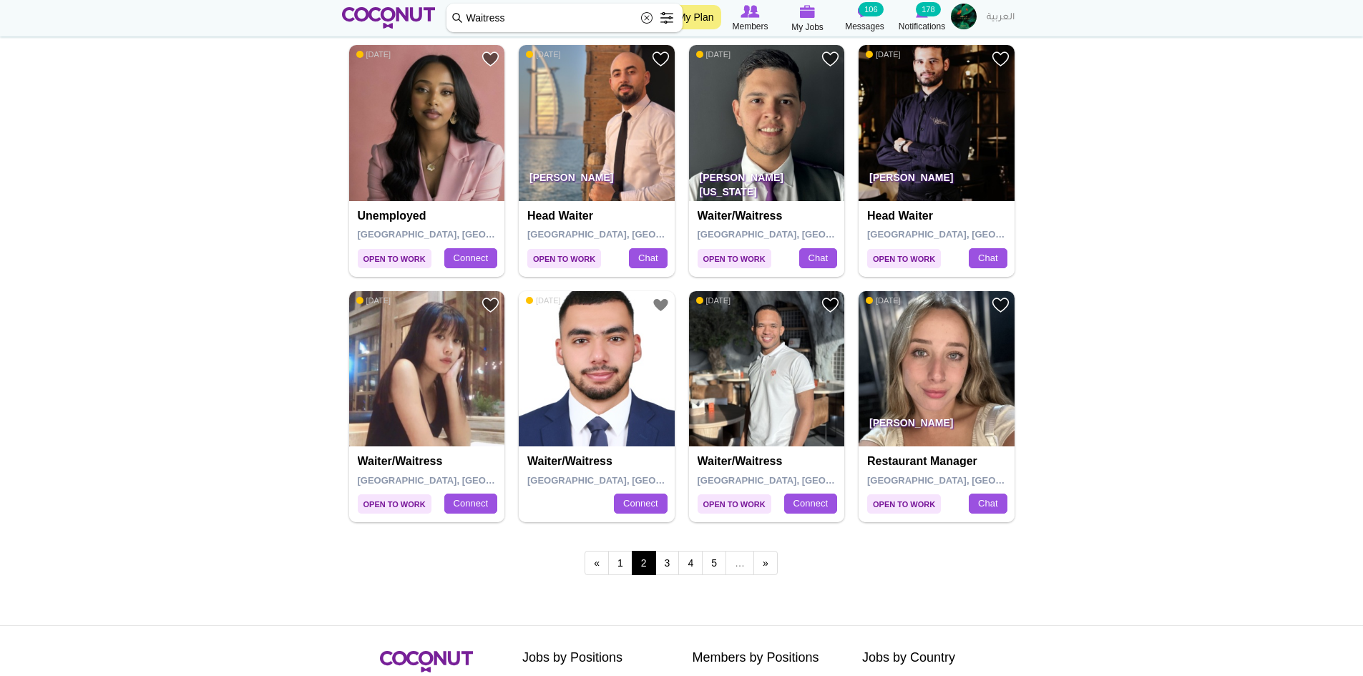
click at [779, 370] on img at bounding box center [767, 369] width 156 height 156
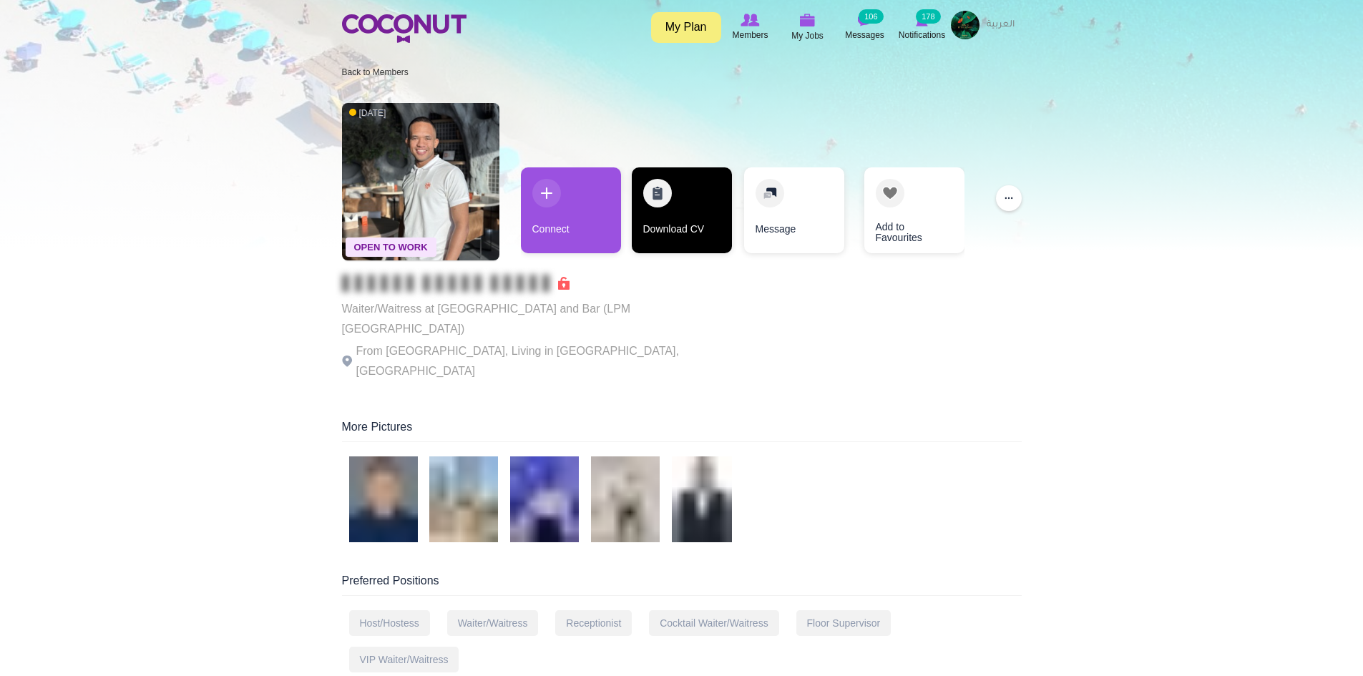
click at [680, 227] on link "Download CV" at bounding box center [682, 210] width 100 height 86
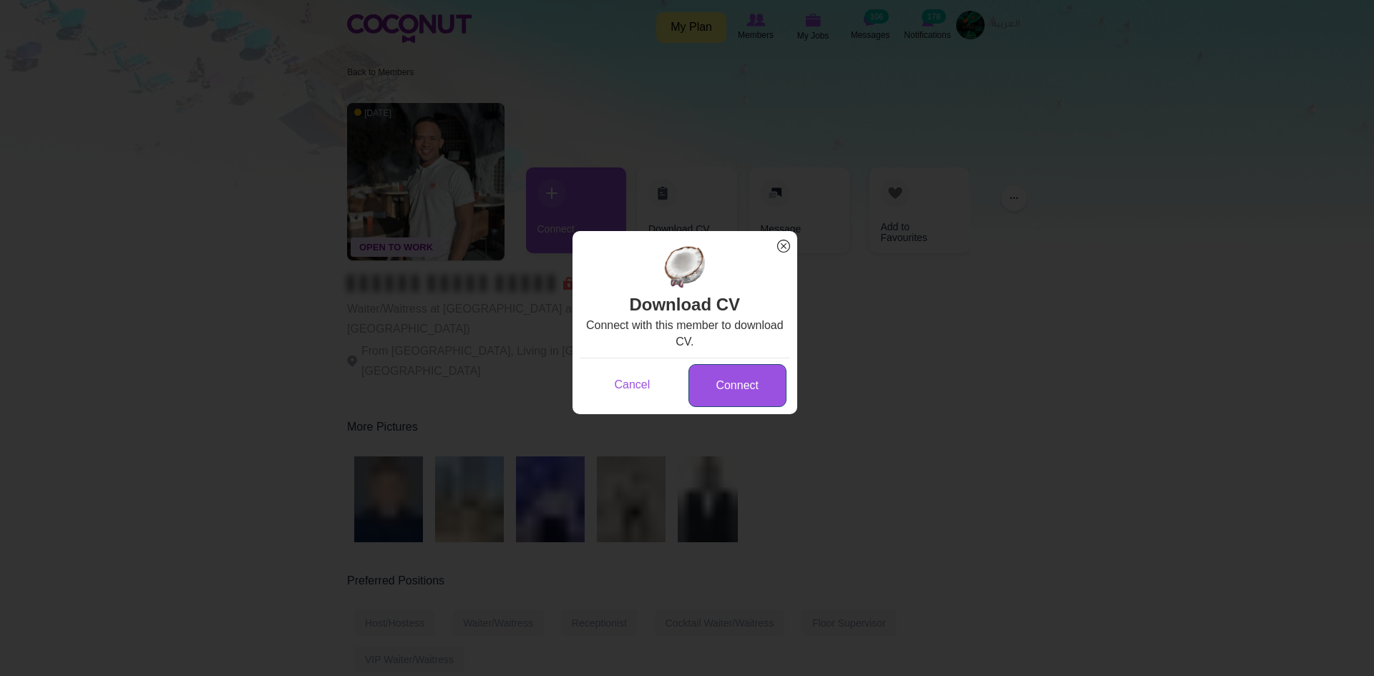
click at [746, 399] on link "Connect" at bounding box center [737, 386] width 98 height 44
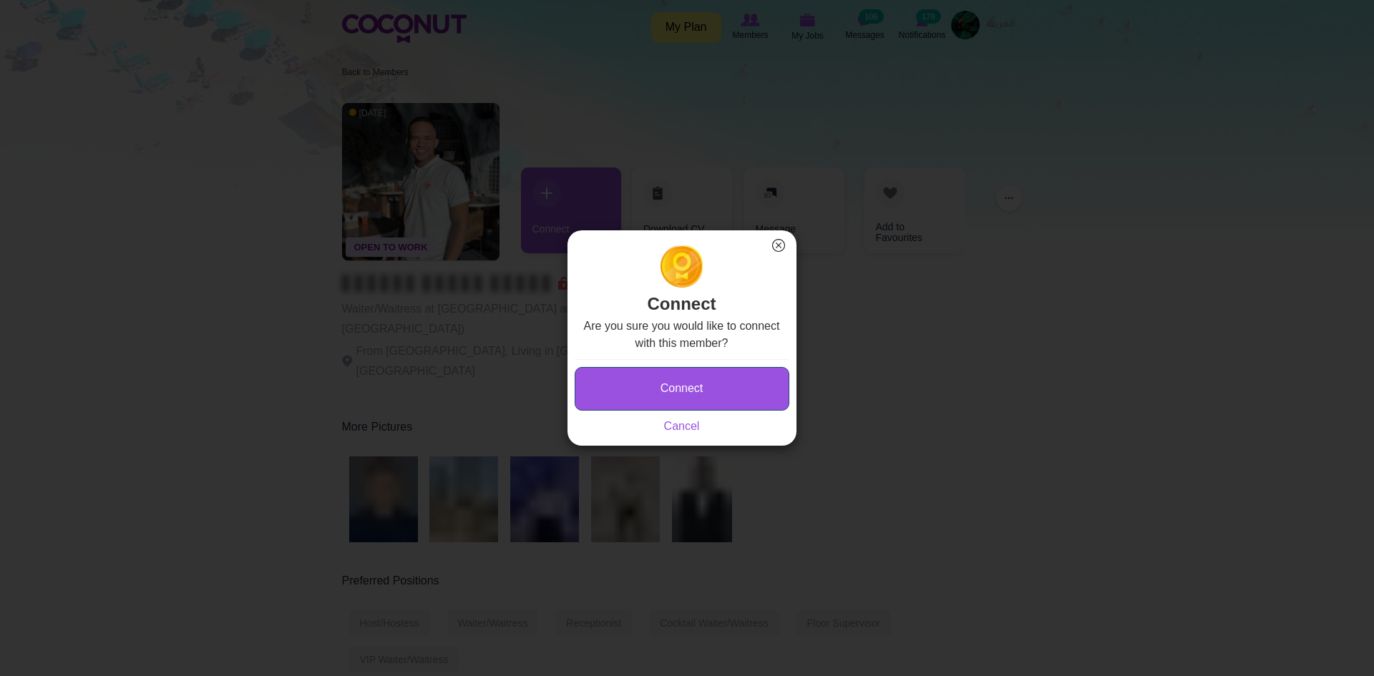
click at [731, 370] on button "Connect" at bounding box center [682, 389] width 215 height 44
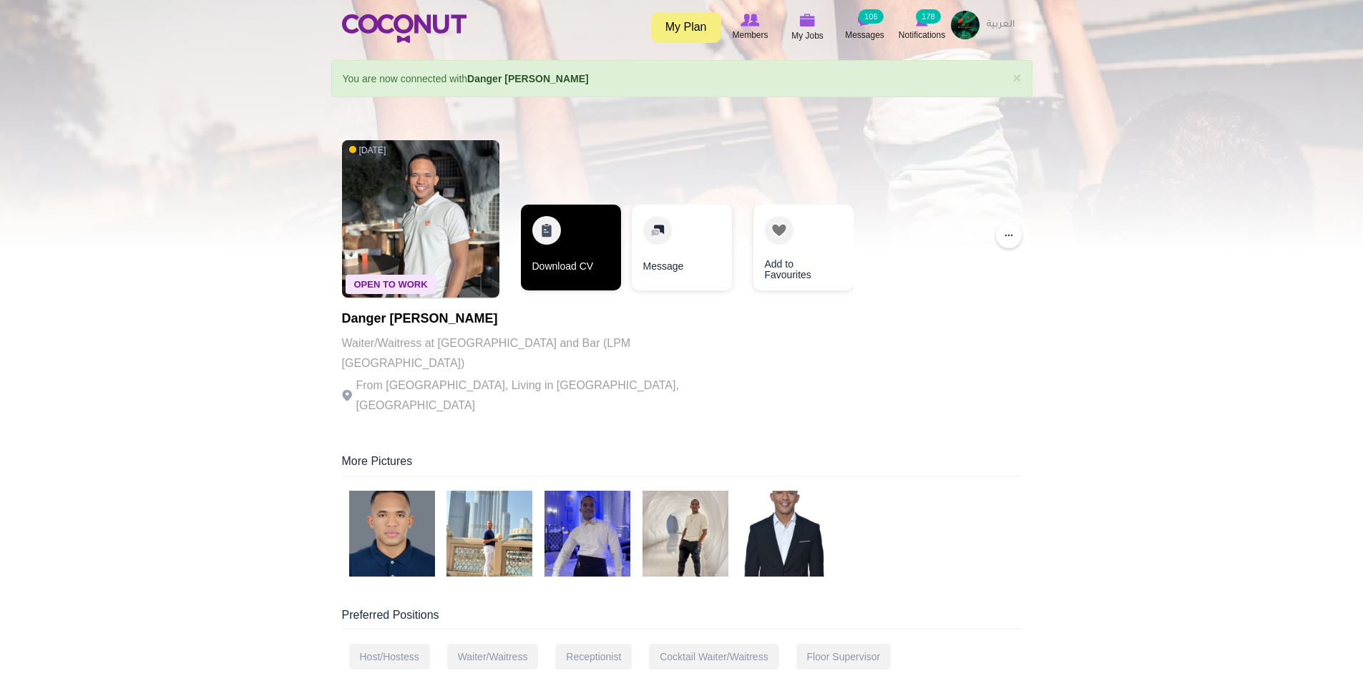
click at [573, 265] on link "Download CV" at bounding box center [571, 248] width 100 height 86
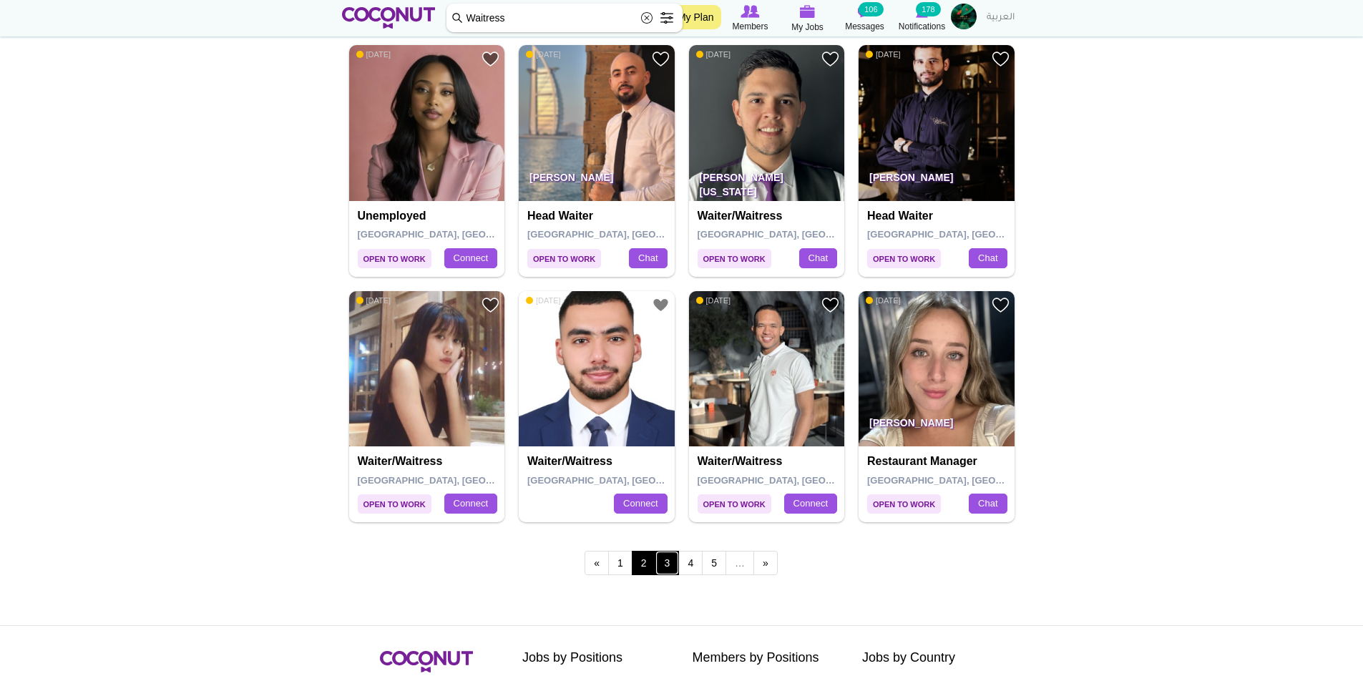
click at [673, 560] on link "3" at bounding box center [668, 563] width 24 height 24
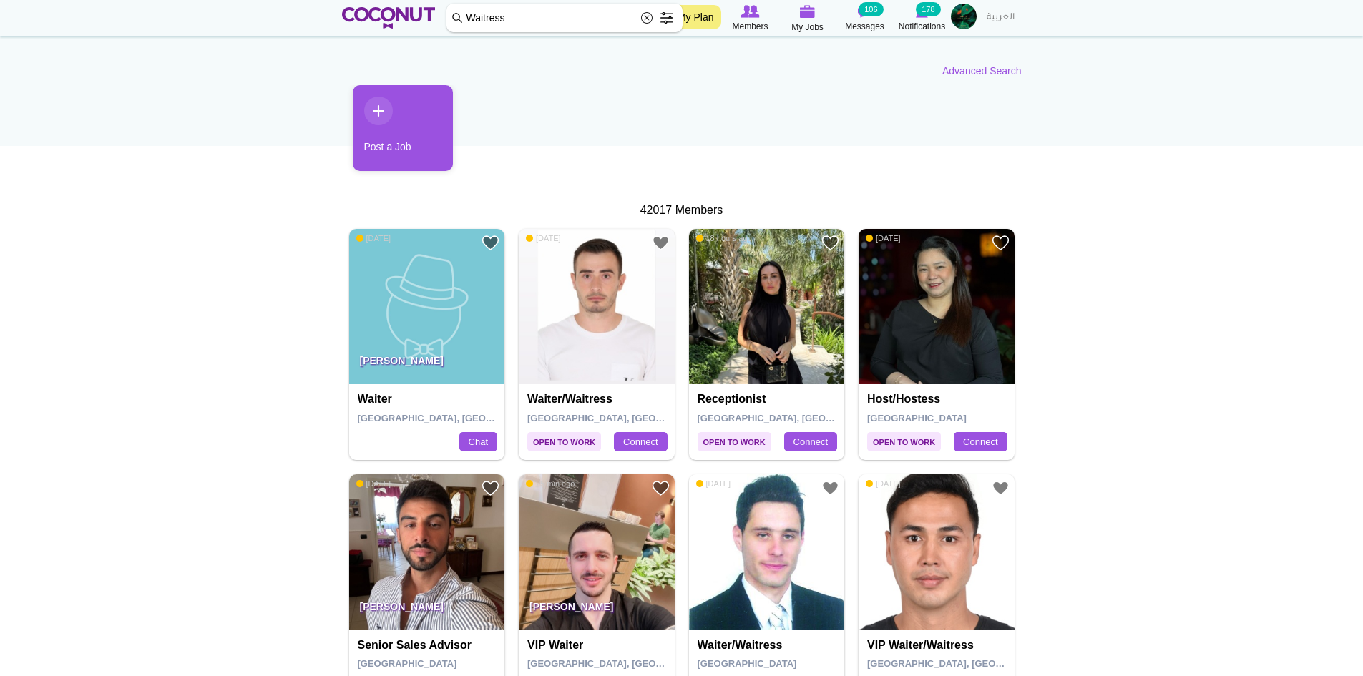
scroll to position [143, 0]
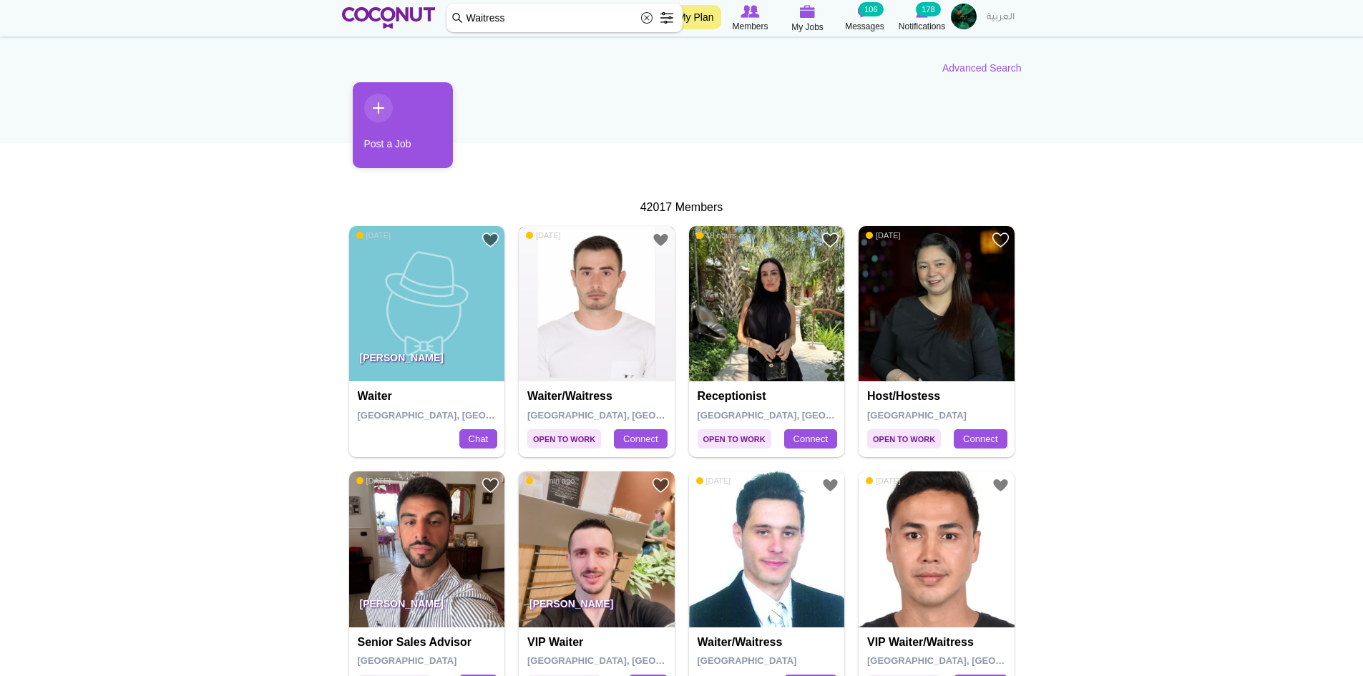
click at [596, 326] on img at bounding box center [597, 304] width 156 height 156
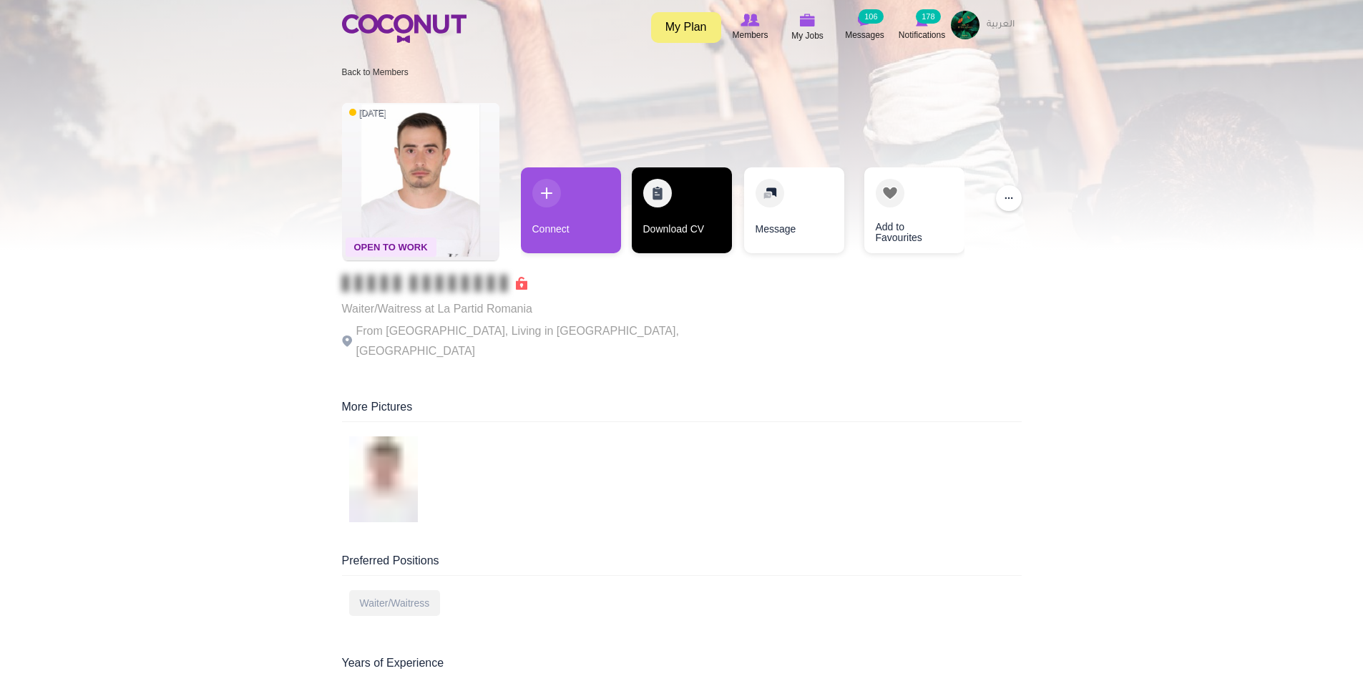
click at [695, 217] on link "Download CV" at bounding box center [682, 210] width 100 height 86
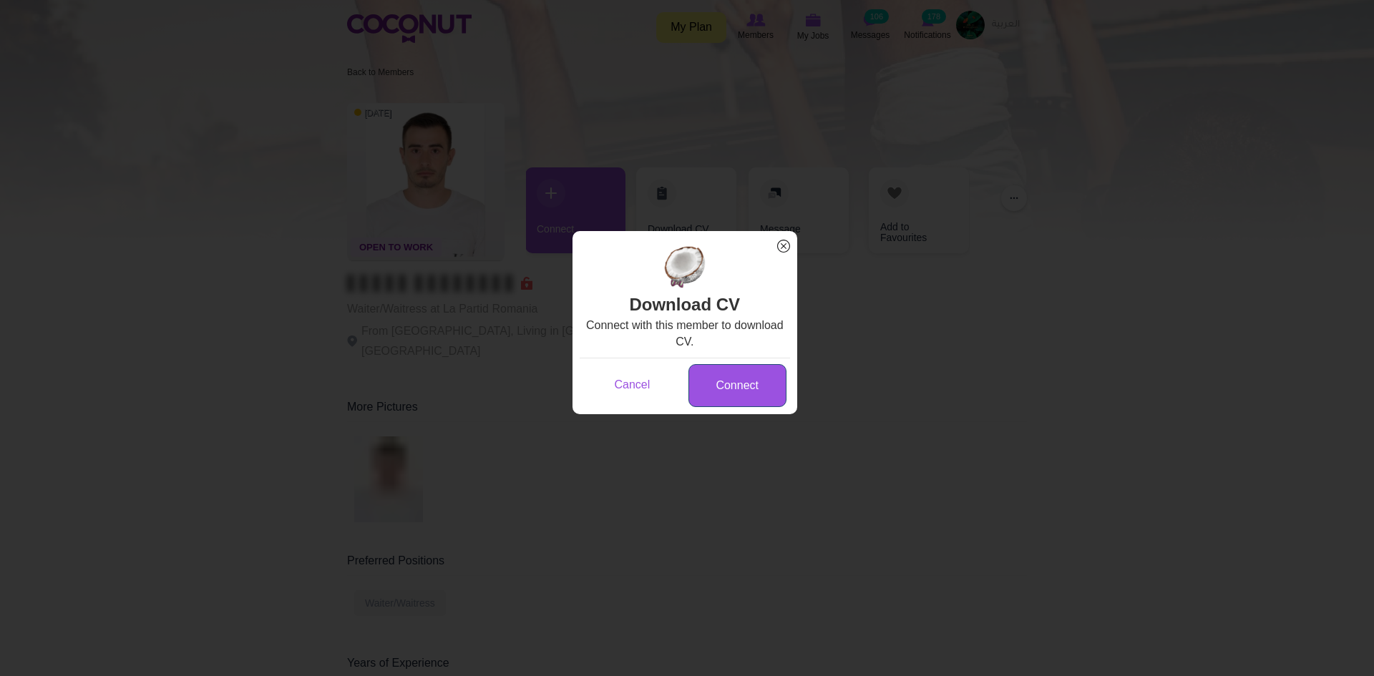
click at [735, 381] on link "Connect" at bounding box center [737, 386] width 98 height 44
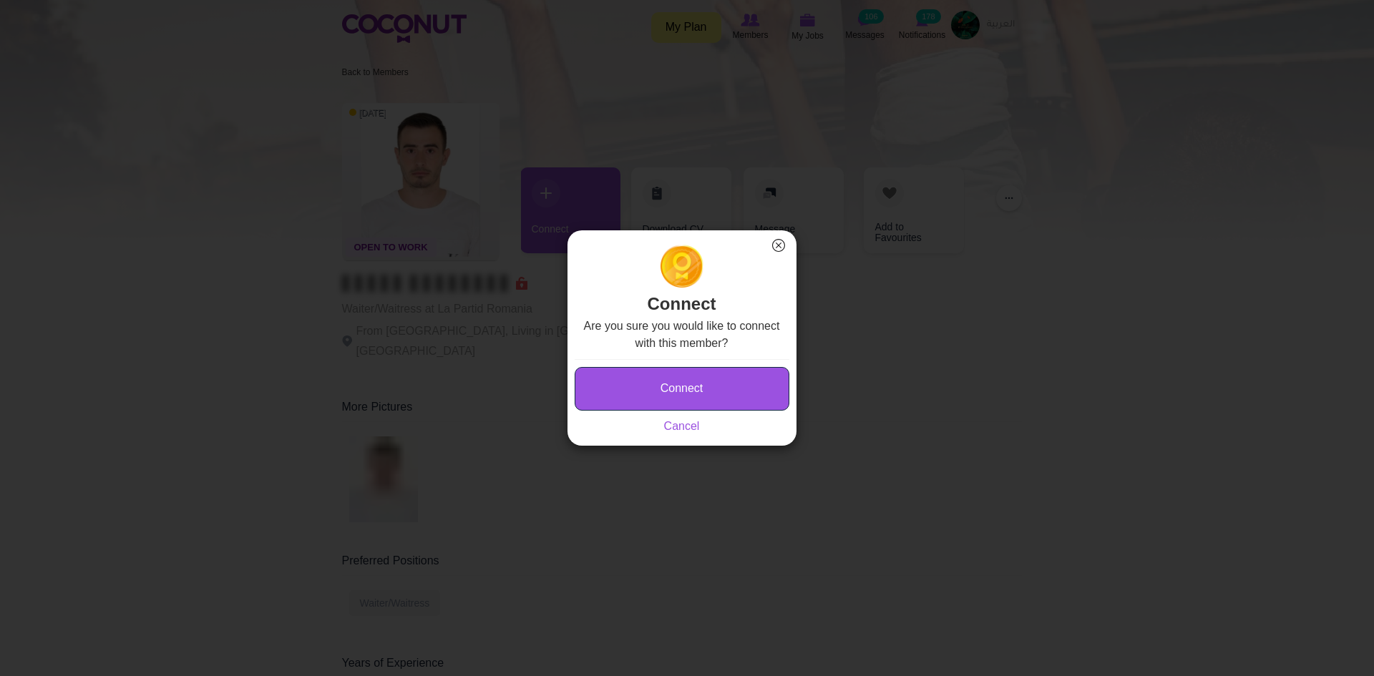
click at [735, 381] on button "Connect" at bounding box center [682, 389] width 215 height 44
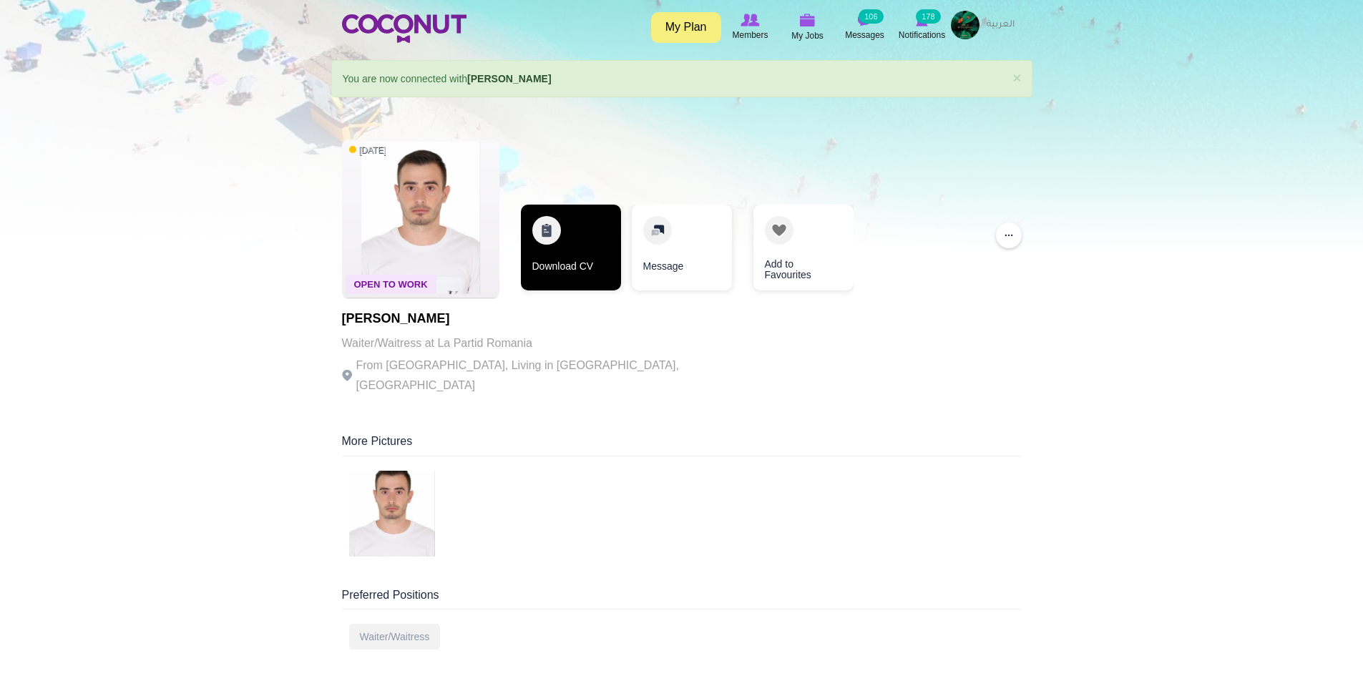
click at [570, 231] on link "Download CV" at bounding box center [571, 248] width 100 height 86
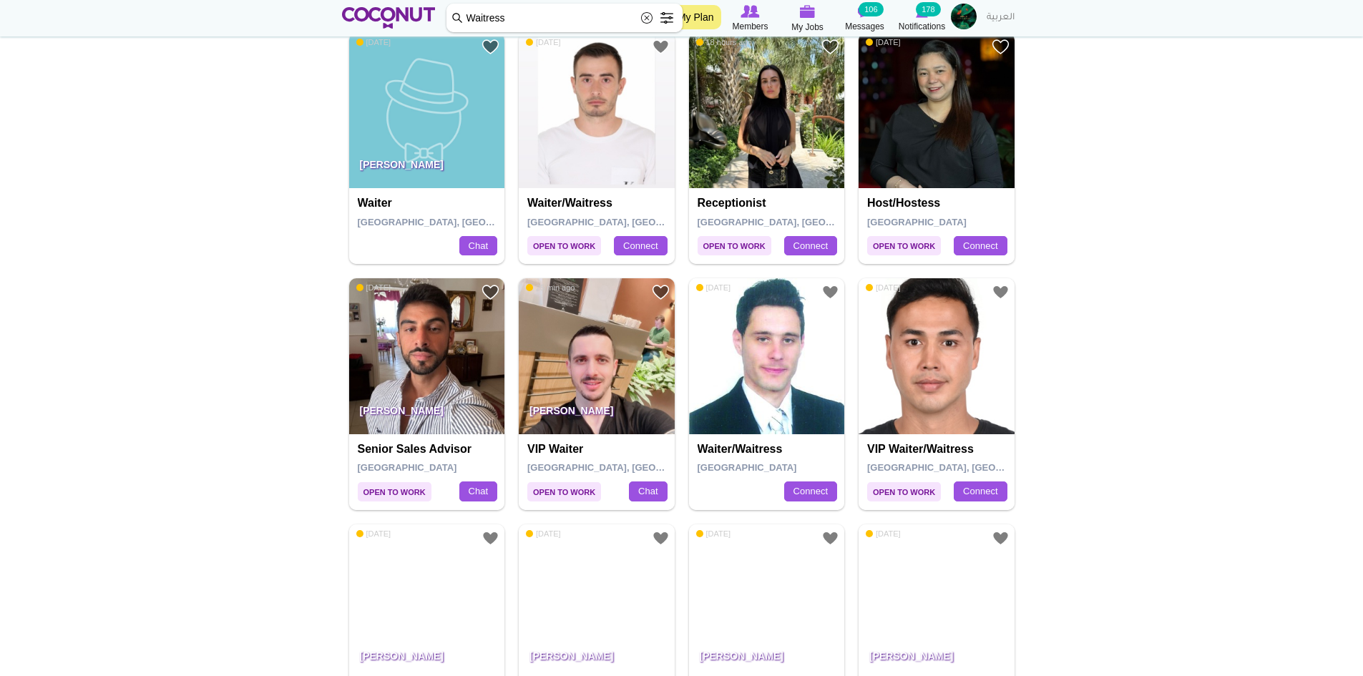
scroll to position [358, 0]
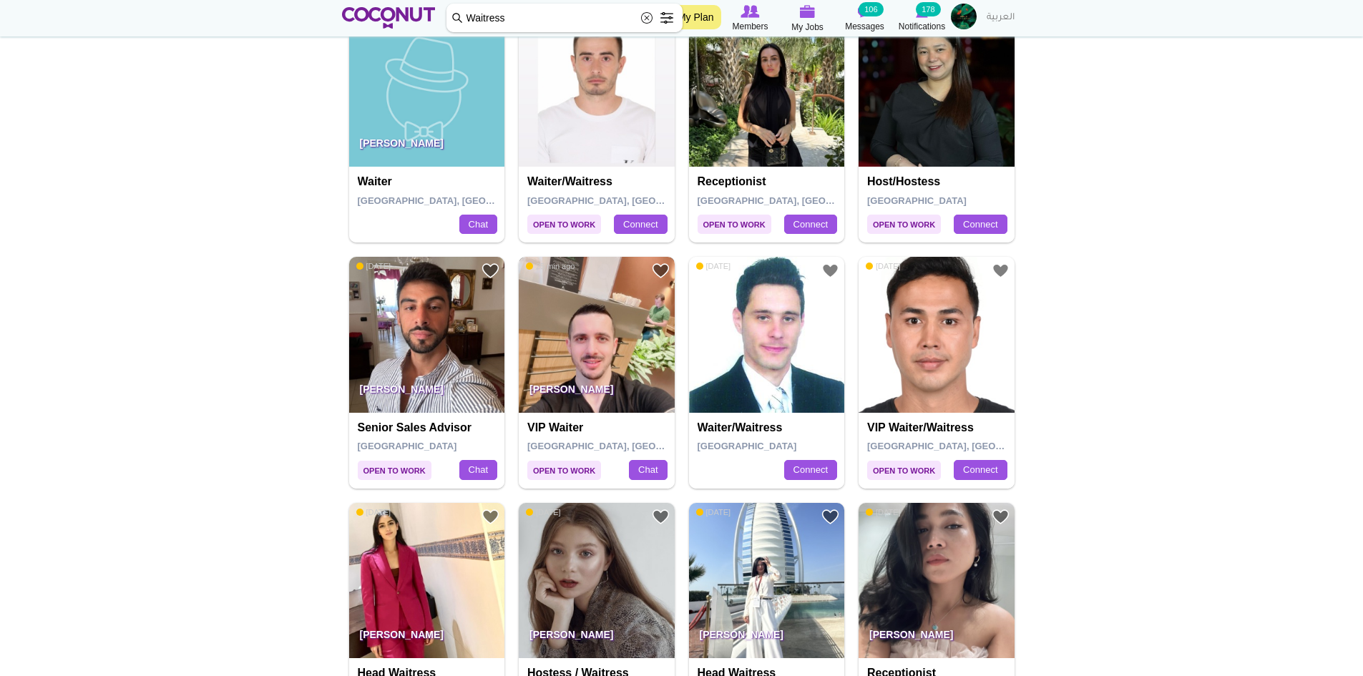
click at [618, 326] on img at bounding box center [597, 335] width 156 height 156
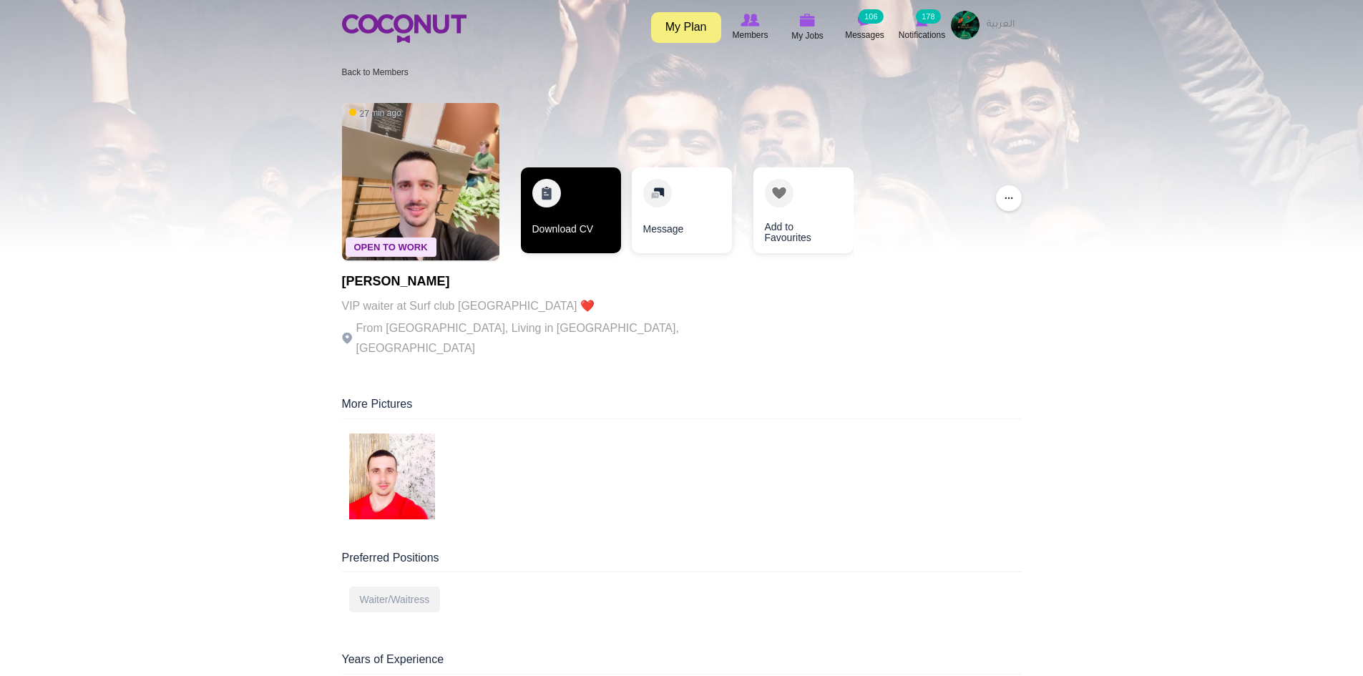
click at [595, 225] on link "Download CV" at bounding box center [571, 210] width 100 height 86
